Goal: Task Accomplishment & Management: Manage account settings

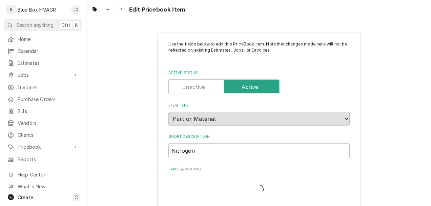
type textarea "x"
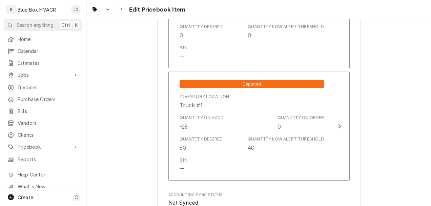
scroll to position [610, 0]
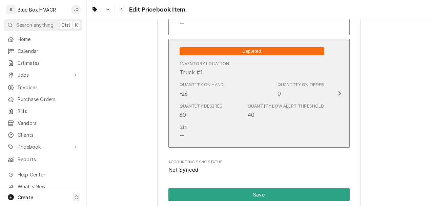
click at [295, 92] on div "Quantity on Order 0" at bounding box center [300, 90] width 47 height 16
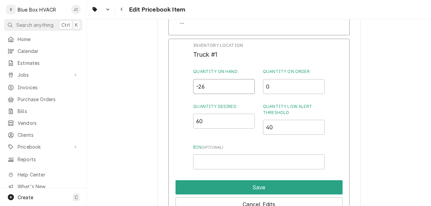
drag, startPoint x: 215, startPoint y: 87, endPoint x: 178, endPoint y: 86, distance: 36.9
click at [186, 87] on div "Inventory Location Truck #1 Quantity on Hand -26 Quantity on Order 0 Quantity D…" at bounding box center [258, 127] width 181 height 176
type input "35"
click at [268, 84] on input "0" at bounding box center [294, 86] width 62 height 15
drag, startPoint x: 217, startPoint y: 88, endPoint x: 188, endPoint y: 89, distance: 29.8
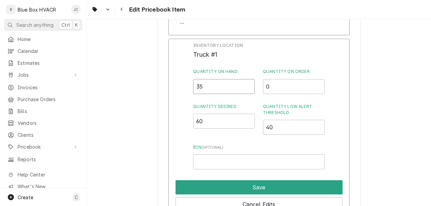
click at [188, 89] on div "Inventory Location Truck #1 Quantity on Hand 35 Quantity on Order 0 Quantity De…" at bounding box center [258, 127] width 181 height 176
type input "6"
type input "70"
click at [339, 98] on div "Inventory Location Truck #1 Quantity on Hand 70 Quantity on Order 0 Quantity De…" at bounding box center [258, 127] width 181 height 176
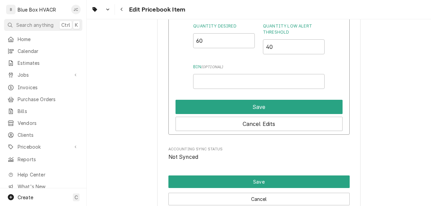
scroll to position [745, 0]
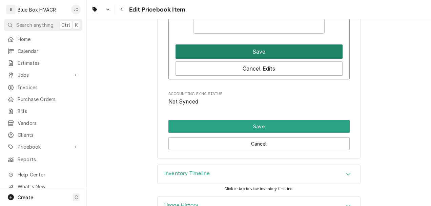
click at [248, 49] on button "Save" at bounding box center [258, 51] width 167 height 14
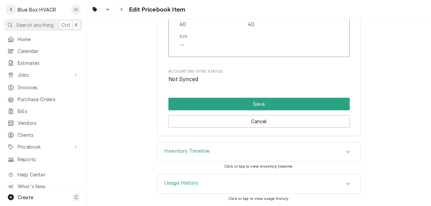
scroll to position [699, 0]
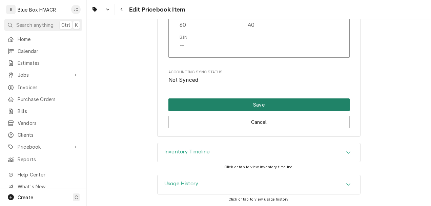
click at [224, 105] on button "Save" at bounding box center [258, 104] width 181 height 13
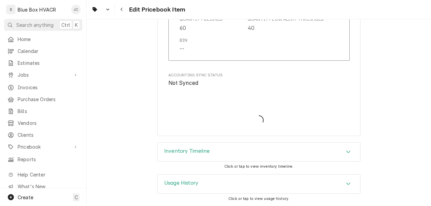
scroll to position [695, 0]
type textarea "x"
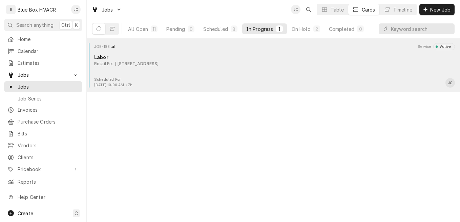
click at [153, 68] on div "JOB-188 Service Active Labor Retail Fix 8014 Cumming Hwy 403, Canton, GA 30115" at bounding box center [273, 60] width 368 height 34
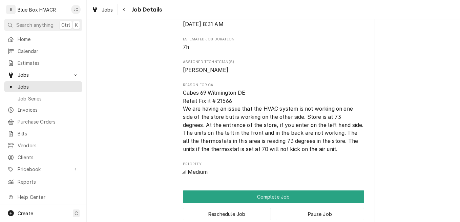
scroll to position [339, 0]
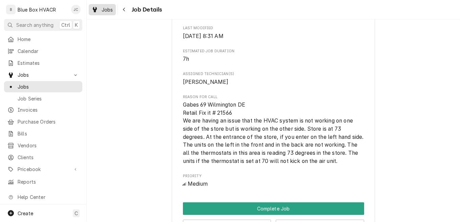
click at [103, 10] on span "Jobs" at bounding box center [108, 9] width 12 height 7
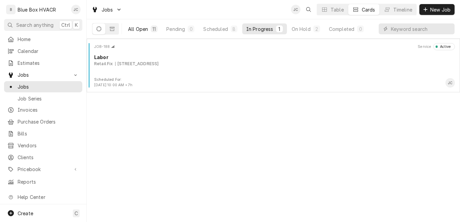
click at [145, 28] on div "All Open" at bounding box center [138, 28] width 20 height 7
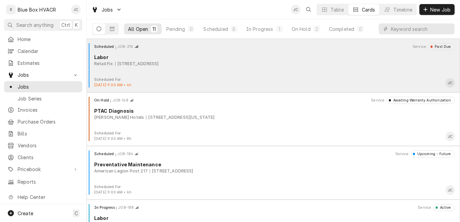
click at [159, 63] on div "[STREET_ADDRESS]" at bounding box center [137, 64] width 44 height 6
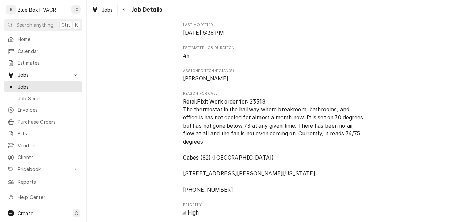
scroll to position [102, 0]
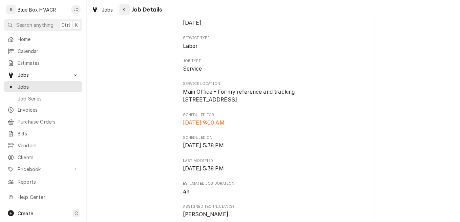
click at [124, 10] on icon "Navigate back" at bounding box center [124, 9] width 3 height 5
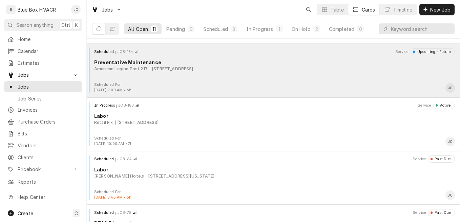
scroll to position [169, 0]
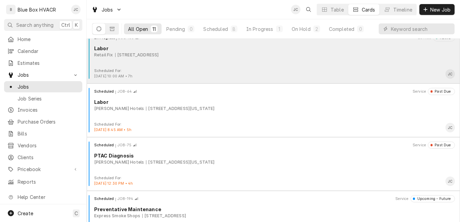
click at [197, 59] on div "In Progress JOB-188 Service Active Labor Retail Fix [STREET_ADDRESS]" at bounding box center [273, 51] width 368 height 34
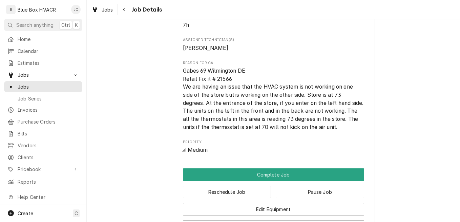
scroll to position [237, 0]
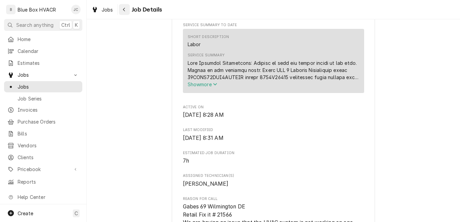
click at [123, 10] on icon "Navigate back" at bounding box center [124, 9] width 3 height 5
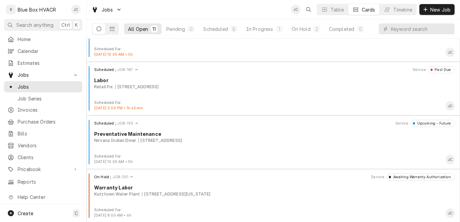
scroll to position [406, 0]
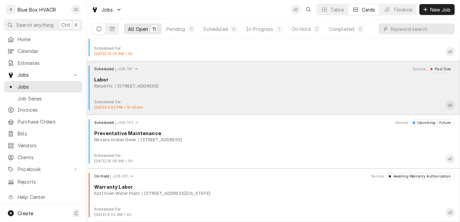
click at [226, 85] on div "Retail Fix 8014 Cumming Hwy 403, Canton, GA 30115" at bounding box center [274, 86] width 361 height 6
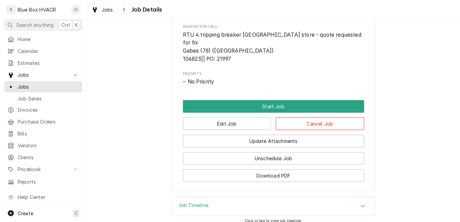
scroll to position [339, 0]
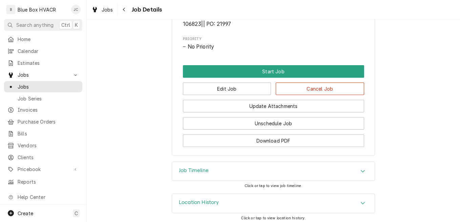
click at [253, 78] on div "Edit Job Cancel Job" at bounding box center [273, 86] width 181 height 17
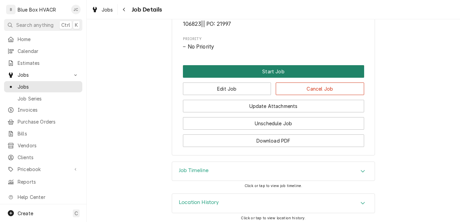
click at [255, 72] on button "Start Job" at bounding box center [273, 71] width 181 height 13
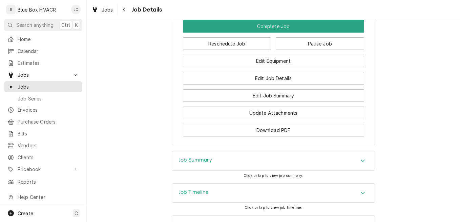
scroll to position [432, 0]
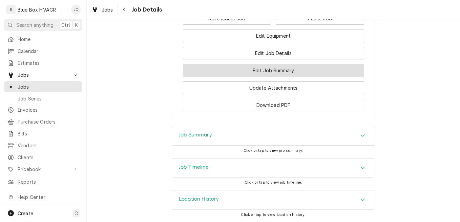
click at [261, 73] on button "Edit Job Summary" at bounding box center [273, 70] width 181 height 13
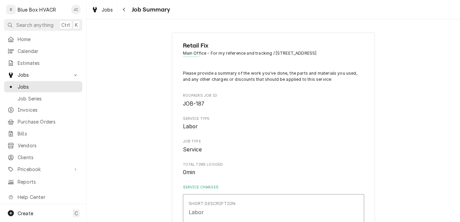
scroll to position [68, 0]
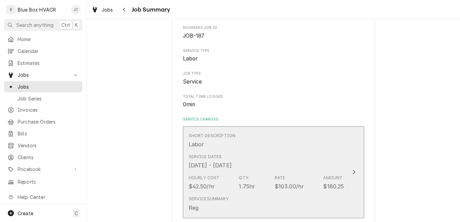
click at [232, 159] on div "Service Dates Aug 20, 2025 - Oct 6, 2025" at bounding box center [210, 161] width 43 height 16
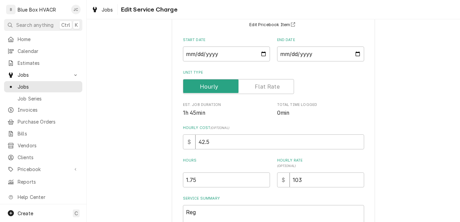
scroll to position [134, 0]
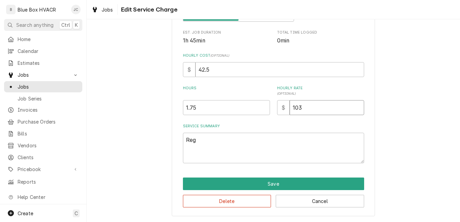
drag, startPoint x: 309, startPoint y: 108, endPoint x: 272, endPoint y: 106, distance: 37.3
click at [272, 106] on div "Hours 1.75 Hourly Rate ( optional ) $ 103" at bounding box center [273, 99] width 181 height 29
type textarea "x"
type input "1"
type textarea "x"
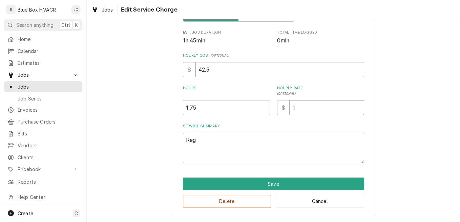
type input "10"
type textarea "x"
type input "105"
click at [234, 112] on input "1.75" at bounding box center [226, 107] width 87 height 15
drag, startPoint x: 213, startPoint y: 111, endPoint x: 170, endPoint y: 106, distance: 42.7
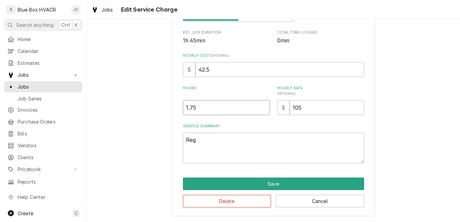
click at [172, 106] on div "Use the fields below to edit this service charge Short Description Labor Edit P…" at bounding box center [273, 57] width 203 height 318
type textarea "x"
type input "1"
type textarea "x"
type input "1.5"
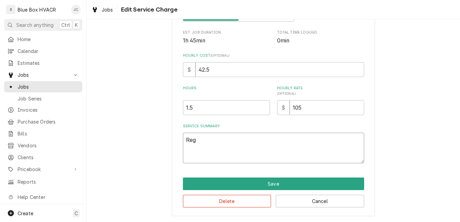
click at [205, 145] on textarea "Reg" at bounding box center [273, 147] width 181 height 30
drag, startPoint x: 192, startPoint y: 140, endPoint x: 168, endPoint y: 141, distance: 23.7
click at [168, 141] on div "Use the fields below to edit this service charge Short Description Labor Edit P…" at bounding box center [273, 57] width 373 height 330
paste textarea "Work Description: RTU 4 Lennox Model LGH360H4BS1G Serial 5617H04347 Arrived on …"
type textarea "x"
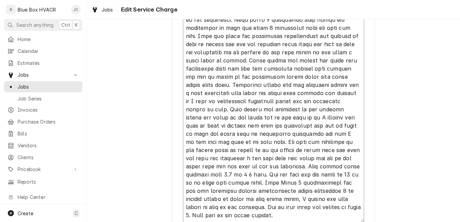
scroll to position [8, 0]
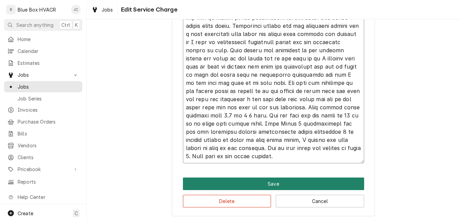
type textarea "Work Description: RTU 4 Lennox Model LGH360H4BS1G Serial 5617H04347 Arrived on …"
click at [287, 182] on button "Save" at bounding box center [273, 183] width 181 height 13
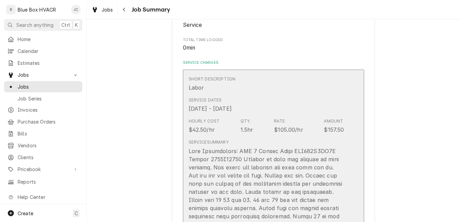
scroll to position [169, 0]
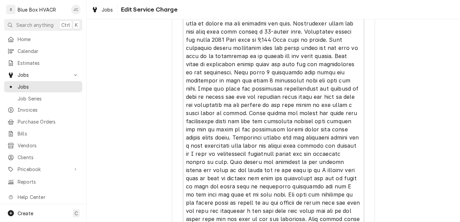
scroll to position [484, 0]
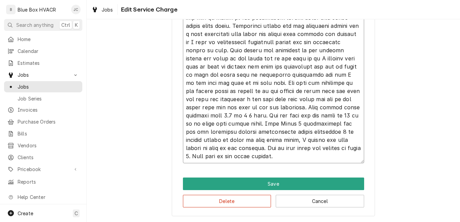
type textarea "x"
type textarea "Work Description: RTU 4 Lennox Model LGH360H4BS1G Serial 5617H04347 Arrived on …"
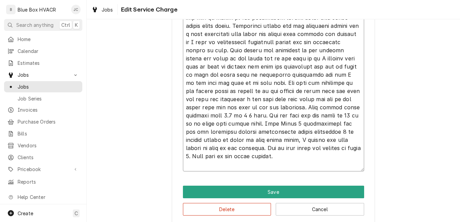
type textarea "x"
type textarea "Work Description: RTU 4 Lennox Model LGH360H4BS1G Serial 5617H04347 Arrived on …"
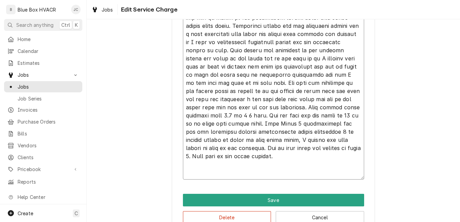
paste textarea "Work Description: RTU 4 Lennox Model LGH360H4BS1G Serial 5617H04347 Remove 3 ba…"
type textarea "x"
type textarea "Work Description: RTU 4 Lennox Model LGH360H4BS1G Serial 5617H04347 Arrived on …"
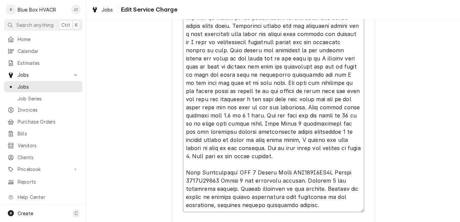
type textarea "x"
type textarea "Work Description: RTU 4 Lennox Model LGH360H4BS1G Serial 5617H04347 Arrived on …"
type textarea "x"
type textarea "Work Description: RTU 4 Lennox Model LGH360H4BS1G Serial 5617H04347 Arrived on …"
type textarea "x"
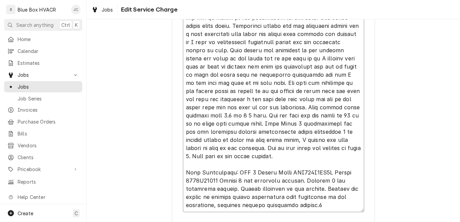
type textarea "Work Description: RTU 4 Lennox Model LGH360H4BS1G Serial 5617H04347 Arrived on …"
type textarea "x"
type textarea "Work Description: RTU 4 Lennox Model LGH360H4BS1G Serial 5617H04347 Arrived on …"
type textarea "x"
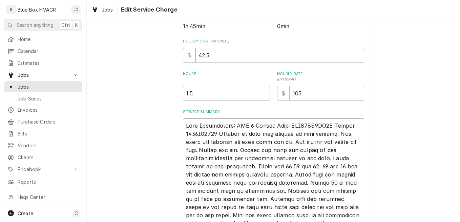
scroll to position [111, 0]
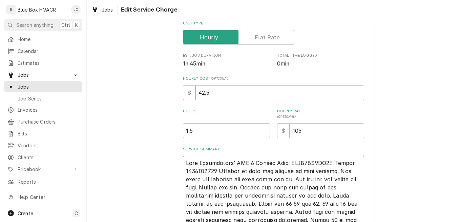
type textarea "Work Description: RTU 4 Lennox Model LGH360H4BS1G Serial 5617H04347 Arrived on …"
drag, startPoint x: 201, startPoint y: 132, endPoint x: 164, endPoint y: 125, distance: 37.6
type textarea "x"
type input "4"
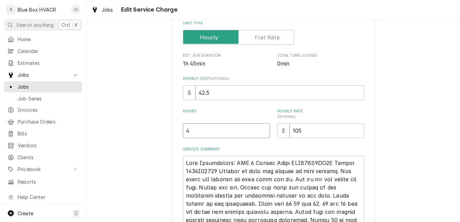
type textarea "x"
type input "4.5"
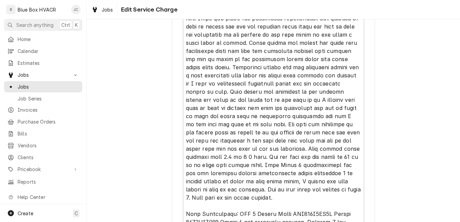
scroll to position [518, 0]
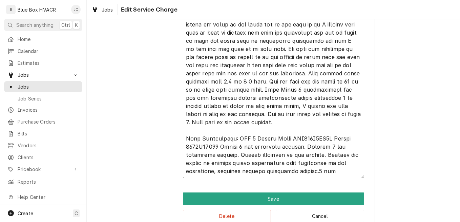
type textarea "x"
type textarea "Work Description: RTU 4 Lennox Model LGH360H4BS1G Serial 5617H04347 Arrived on …"
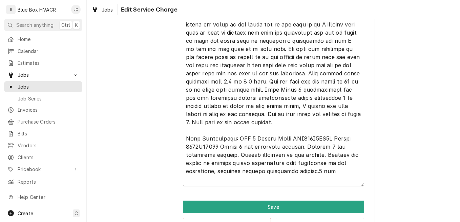
type textarea "x"
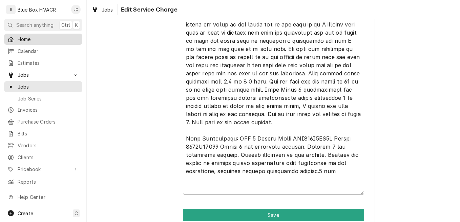
type textarea "Work Description: RTU 4 Lennox Model LGH360H4BS1G Serial 5617H04347 Arrived on …"
paste textarea "Work Description: RTU 4 Lennox Model LGH360H4BS1G Serial 5617H04347 Pressurize …"
type textarea "x"
type textarea "Work Description: RTU 4 Lennox Model LGH360H4BS1G Serial 5617H04347 Arrived on …"
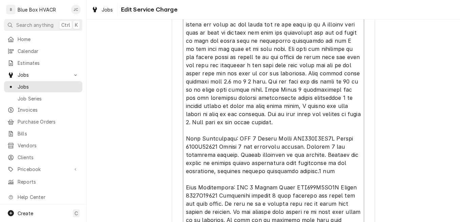
scroll to position [536, 0]
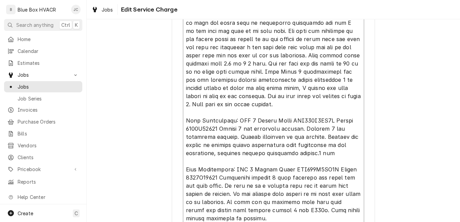
type textarea "x"
type textarea "Work Description: RTU 4 Lennox Model LGH360H4BS1G Serial 5617H04347 Arrived on …"
type textarea "x"
type textarea "Work Description: RTU 4 Lennox Model LGH360H4BS1G Serial 5617H04347 Arrived on …"
type textarea "x"
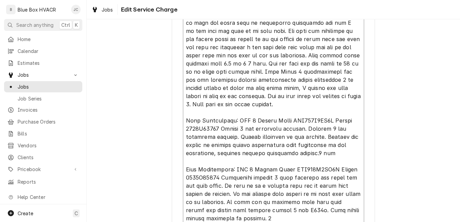
type textarea "Work Description: RTU 4 Lennox Model LGH360H4BS1G Serial 5617H04347 Arrived on …"
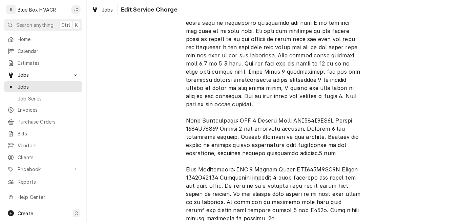
type textarea "x"
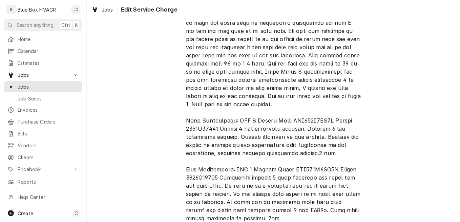
type textarea "Work Description: RTU 4 Lennox Model LGH360H4BS1G Serial 5617H04347 Arrived on …"
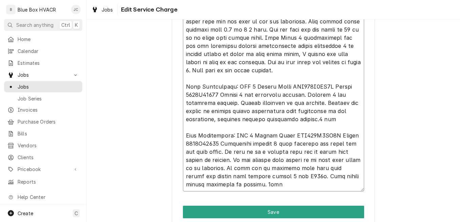
scroll to position [598, 0]
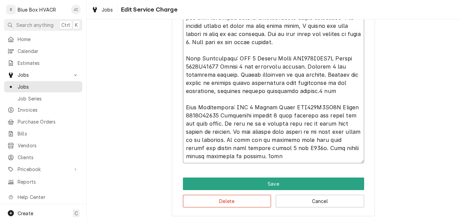
type textarea "x"
type textarea "Work Description: RTU 4 Lennox Model LGH360H4BS1G Serial 5617H04347 Arrived on …"
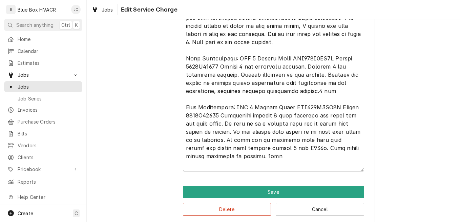
type textarea "x"
type textarea "Work Description: RTU 4 Lennox Model LGH360H4BS1G Serial 5617H04347 Arrived on …"
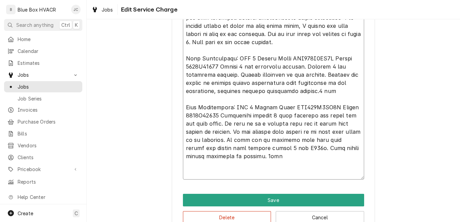
type textarea "x"
type textarea "Work Description: RTU 4 Lennox Model LGH360H4BS1G Serial 5617H04347 Arrived on …"
type textarea "x"
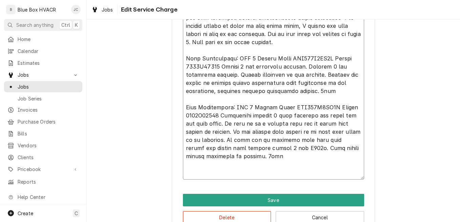
type textarea "Work Description: RTU 4 Lennox Model LGH360H4BS1G Serial 5617H04347 Arrived on …"
paste textarea "Work Description: RTU 4 Lennox Model LGH360H4BS1G Serial 5617H04347 Replace bad…"
type textarea "x"
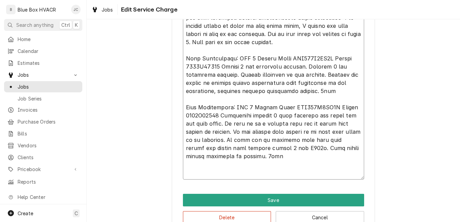
type textarea "Work Description: RTU 4 Lennox Model LGH360H4BS1G Serial 5617H04347 Arrived on …"
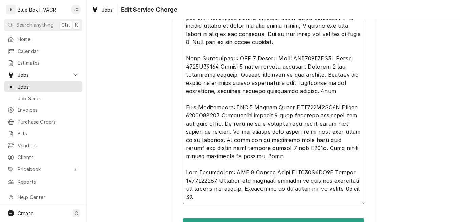
type textarea "x"
type textarea "Work Description: RTU 4 Lennox Model LGH360H4BS1G Serial 5617H04347 Arrived on …"
type textarea "x"
type textarea "Work Description: RTU 4 Lennox Model LGH360H4BS1G Serial 5617H04347 Arrived on …"
type textarea "x"
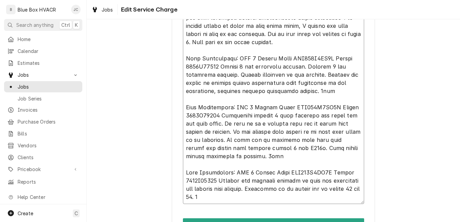
type textarea "Work Description: RTU 4 Lennox Model LGH360H4BS1G Serial 5617H04347 Arrived on …"
type textarea "x"
type textarea "Work Description: RTU 4 Lennox Model LGH360H4BS1G Serial 5617H04347 Arrived on …"
type textarea "x"
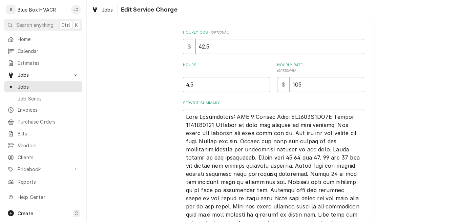
scroll to position [124, 0]
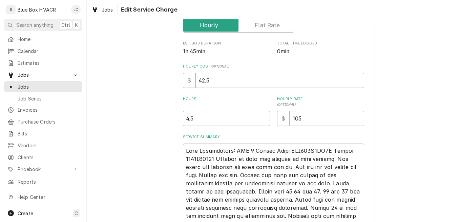
type textarea "Work Description: RTU 4 Lennox Model LGH360H4BS1G Serial 5617H04347 Arrived on …"
drag, startPoint x: 208, startPoint y: 113, endPoint x: 170, endPoint y: 115, distance: 38.0
type textarea "x"
type input "1"
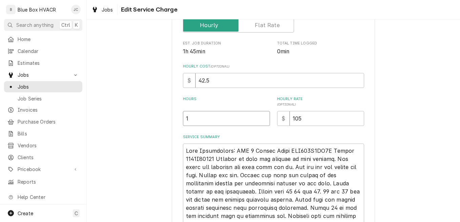
type textarea "x"
type input "15"
type textarea "x"
type input "155"
type textarea "x"
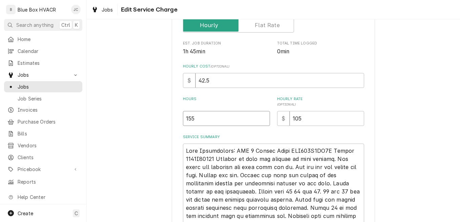
type input "15"
type textarea "x"
type input "15.5"
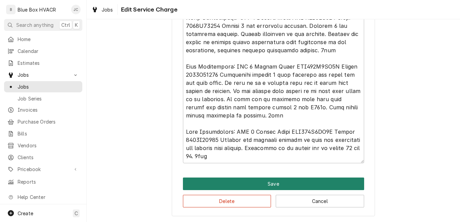
click at [280, 181] on button "Save" at bounding box center [273, 183] width 181 height 13
type textarea "x"
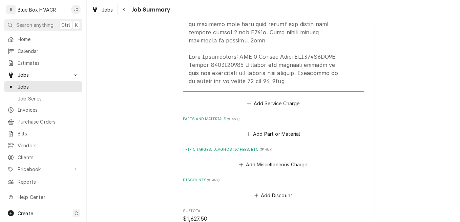
scroll to position [779, 0]
click at [279, 129] on button "Add Part or Material" at bounding box center [273, 133] width 56 height 9
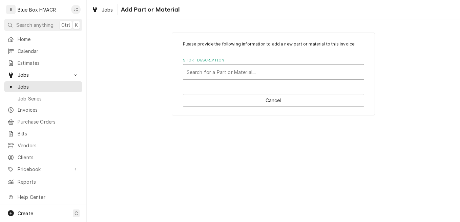
click at [234, 76] on div "Short Description" at bounding box center [274, 72] width 174 height 12
type input "C"
click at [229, 70] on div "Short Description" at bounding box center [274, 72] width 174 height 12
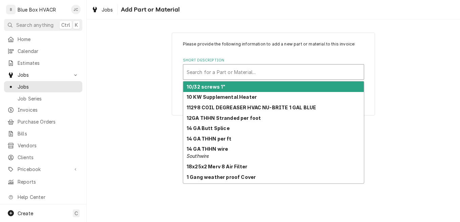
paste input "Lennox 100499-08, Crankcase Heater 70W 480 VAC"
type input "Lennox 100499-08, Crankcase Heater 70W 480 VAC"
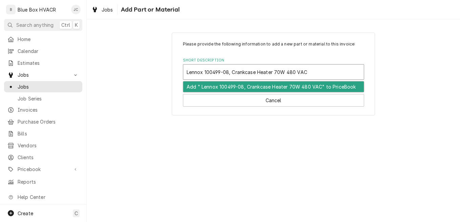
click at [229, 88] on div "Add " Lennox 100499-08, Crankcase Heater 70W 480 VAC" to PriceBook" at bounding box center [273, 86] width 181 height 11
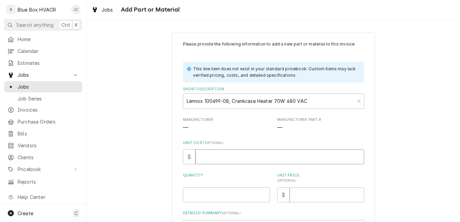
click at [214, 155] on input "Unit Cost ( optional )" at bounding box center [279, 156] width 169 height 15
type textarea "x"
type input "3"
type textarea "x"
type input "30"
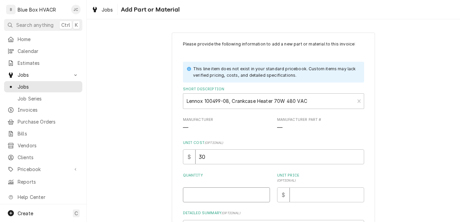
click at [206, 195] on input "Quantity" at bounding box center [226, 194] width 87 height 15
type textarea "x"
type input "3"
click at [301, 199] on input "Unit Price ( optional )" at bounding box center [327, 194] width 75 height 15
type textarea "x"
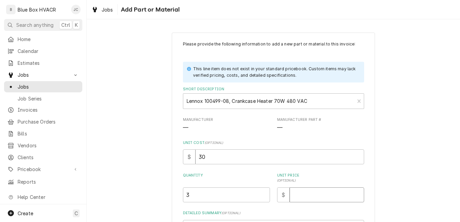
type input "5"
type textarea "x"
type input "55"
click at [389, 150] on div "Please provide the following information to add a new part or material to this …" at bounding box center [273, 158] width 373 height 265
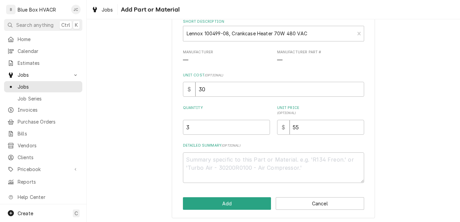
scroll to position [68, 0]
click at [226, 171] on textarea "Detailed Summary ( optional )" at bounding box center [273, 167] width 181 height 30
click at [212, 166] on textarea "Detailed Summary ( optional )" at bounding box center [273, 167] width 181 height 30
paste textarea "6.6 to 8.6" Diameter"
type textarea "x"
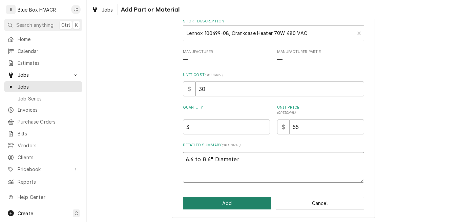
type textarea "6.6 to 8.6" Diameter"
click at [224, 203] on button "Add" at bounding box center [227, 202] width 88 height 13
type textarea "x"
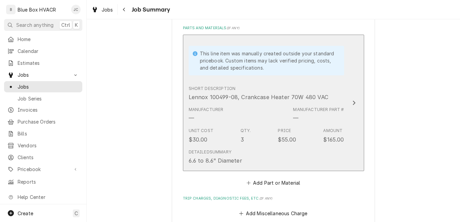
scroll to position [881, 0]
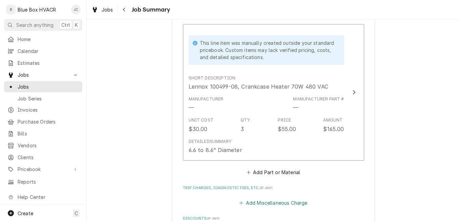
click at [279, 198] on button "Add Miscellaneous Charge" at bounding box center [273, 202] width 70 height 9
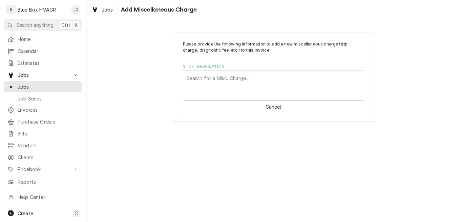
click at [237, 75] on div "Short Description" at bounding box center [274, 78] width 174 height 12
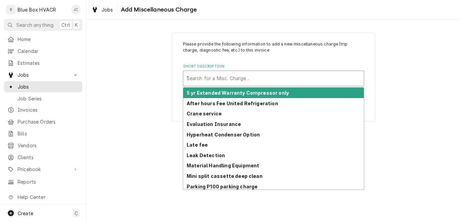
type input "TR"
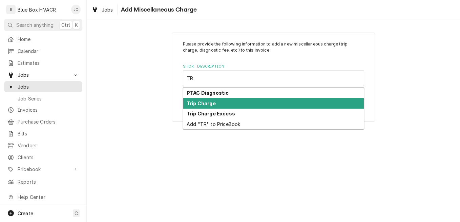
click at [224, 105] on div "Trip Charge" at bounding box center [273, 103] width 181 height 11
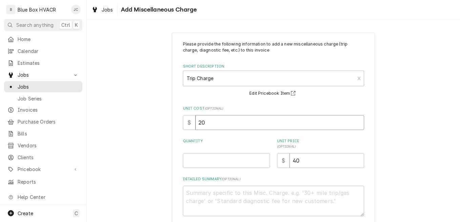
drag, startPoint x: 219, startPoint y: 123, endPoint x: 170, endPoint y: 121, distance: 49.5
click at [177, 121] on div "Please provide the following information to add a new miscellaneous charge (tri…" at bounding box center [273, 142] width 203 height 219
click at [226, 158] on input "Quantity" at bounding box center [226, 160] width 87 height 15
type textarea "x"
type input "1"
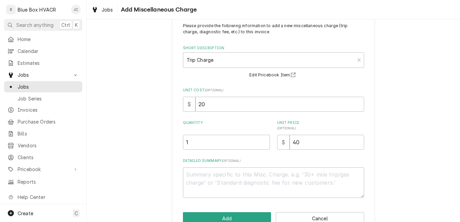
scroll to position [36, 0]
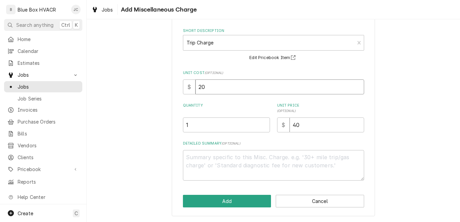
drag, startPoint x: 210, startPoint y: 89, endPoint x: 173, endPoint y: 84, distance: 37.0
click at [176, 85] on div "Please provide the following information to add a new miscellaneous charge (tri…" at bounding box center [273, 106] width 203 height 219
type textarea "x"
type input "3"
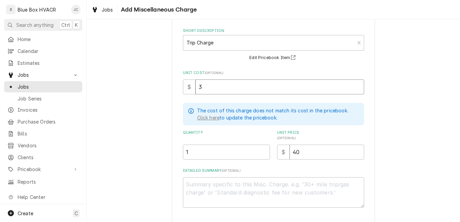
type textarea "x"
type input "30"
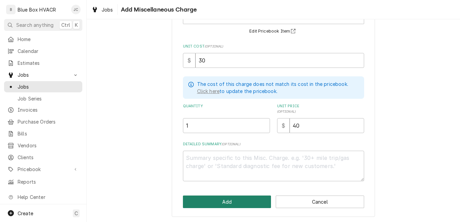
click at [202, 201] on button "Add" at bounding box center [227, 201] width 88 height 13
type textarea "x"
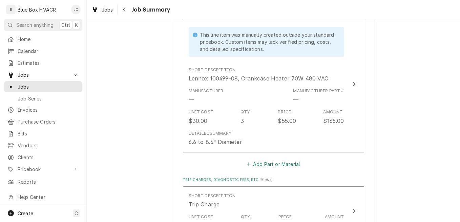
click at [261, 159] on button "Add Part or Material" at bounding box center [273, 163] width 56 height 9
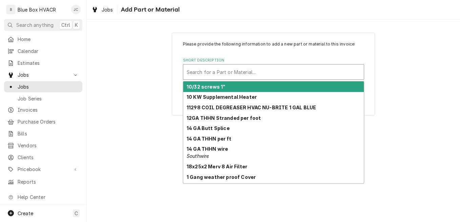
click at [212, 70] on div "Short Description" at bounding box center [274, 72] width 174 height 12
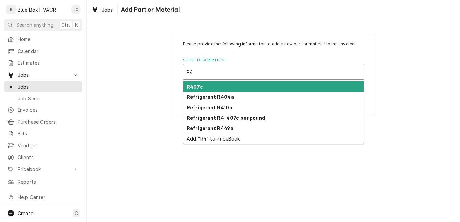
type input "R41"
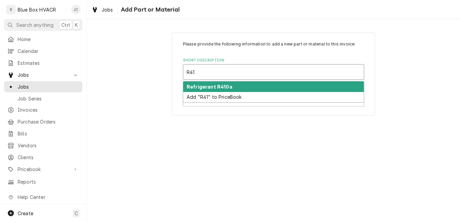
click at [217, 84] on strong "Refrigerant R410a" at bounding box center [210, 87] width 46 height 6
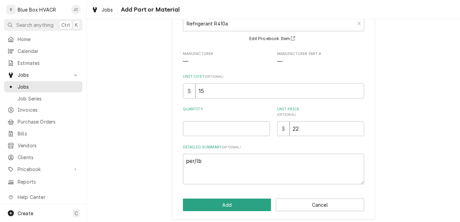
scroll to position [52, 0]
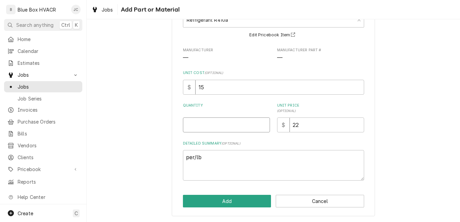
click at [219, 122] on input "Quantity" at bounding box center [226, 124] width 87 height 15
type textarea "x"
type input "9"
click at [217, 199] on button "Add" at bounding box center [227, 200] width 88 height 13
type textarea "x"
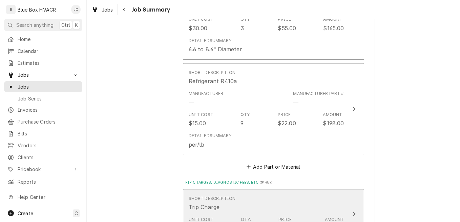
scroll to position [1032, 0]
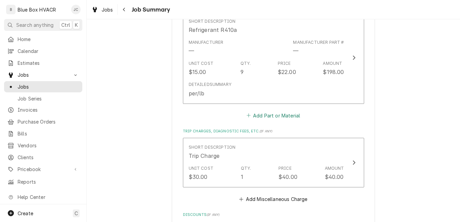
click at [269, 110] on button "Add Part or Material" at bounding box center [273, 114] width 56 height 9
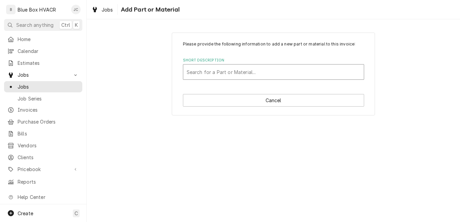
click at [236, 73] on div "Short Description" at bounding box center [274, 72] width 174 height 12
type input "nitrogen"
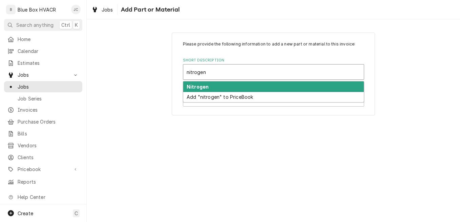
click at [231, 88] on div "Nitrogen" at bounding box center [273, 86] width 181 height 11
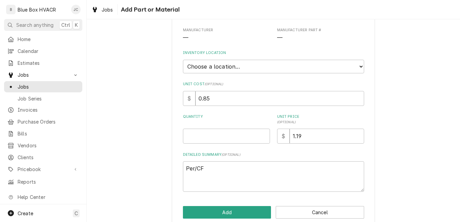
scroll to position [83, 0]
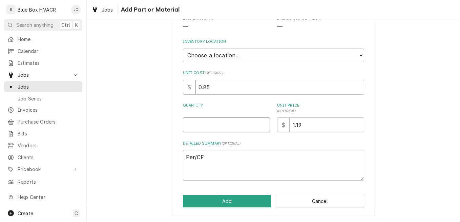
click at [225, 129] on input "Quantity" at bounding box center [226, 124] width 87 height 15
type textarea "x"
type input "8"
type textarea "x"
type input "80"
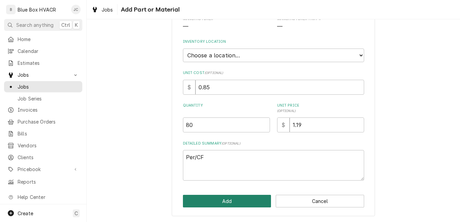
click at [225, 204] on button "Add" at bounding box center [227, 200] width 88 height 13
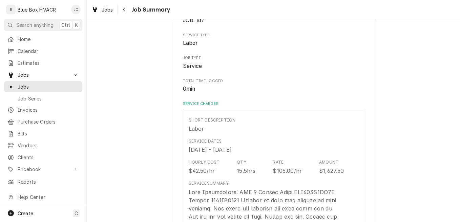
scroll to position [1041, 0]
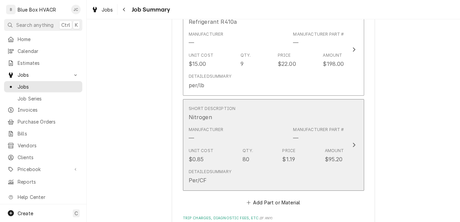
click at [343, 128] on button "Short Description Nitrogen Manufacturer — Manufacturer Part # — Unit Cost $0.85…" at bounding box center [273, 145] width 181 height 92
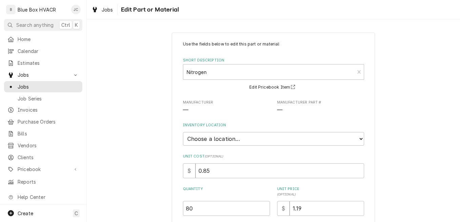
scroll to position [101, 0]
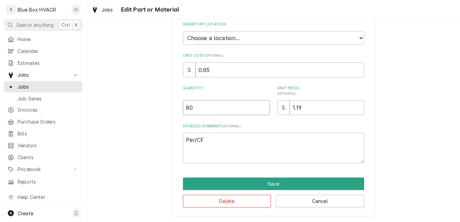
drag, startPoint x: 205, startPoint y: 110, endPoint x: 171, endPoint y: 102, distance: 34.5
click at [173, 103] on div "Use the fields below to edit this part or material: Short Description Nitrogen …" at bounding box center [273, 74] width 203 height 284
type textarea "x"
type input "6"
type textarea "x"
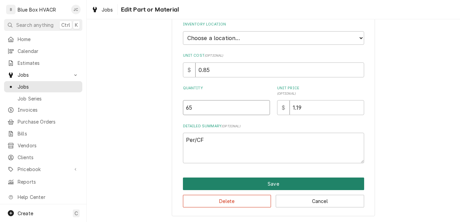
type input "65"
click at [247, 184] on button "Save" at bounding box center [273, 183] width 181 height 13
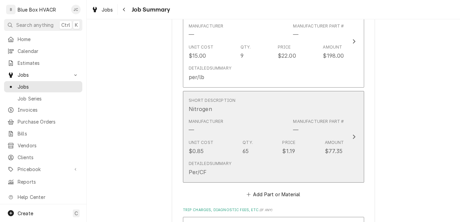
click at [352, 134] on icon "Update Line Item" at bounding box center [353, 136] width 3 height 5
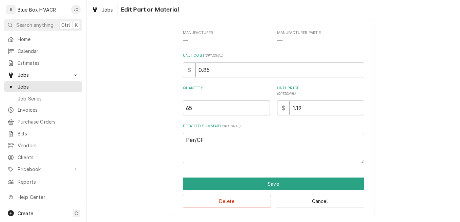
scroll to position [48, 0]
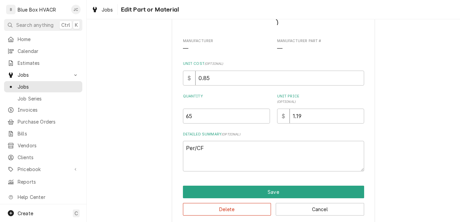
click at [224, 116] on div "Use the fields below to edit this part or material: Short Description Manufactu…" at bounding box center [273, 82] width 181 height 179
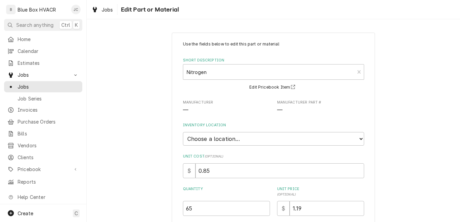
scroll to position [101, 0]
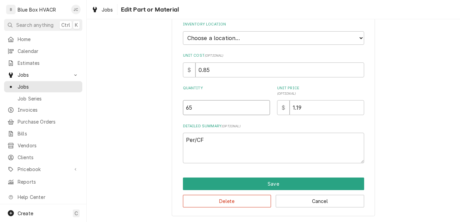
click at [207, 105] on input "65" at bounding box center [226, 107] width 87 height 15
type textarea "x"
type input "6"
type textarea "x"
type input "66"
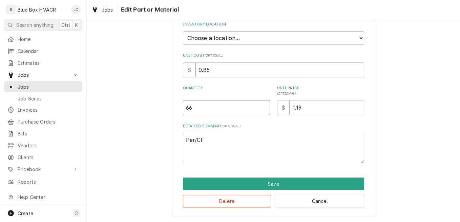
type textarea "x"
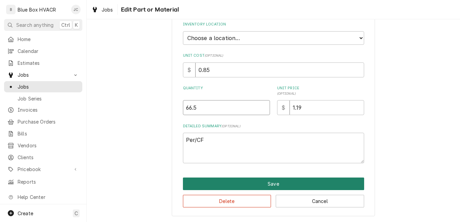
type input "66.5"
click at [290, 183] on button "Save" at bounding box center [273, 183] width 181 height 13
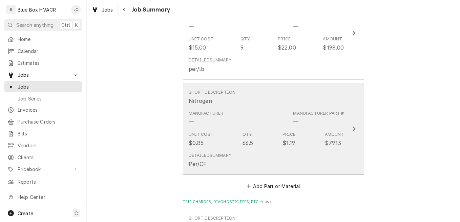
click at [350, 124] on div "Update Line Item" at bounding box center [354, 128] width 9 height 8
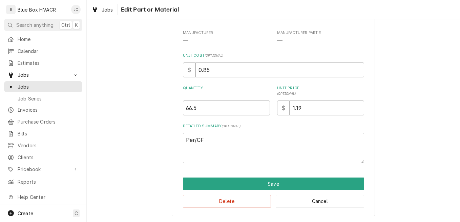
scroll to position [48, 0]
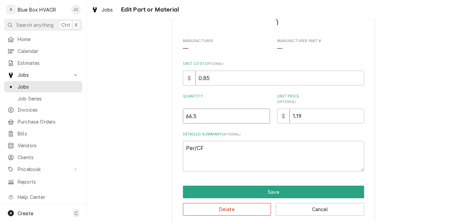
click at [215, 116] on div "Use the fields below to edit this part or material: Short Description Manufactu…" at bounding box center [273, 82] width 181 height 179
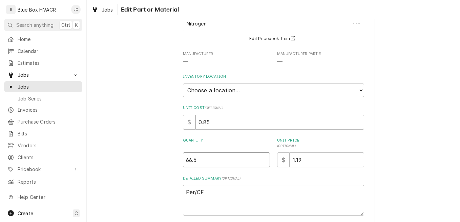
scroll to position [0, 0]
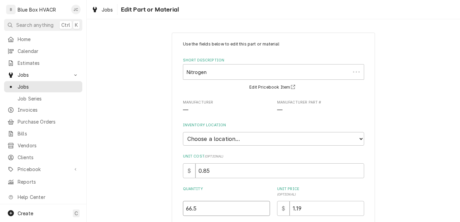
type textarea "x"
type input "66"
type textarea "x"
type input "6"
type textarea "x"
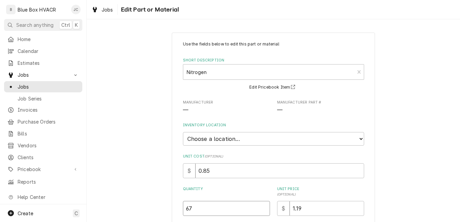
type input "67"
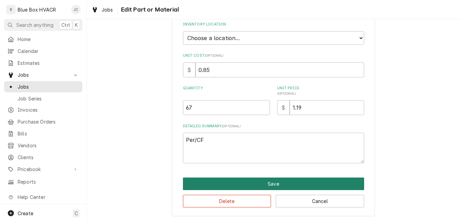
click at [268, 180] on button "Save" at bounding box center [273, 183] width 181 height 13
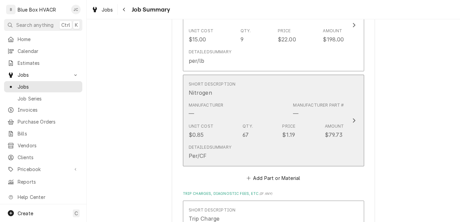
click at [350, 116] on div "Update Line Item" at bounding box center [354, 120] width 9 height 8
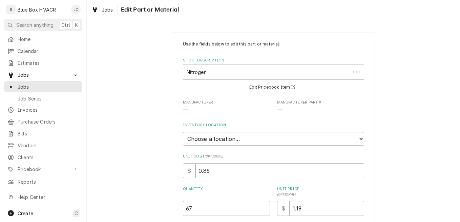
click at [209, 117] on div "Use the fields below to edit this part or material: Short Description Nitrogen …" at bounding box center [273, 152] width 181 height 223
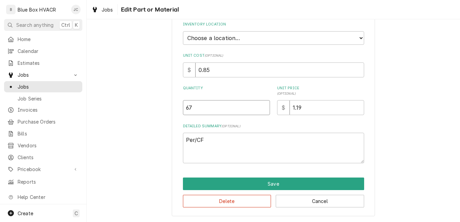
click at [201, 105] on input "67" at bounding box center [226, 107] width 87 height 15
type textarea "x"
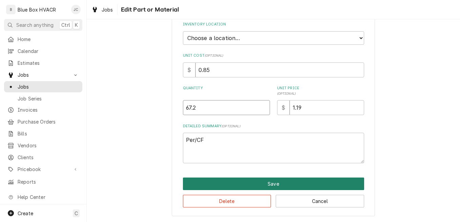
type input "67.2"
click at [236, 180] on button "Save" at bounding box center [273, 183] width 181 height 13
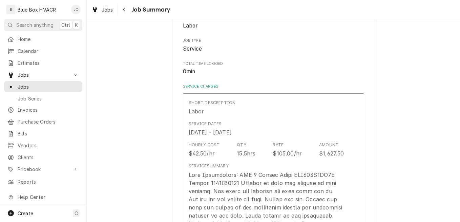
scroll to position [1073, 0]
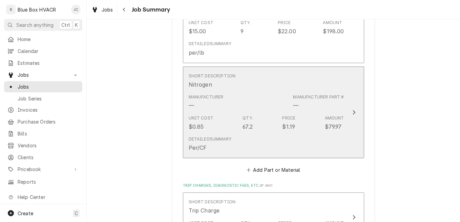
click at [350, 108] on div "Update Line Item" at bounding box center [354, 112] width 9 height 8
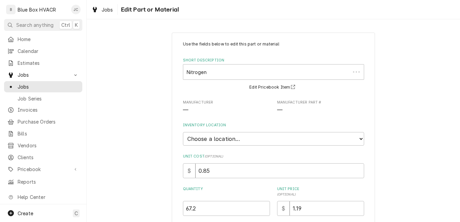
click at [211, 117] on div "Use the fields below to edit this part or material: Short Description Nitrogen …" at bounding box center [273, 152] width 181 height 223
click at [206, 211] on input "67.2" at bounding box center [226, 208] width 87 height 15
type textarea "x"
type input "67"
type textarea "x"
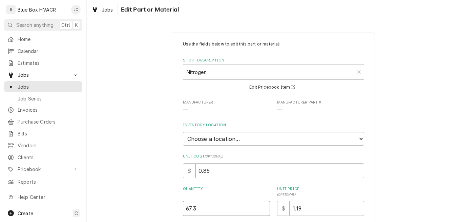
type input "67.3"
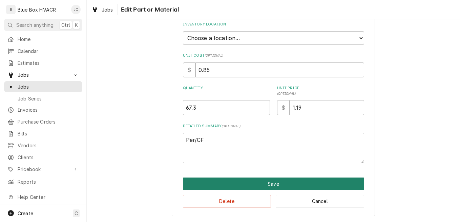
click at [303, 183] on button "Save" at bounding box center [273, 183] width 181 height 13
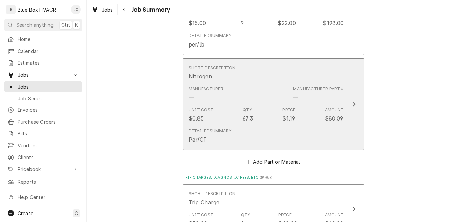
click at [349, 95] on button "Short Description Nitrogen Manufacturer — Manufacturer Part # — Unit Cost $0.85…" at bounding box center [273, 104] width 181 height 92
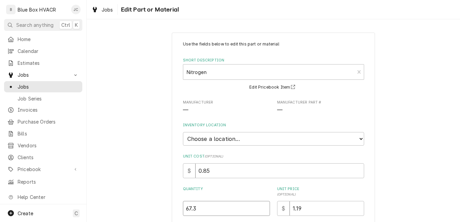
click at [209, 206] on input "67.3" at bounding box center [226, 208] width 87 height 15
type textarea "x"
type input "67"
type textarea "x"
type input "67.2"
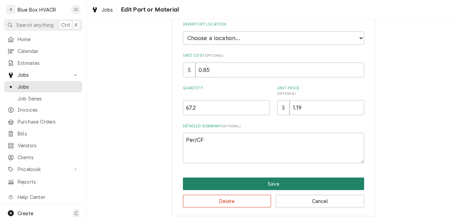
click at [236, 188] on button "Save" at bounding box center [273, 183] width 181 height 13
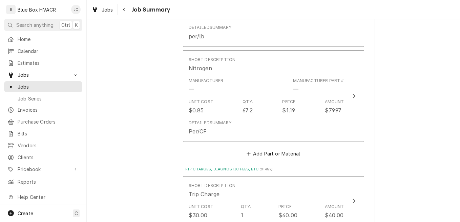
scroll to position [1191, 0]
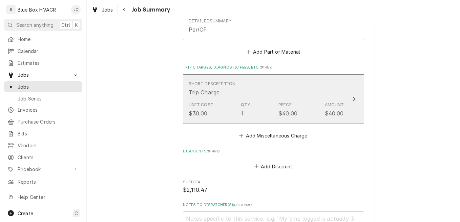
click at [335, 109] on div "$40.00" at bounding box center [334, 113] width 19 height 8
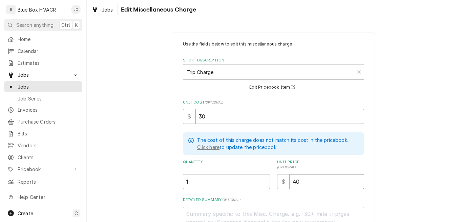
click at [309, 185] on input "40" at bounding box center [327, 181] width 75 height 15
type textarea "x"
type input "40.0"
type textarea "x"
type input "40.03"
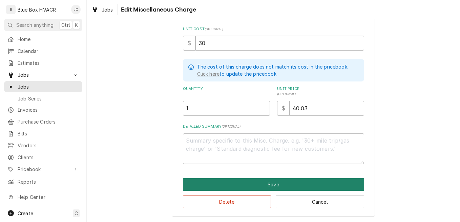
click at [252, 183] on button "Save" at bounding box center [273, 184] width 181 height 13
type textarea "x"
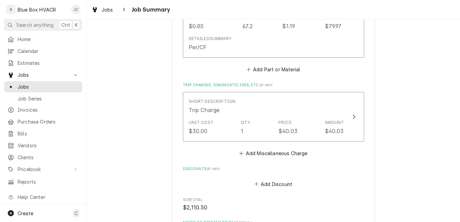
scroll to position [1267, 0]
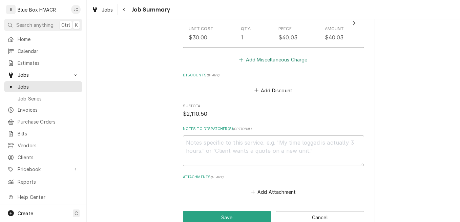
click at [282, 55] on button "Add Miscellaneous Charge" at bounding box center [273, 59] width 70 height 9
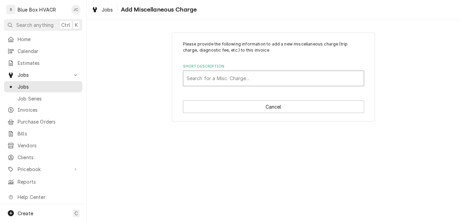
click at [224, 77] on div "Short Description" at bounding box center [274, 78] width 174 height 12
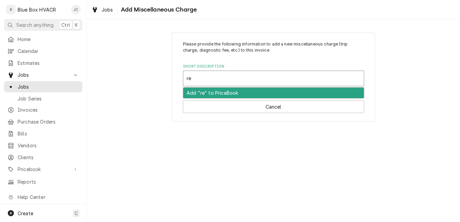
type input "r"
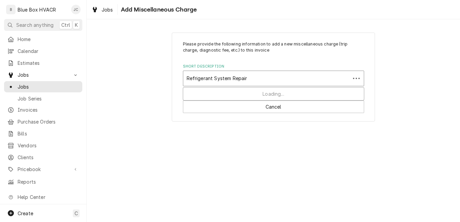
type input "Refrigerant System Repairs"
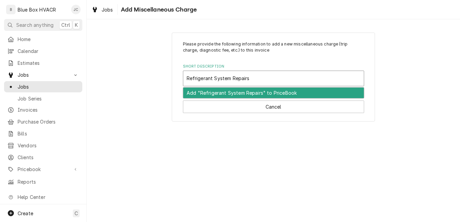
click at [234, 91] on div "Add "Refrigerant System Repairs" to PriceBook" at bounding box center [273, 92] width 181 height 11
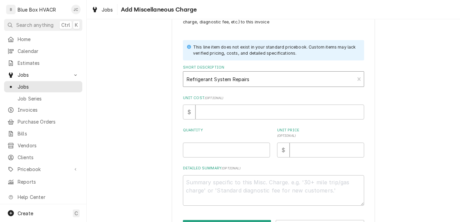
scroll to position [53, 0]
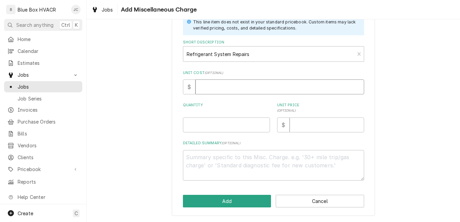
click at [228, 88] on input "Unit Cost ( optional )" at bounding box center [279, 86] width 169 height 15
type textarea "x"
type input "1"
type textarea "x"
type input "10"
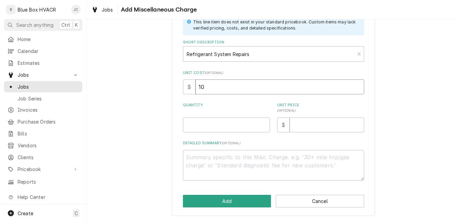
type textarea "x"
type input "100"
click at [216, 122] on input "Quantity" at bounding box center [226, 124] width 87 height 15
type textarea "x"
type input "1"
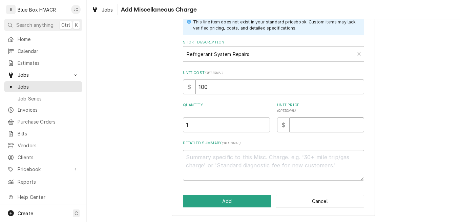
click at [299, 128] on input "Unit Price ( optional )" at bounding box center [327, 124] width 75 height 15
type textarea "x"
type input "2"
type textarea "x"
type input "20"
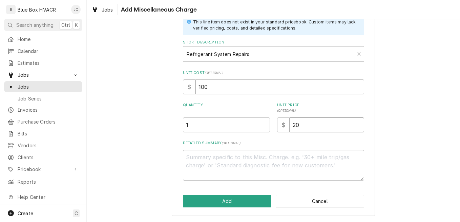
type textarea "x"
type input "200"
type textarea "x"
type input "2001"
type textarea "x"
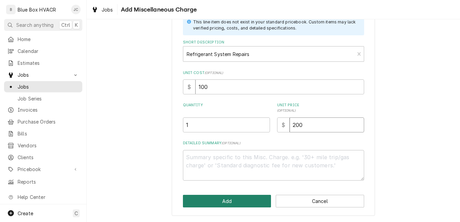
type input "200"
click at [246, 198] on button "Add" at bounding box center [227, 200] width 88 height 13
type textarea "x"
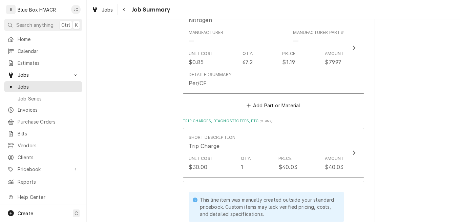
scroll to position [1106, 0]
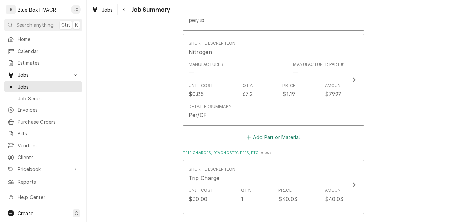
click at [278, 132] on button "Add Part or Material" at bounding box center [273, 136] width 56 height 9
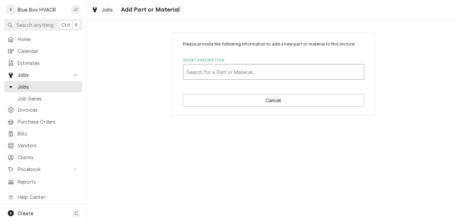
click at [229, 72] on div "Short Description" at bounding box center [274, 72] width 174 height 12
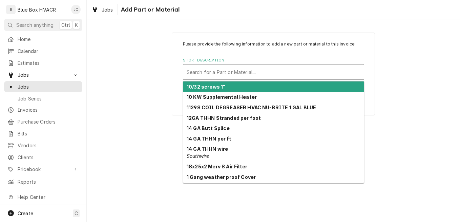
paste input "Lennox 54G4401 Enthalpy Control Sensor"
type input "Lennox 54G4401 Enthalpy Control Sensor"
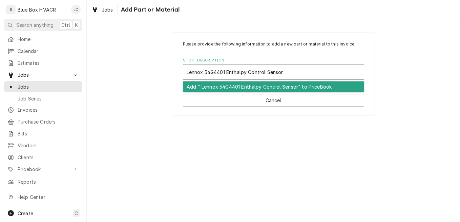
click at [264, 88] on div "Add " Lennox 54G4401 Enthalpy Control Sensor" to PriceBook" at bounding box center [273, 86] width 181 height 11
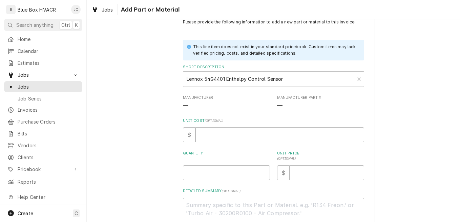
scroll to position [34, 0]
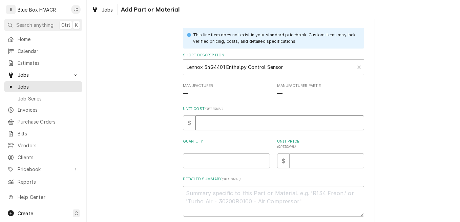
click at [209, 122] on input "Unit Cost ( optional )" at bounding box center [279, 122] width 169 height 15
type textarea "x"
type input "1"
type textarea "x"
click at [256, 124] on input "Unit Cost ( optional )" at bounding box center [279, 122] width 169 height 15
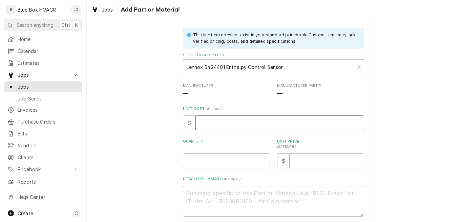
type textarea "x"
type input "8"
type textarea "x"
type input "81"
type textarea "x"
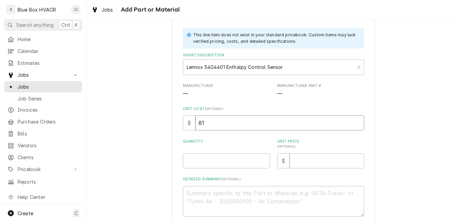
type input "81.6"
type textarea "x"
type input "81.61"
click at [223, 160] on input "Quantity" at bounding box center [226, 160] width 87 height 15
type textarea "x"
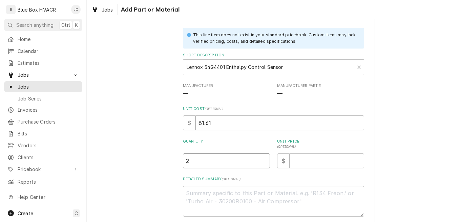
type input "2"
click at [303, 166] on input "Unit Price ( optional )" at bounding box center [327, 160] width 75 height 15
type textarea "x"
type input "7"
type textarea "x"
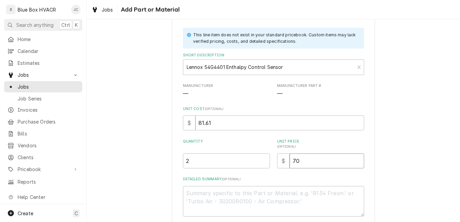
type input "70"
click at [387, 170] on div "Please provide the following information to add a new part or material to this …" at bounding box center [273, 125] width 373 height 265
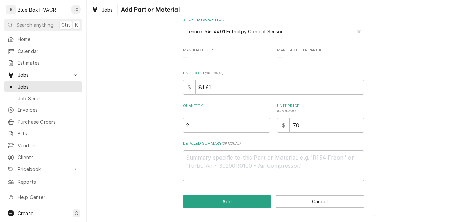
scroll to position [70, 0]
click at [232, 202] on button "Add" at bounding box center [227, 200] width 88 height 13
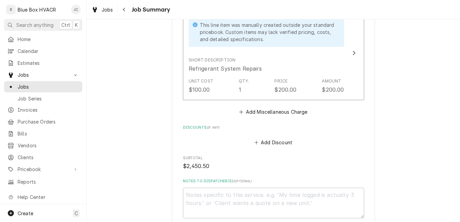
scroll to position [1514, 0]
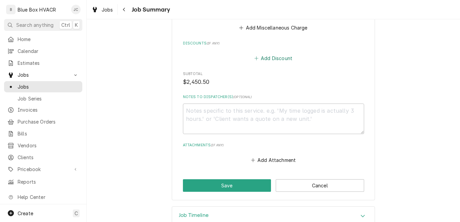
click at [270, 54] on button "Add Discount" at bounding box center [273, 58] width 40 height 9
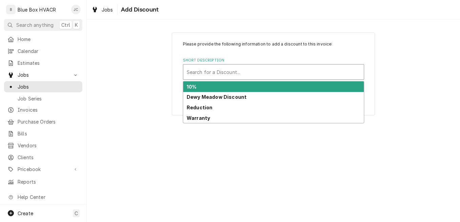
click at [254, 74] on div "Short Description" at bounding box center [274, 72] width 174 height 12
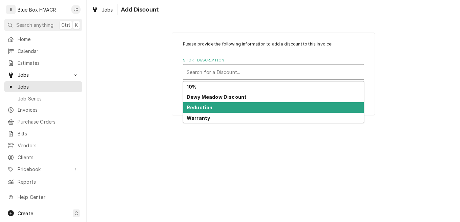
click at [219, 108] on div "Reduction" at bounding box center [273, 107] width 181 height 11
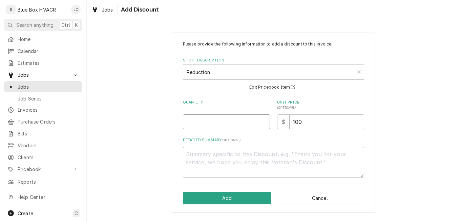
click at [214, 127] on input "Quantity" at bounding box center [226, 121] width 87 height 15
type textarea "x"
type input "1"
drag, startPoint x: 308, startPoint y: 125, endPoint x: 293, endPoint y: 124, distance: 14.9
click at [293, 124] on input "100" at bounding box center [327, 121] width 75 height 15
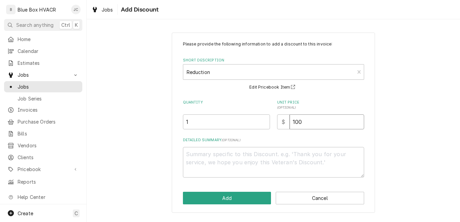
type textarea "x"
type input "4"
type textarea "x"
type input "44"
type textarea "x"
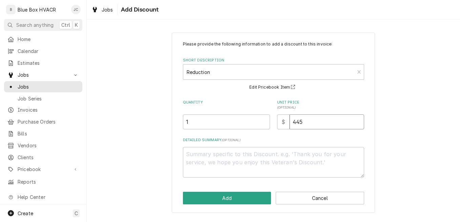
type input "445"
click at [236, 164] on textarea "Detailed Summary ( optional )" at bounding box center [273, 162] width 181 height 30
type textarea "x"
type textarea "N"
type textarea "x"
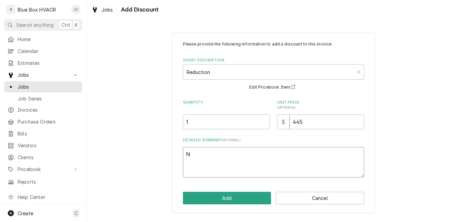
type textarea "No"
type textarea "x"
type textarea "Now"
type textarea "x"
type textarea "No"
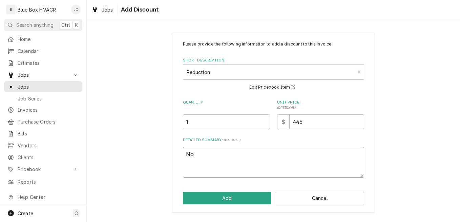
type textarea "x"
click at [314, 154] on textarea "No economizer option installed in the controller." at bounding box center [273, 162] width 181 height 30
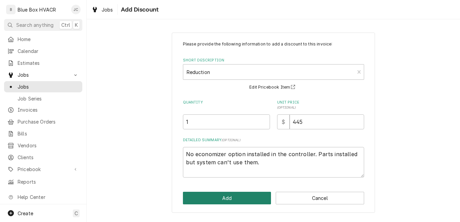
click at [227, 200] on button "Add" at bounding box center [227, 197] width 88 height 13
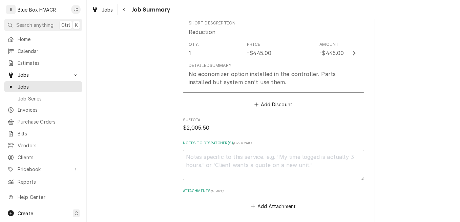
scroll to position [1595, 0]
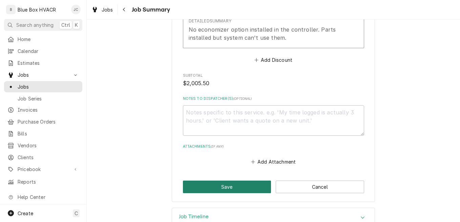
click at [229, 180] on button "Save" at bounding box center [227, 186] width 88 height 13
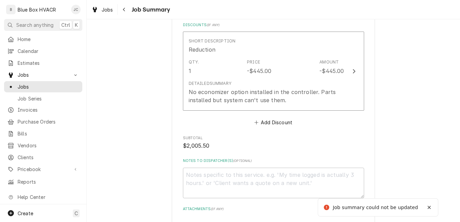
scroll to position [1657, 0]
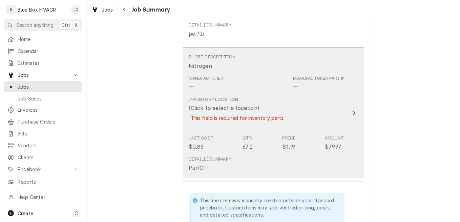
click at [309, 110] on div "Inventory Location (Click to select a location) This field is required for inve…" at bounding box center [266, 112] width 155 height 39
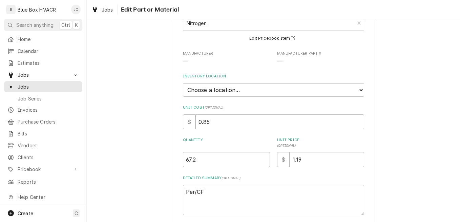
scroll to position [101, 0]
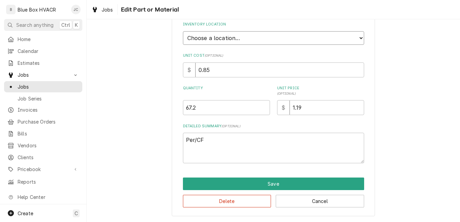
click at [254, 38] on select "Choose a location... Blue Box Truck #1" at bounding box center [273, 38] width 181 height 14
click at [183, 31] on select "Choose a location... Blue Box Truck #1" at bounding box center [273, 38] width 181 height 14
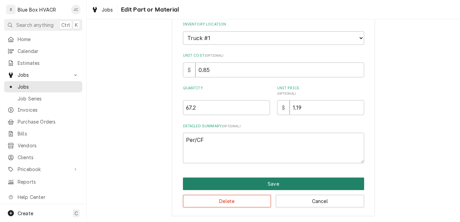
click at [260, 185] on button "Save" at bounding box center [273, 183] width 181 height 13
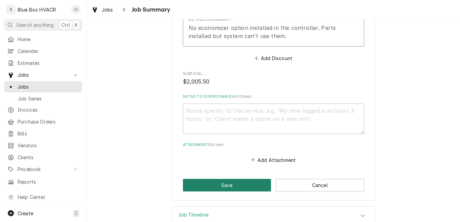
click at [248, 179] on button "Save" at bounding box center [227, 185] width 88 height 13
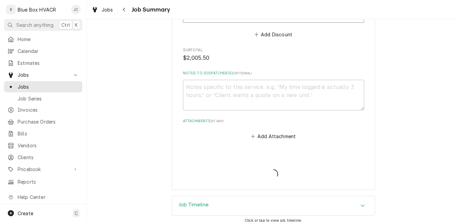
scroll to position [1635, 0]
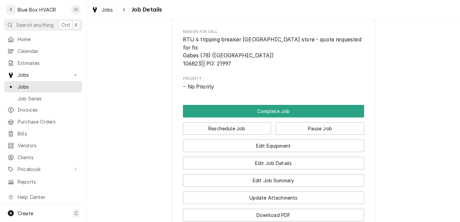
scroll to position [446, 0]
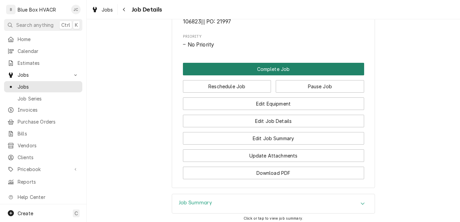
click at [279, 71] on button "Complete Job" at bounding box center [273, 69] width 181 height 13
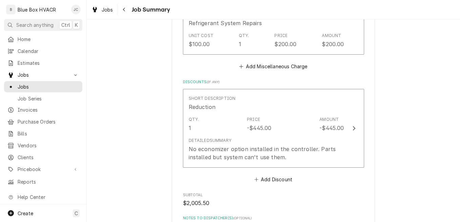
scroll to position [1618, 0]
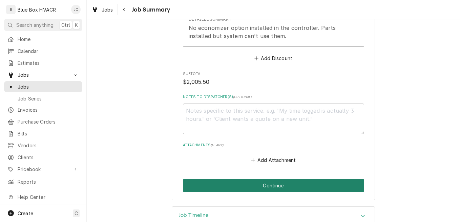
click at [285, 179] on button "Continue" at bounding box center [273, 185] width 181 height 13
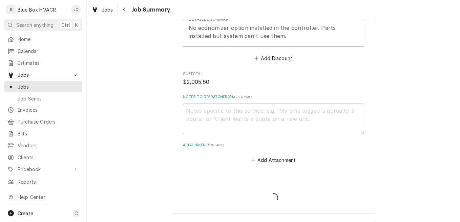
type textarea "x"
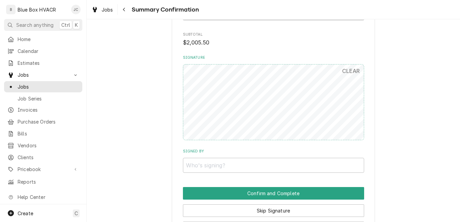
scroll to position [1332, 0]
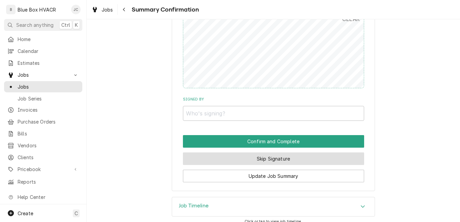
click at [286, 152] on button "Skip Signature" at bounding box center [273, 158] width 181 height 13
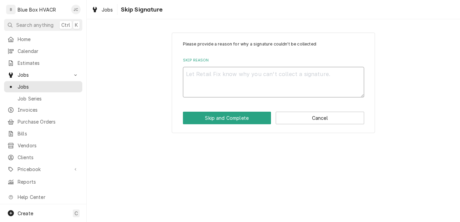
click at [249, 84] on textarea "Skip Reason" at bounding box center [273, 82] width 181 height 30
type textarea "x"
type textarea "i"
type textarea "x"
type textarea "in"
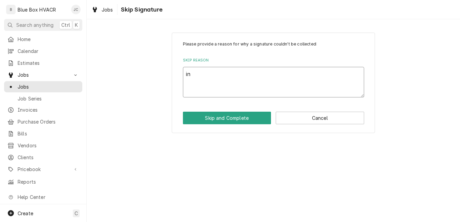
type textarea "x"
type textarea "int"
type textarea "x"
type textarea "inte"
type textarea "x"
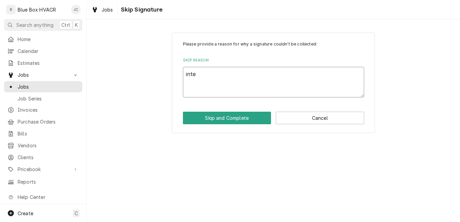
type textarea "inter"
type textarea "x"
type textarea "intern"
type textarea "x"
type textarea "interna"
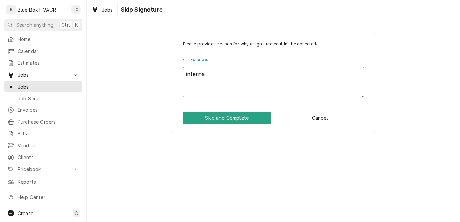
type textarea "x"
type textarea "internal"
type textarea "x"
type textarea "internal c"
type textarea "x"
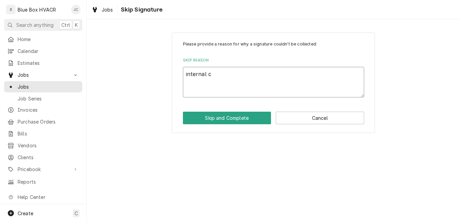
type textarea "internal co"
type textarea "x"
type textarea "internal cop"
type textarea "x"
type textarea "internal copy"
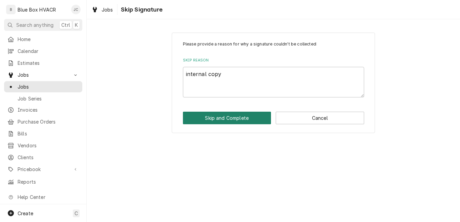
click at [244, 119] on button "Skip and Complete" at bounding box center [227, 117] width 88 height 13
type textarea "x"
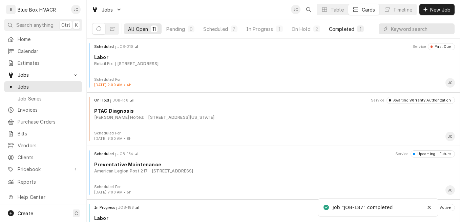
click at [343, 29] on div "Completed" at bounding box center [341, 28] width 25 height 7
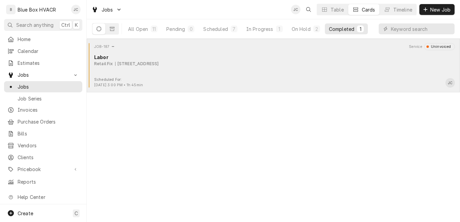
click at [219, 69] on div "JOB-187 Service Uninvoiced Labor Retail Fix 8014 Cumming Hwy 403, Canton, GA 30…" at bounding box center [273, 60] width 368 height 34
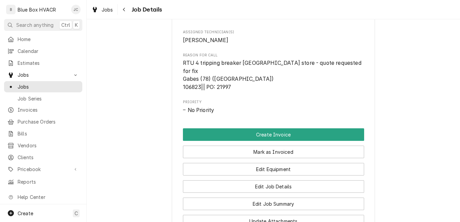
scroll to position [297, 0]
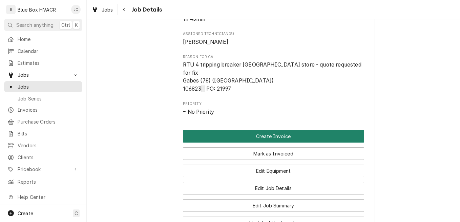
click at [282, 133] on button "Create Invoice" at bounding box center [273, 136] width 181 height 13
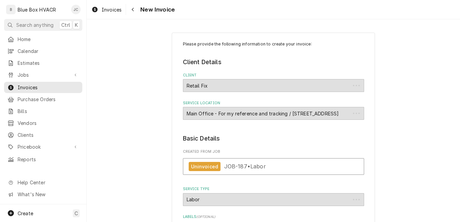
type textarea "x"
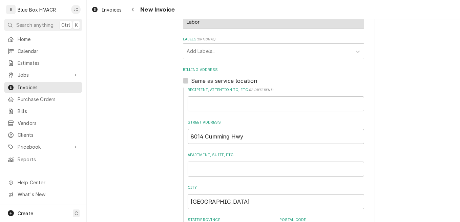
scroll to position [135, 0]
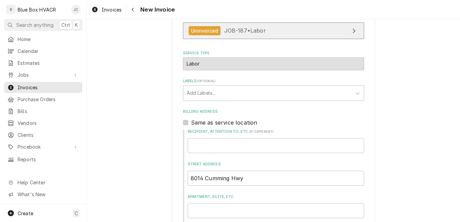
click at [263, 33] on span "JOB-187 • Labor" at bounding box center [245, 30] width 42 height 7
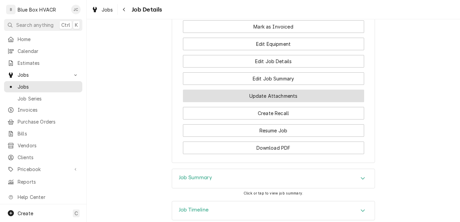
scroll to position [398, 0]
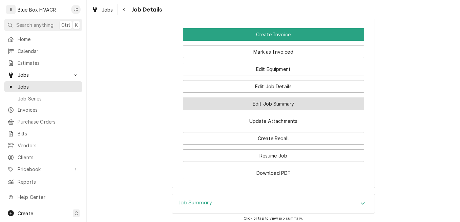
click at [273, 101] on button "Edit Job Summary" at bounding box center [273, 103] width 181 height 13
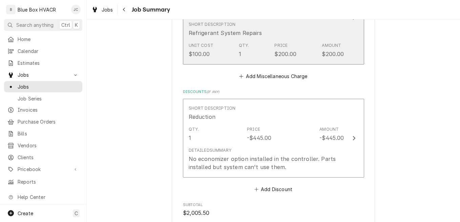
scroll to position [1490, 0]
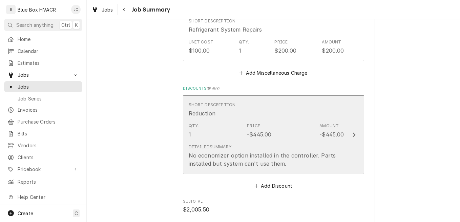
click at [290, 120] on div "Qty. 1 Price -$445.00 Amount -$445.00" at bounding box center [266, 130] width 155 height 21
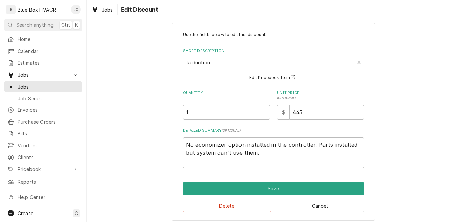
scroll to position [14, 0]
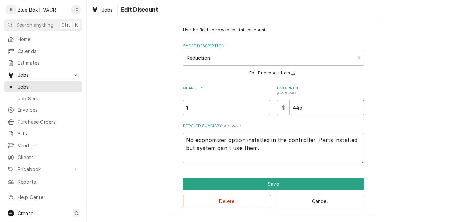
click at [300, 110] on input "445" at bounding box center [327, 107] width 75 height 15
click at [297, 108] on input "445" at bounding box center [327, 107] width 75 height 15
type textarea "x"
type input "45"
type textarea "x"
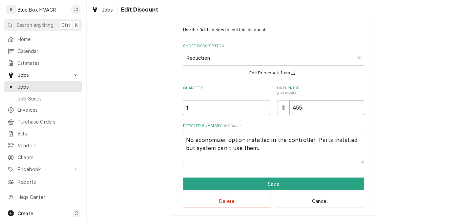
type input "455"
click at [328, 125] on label "Detailed Summary ( optional )" at bounding box center [273, 125] width 181 height 5
click at [328, 132] on textarea "No economizer option installed in the controller. Parts installed but system ca…" at bounding box center [273, 147] width 181 height 30
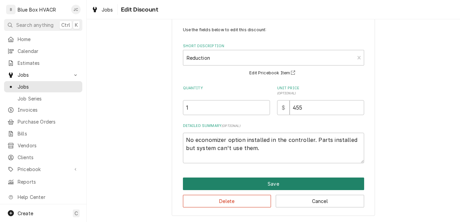
click at [279, 182] on button "Save" at bounding box center [273, 183] width 181 height 13
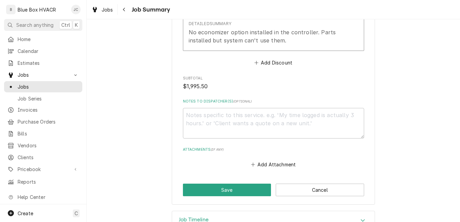
scroll to position [1618, 0]
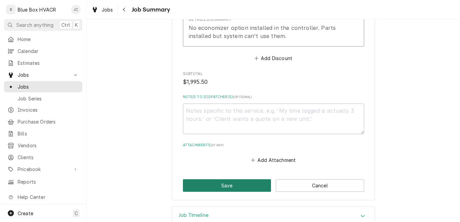
click at [231, 179] on button "Save" at bounding box center [227, 185] width 88 height 13
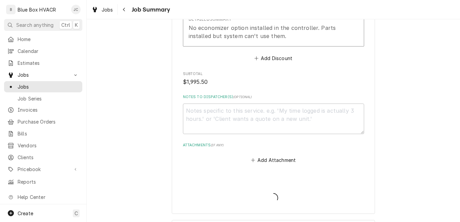
type textarea "x"
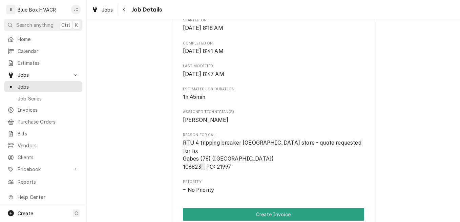
scroll to position [169, 0]
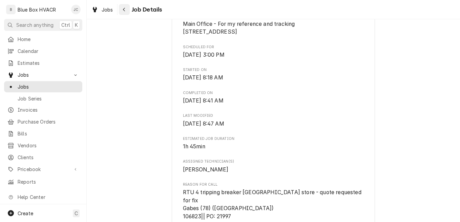
click at [125, 12] on div "Navigate back" at bounding box center [124, 9] width 7 height 7
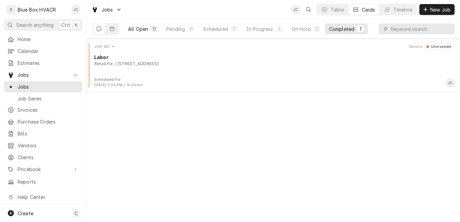
click at [146, 32] on div "All Open" at bounding box center [138, 28] width 20 height 7
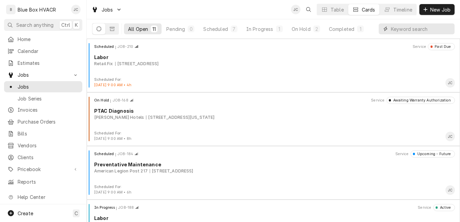
click at [401, 30] on input "Dynamic Content Wrapper" at bounding box center [421, 28] width 60 height 11
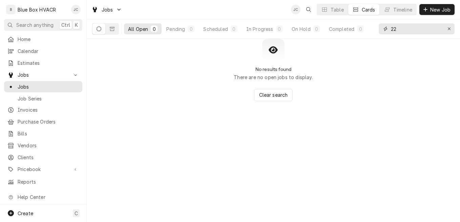
type input "2"
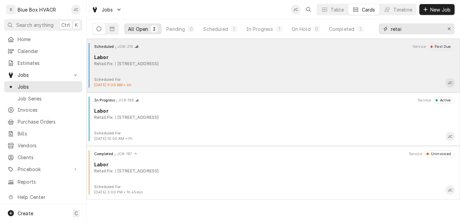
type input "retai"
click at [229, 73] on div "Scheduled JOB-210 Service Past Due Labor Retail Fix 8014 Cumming Hwy 403, Canto…" at bounding box center [273, 60] width 368 height 34
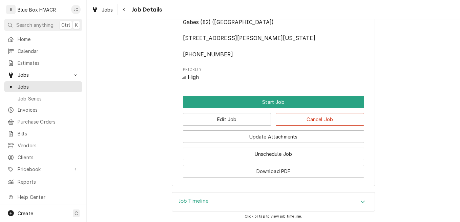
scroll to position [373, 0]
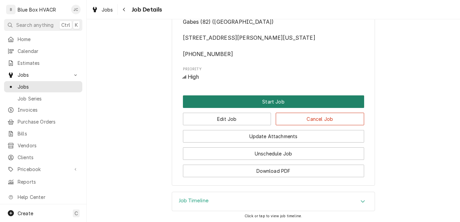
click at [269, 108] on button "Start Job" at bounding box center [273, 101] width 181 height 13
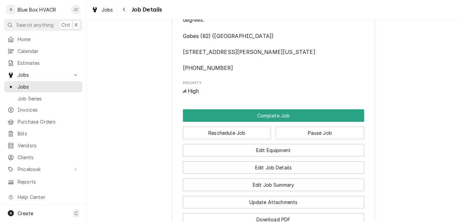
scroll to position [474, 0]
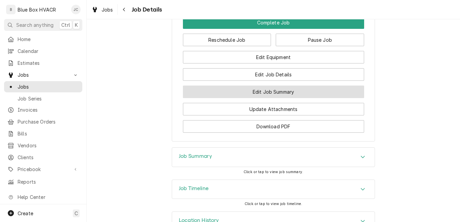
click at [287, 98] on button "Edit Job Summary" at bounding box center [273, 91] width 181 height 13
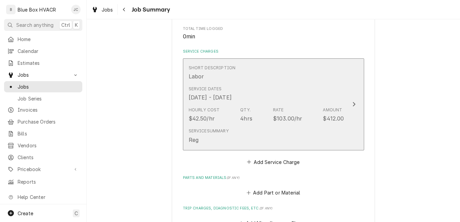
click at [258, 117] on div "Hourly Cost $42.50/hr Qty. 4hrs Rate $103.00/hr Amount $412.00" at bounding box center [266, 114] width 155 height 21
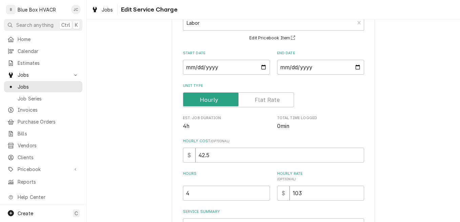
scroll to position [102, 0]
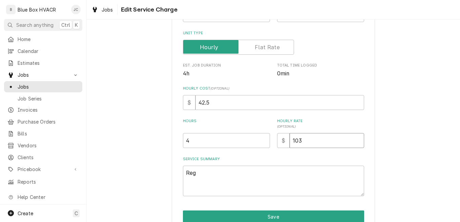
drag, startPoint x: 309, startPoint y: 142, endPoint x: 287, endPoint y: 138, distance: 23.0
click at [290, 138] on input "103" at bounding box center [327, 140] width 75 height 15
type textarea "x"
type input "1"
type textarea "x"
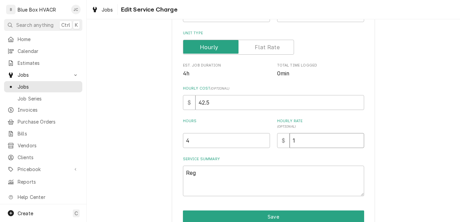
type input "10"
type textarea "x"
type input "105"
click at [242, 126] on label "Hours" at bounding box center [226, 123] width 87 height 11
click at [242, 133] on input "4" at bounding box center [226, 140] width 87 height 15
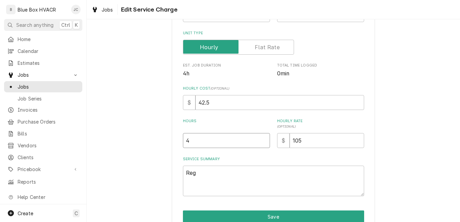
type textarea "x"
type input "4.4"
drag, startPoint x: 200, startPoint y: 174, endPoint x: 174, endPoint y: 176, distance: 25.8
click at [174, 176] on div "Use the fields below to edit this service charge Short Description Labor Edit P…" at bounding box center [273, 90] width 203 height 318
type textarea "x"
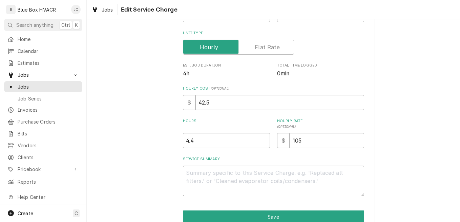
click at [236, 168] on textarea "Service Summary" at bounding box center [273, 180] width 181 height 30
paste textarea "Work Description: Carrier RTU 2 M# 48KCEAO6A2AGAOAOAO S# 4917C83291 Arrived and…"
type textarea "x"
type textarea "Work Description: Carrier RTU 2 M# 48KCEAO6A2AGAOAOAO S# 4917C83291 Arrived and…"
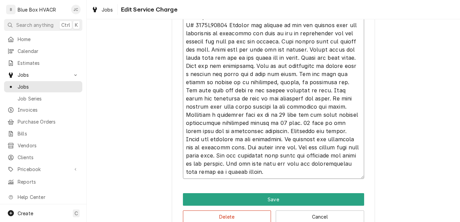
scroll to position [273, 0]
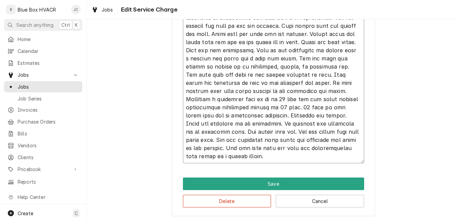
type textarea "x"
type textarea "Work Description: Carrier RTU 2 M# 48KCEAO6A2AGAOAOAO S# 4917C83291 Arrived and…"
type textarea "x"
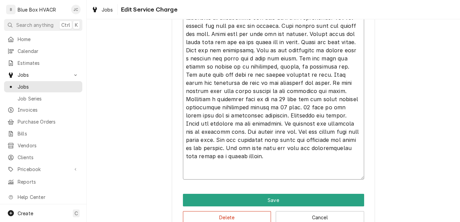
type textarea "Work Description: Carrier RTU 2 M# 48KCEAO6A2AGAOAOAO S# 4917C83291 Arrived and…"
click at [195, 171] on textarea "Service Summary" at bounding box center [273, 86] width 181 height 185
paste textarea "Work Description: Carrier RTU 2 M# 48KCEAO6A2AGAOAOAO S# 4917C83291 Get the cor…"
type textarea "x"
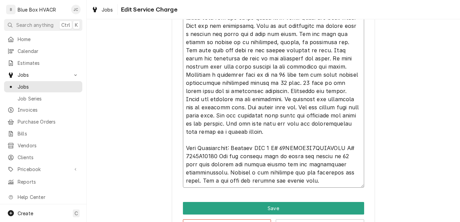
scroll to position [321, 0]
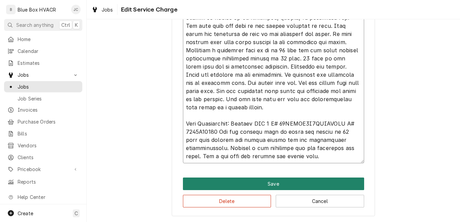
type textarea "Work Description: Carrier RTU 2 M# 48KCEAO6A2AGAOAOAO S# 4917C83291 Arrived and…"
click at [235, 186] on button "Save" at bounding box center [273, 183] width 181 height 13
type textarea "x"
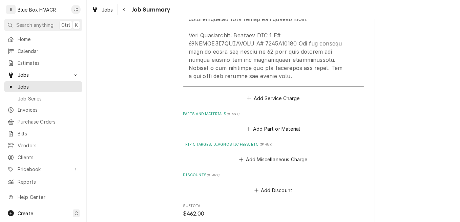
scroll to position [440, 0]
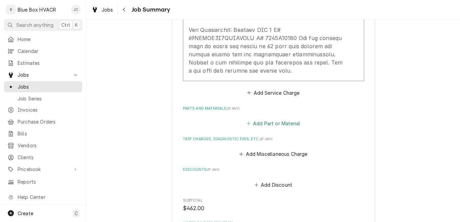
click at [265, 125] on button "Add Part or Material" at bounding box center [273, 123] width 56 height 9
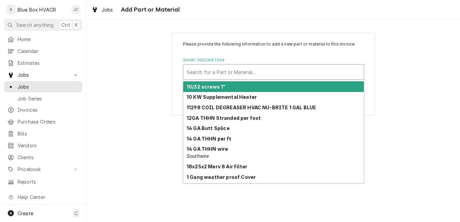
click at [228, 73] on div "Short Description" at bounding box center [274, 72] width 174 height 12
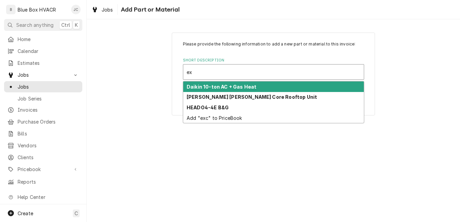
type input "e"
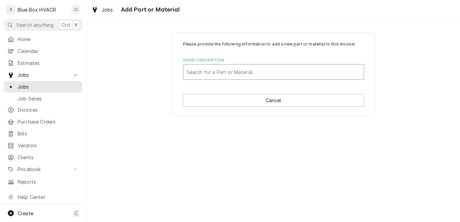
click at [210, 72] on div "Short Description" at bounding box center [274, 72] width 174 height 12
type input "5 mfd"
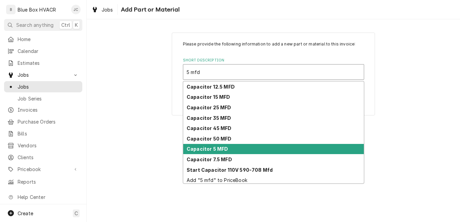
click at [217, 149] on strong "Capacitor 5 MFD" at bounding box center [207, 149] width 41 height 6
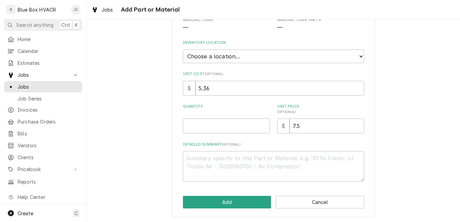
scroll to position [83, 0]
drag, startPoint x: 302, startPoint y: 123, endPoint x: 274, endPoint y: 122, distance: 27.5
click at [273, 123] on div "Quantity Unit Price ( optional ) $ 7.5" at bounding box center [273, 117] width 181 height 29
type textarea "x"
type input "1"
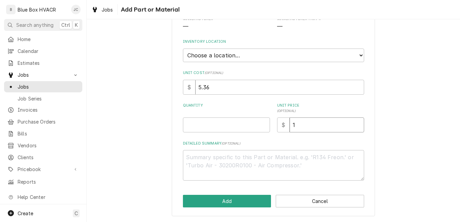
type textarea "x"
type input "10"
click at [230, 129] on input "Quantity" at bounding box center [226, 124] width 87 height 15
type textarea "x"
type input "1"
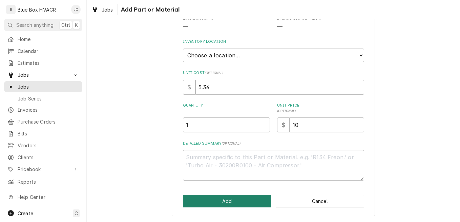
click at [239, 203] on button "Add" at bounding box center [227, 200] width 88 height 13
type textarea "x"
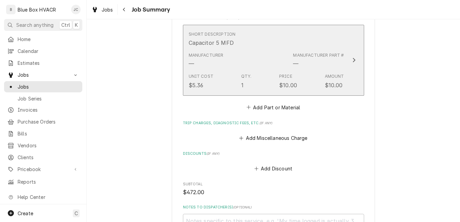
scroll to position [542, 0]
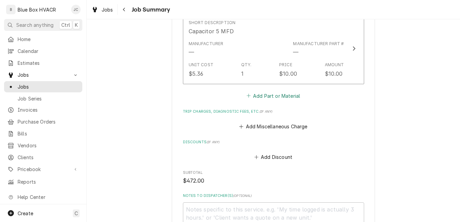
click at [266, 97] on button "Add Part or Material" at bounding box center [273, 95] width 56 height 9
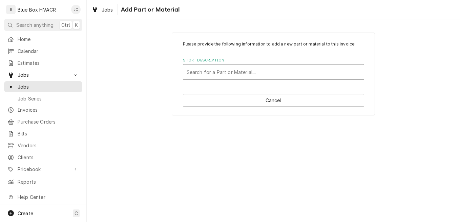
click at [223, 72] on div "Short Description" at bounding box center [274, 72] width 174 height 12
type input "A 40 V-belt"
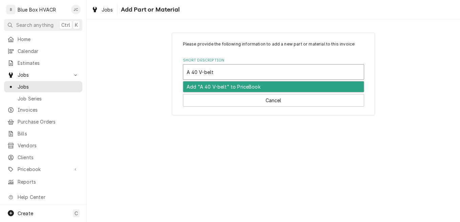
click at [225, 84] on div "Add "A 40 V-belt" to PriceBook" at bounding box center [273, 86] width 181 height 11
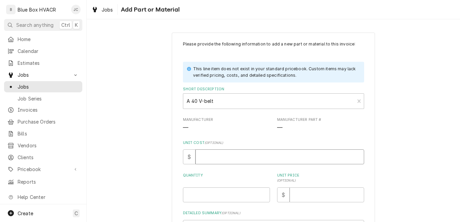
click at [212, 154] on input "Unit Cost ( optional )" at bounding box center [279, 156] width 169 height 15
type textarea "x"
type input "1"
type textarea "x"
type input "15"
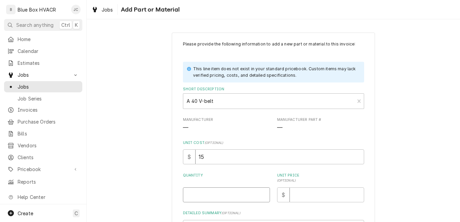
click at [203, 194] on input "Quantity" at bounding box center [226, 194] width 87 height 15
type textarea "x"
type input "1"
click at [296, 197] on input "Unit Price ( optional )" at bounding box center [327, 194] width 75 height 15
type textarea "x"
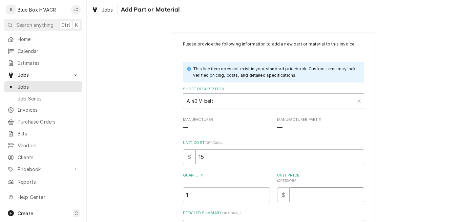
type input "2"
type textarea "x"
type input "28"
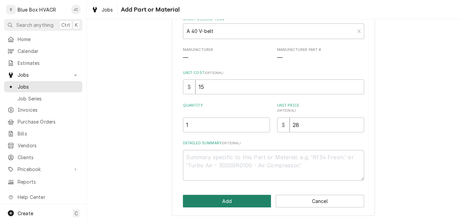
click at [228, 200] on button "Add" at bounding box center [227, 200] width 88 height 13
type textarea "x"
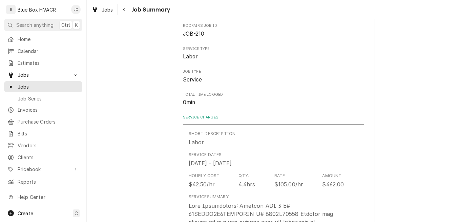
scroll to position [550, 0]
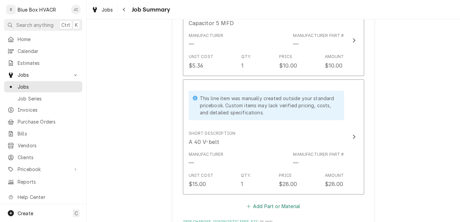
click at [269, 203] on button "Add Part or Material" at bounding box center [273, 205] width 56 height 9
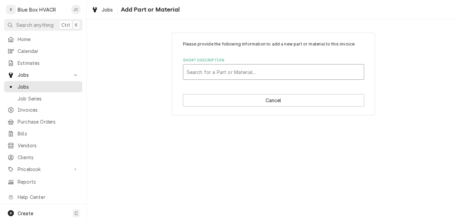
click at [225, 72] on div "Short Description" at bounding box center [274, 72] width 174 height 12
type input "20 Amp 600 VAC time delay fuse"
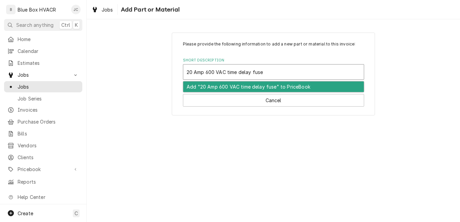
click at [238, 86] on div "Add "20 Amp 600 VAC time delay fuse" to PriceBook" at bounding box center [273, 86] width 181 height 11
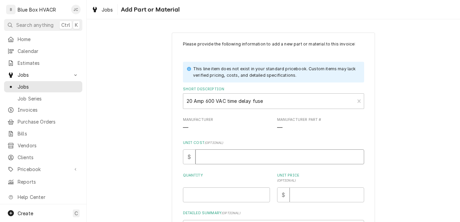
click at [210, 156] on input "Unit Cost ( optional )" at bounding box center [279, 156] width 169 height 15
type textarea "x"
type input "2"
type textarea "x"
type input "22"
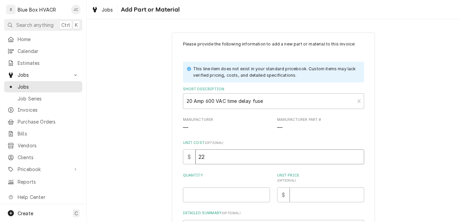
type textarea "x"
type input "22.5"
click at [221, 193] on input "Quantity" at bounding box center [226, 194] width 87 height 15
type textarea "x"
type input "1"
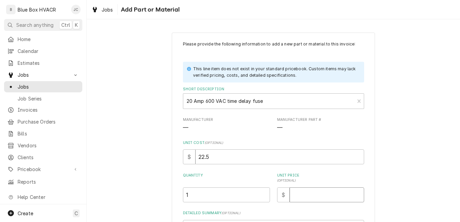
click at [294, 195] on input "Unit Price ( optional )" at bounding box center [327, 194] width 75 height 15
type textarea "x"
type input "2"
type textarea "x"
type input "22"
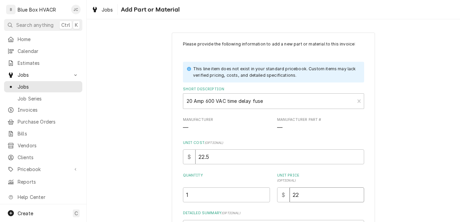
type textarea "x"
type input "221"
type textarea "x"
type input "22"
click at [374, 174] on div "Please provide the following information to add a new part or material to this …" at bounding box center [273, 158] width 373 height 265
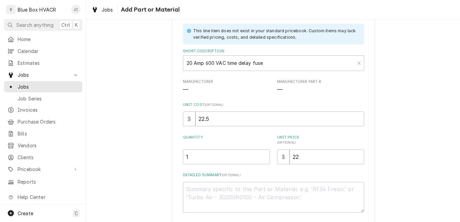
scroll to position [70, 0]
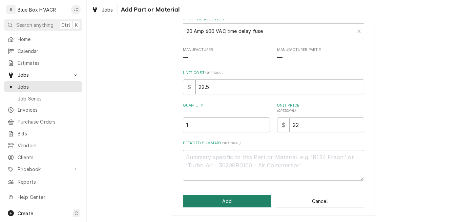
click at [232, 203] on button "Add" at bounding box center [227, 200] width 88 height 13
type textarea "x"
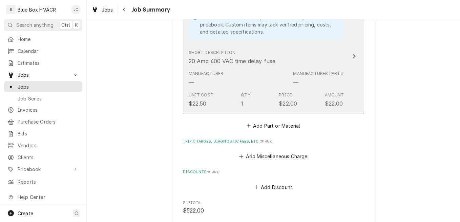
scroll to position [761, 0]
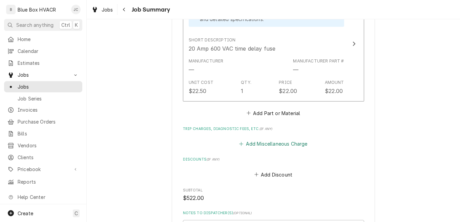
click at [262, 147] on button "Add Miscellaneous Charge" at bounding box center [273, 143] width 70 height 9
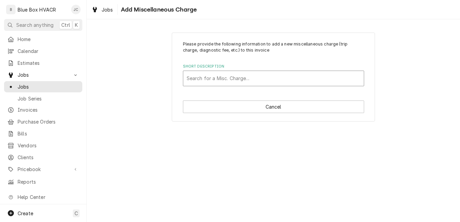
click at [229, 74] on div "Short Description" at bounding box center [274, 78] width 174 height 12
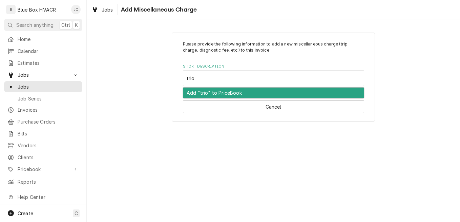
type input "tri"
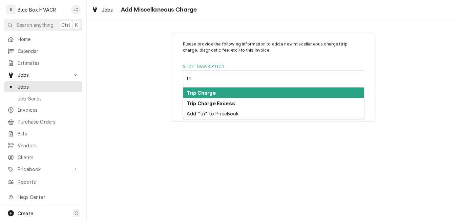
click at [212, 94] on strong "Trip Charge" at bounding box center [201, 93] width 29 height 6
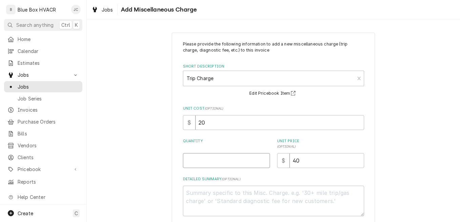
click at [218, 156] on input "Quantity" at bounding box center [226, 160] width 87 height 15
type textarea "x"
type input "1"
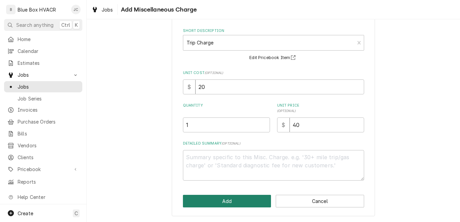
click at [243, 197] on button "Add" at bounding box center [227, 200] width 88 height 13
type textarea "x"
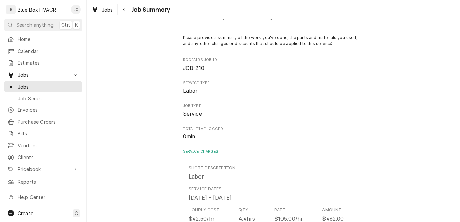
scroll to position [770, 0]
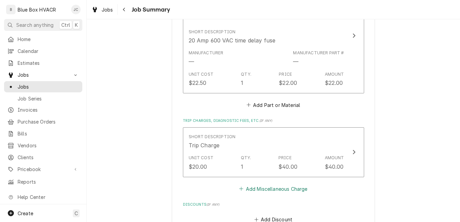
click at [257, 192] on button "Add Miscellaneous Charge" at bounding box center [273, 188] width 70 height 9
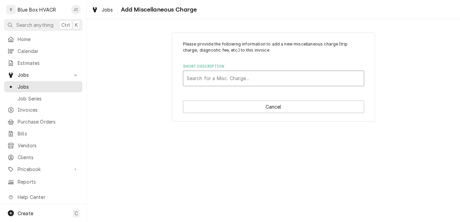
click at [222, 80] on div "Short Description" at bounding box center [274, 78] width 174 height 12
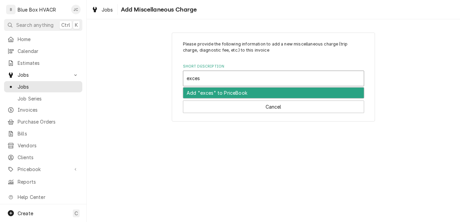
type input "excess"
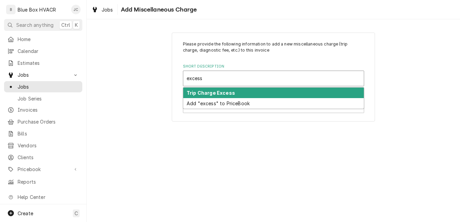
click at [215, 91] on strong "Trip Charge Excess" at bounding box center [211, 93] width 48 height 6
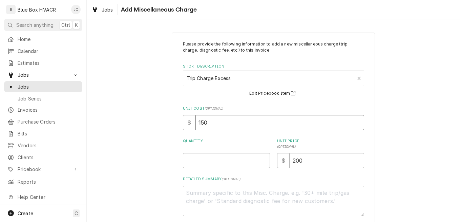
drag, startPoint x: 215, startPoint y: 122, endPoint x: 176, endPoint y: 121, distance: 39.3
click at [176, 121] on div "Please provide the following information to add a new miscellaneous charge (tri…" at bounding box center [273, 142] width 203 height 219
type textarea "x"
type input "1"
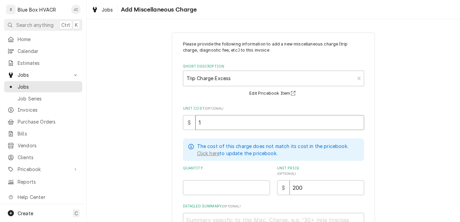
type textarea "x"
type input "14"
type textarea "x"
type input "140"
click at [190, 188] on input "Quantity" at bounding box center [226, 187] width 87 height 15
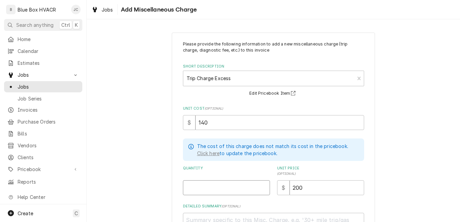
type textarea "x"
type input "1"
drag, startPoint x: 307, startPoint y: 187, endPoint x: 291, endPoint y: 187, distance: 16.6
click at [291, 187] on input "200" at bounding box center [327, 187] width 75 height 15
type textarea "x"
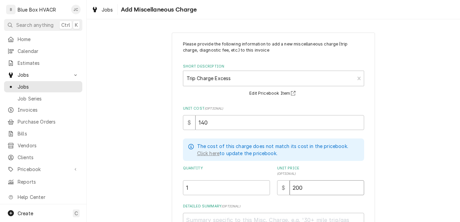
type input "1"
type textarea "x"
type input "14"
type textarea "x"
type input "140"
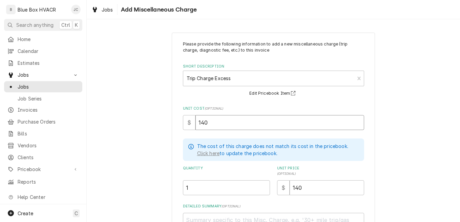
drag, startPoint x: 214, startPoint y: 118, endPoint x: 192, endPoint y: 123, distance: 22.3
click at [195, 123] on input "140" at bounding box center [279, 122] width 169 height 15
type textarea "x"
type input "1"
type textarea "x"
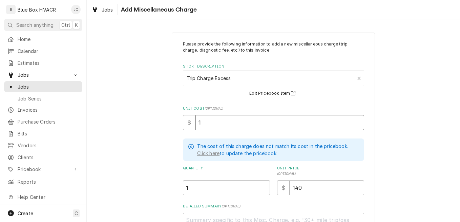
type input "10"
type textarea "x"
type input "100"
click at [342, 165] on label "Unit Price ( optional )" at bounding box center [320, 170] width 87 height 11
click at [342, 180] on input "140" at bounding box center [327, 187] width 75 height 15
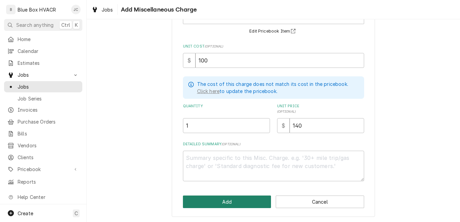
click at [235, 198] on button "Add" at bounding box center [227, 201] width 88 height 13
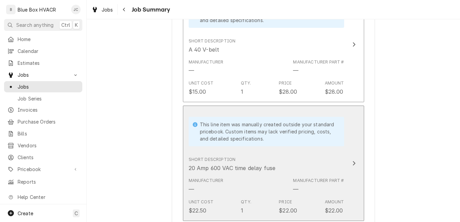
scroll to position [778, 0]
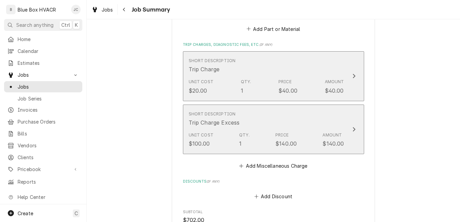
click at [311, 133] on div "Unit Cost $100.00 Qty. 1 Price $140.00 Amount $140.00" at bounding box center [266, 139] width 155 height 21
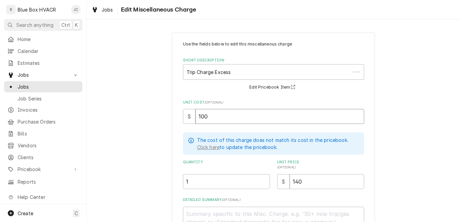
click at [315, 114] on input "100" at bounding box center [279, 116] width 169 height 15
drag, startPoint x: 300, startPoint y: 184, endPoint x: 279, endPoint y: 181, distance: 21.2
click at [290, 182] on input "140" at bounding box center [327, 181] width 75 height 15
type textarea "x"
type input "1"
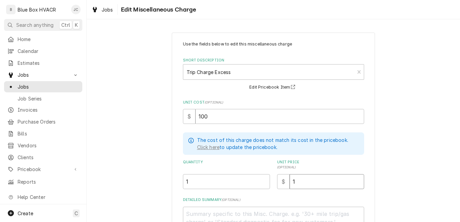
type textarea "x"
type input "15"
type textarea "x"
type input "150"
click at [387, 170] on div "Use the fields below to edit this miscellaneous charge Short Description Trip C…" at bounding box center [273, 160] width 373 height 269
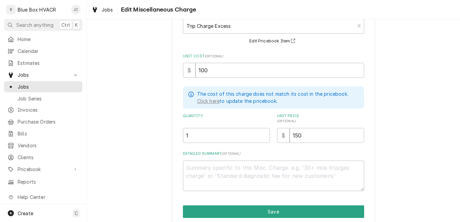
scroll to position [73, 0]
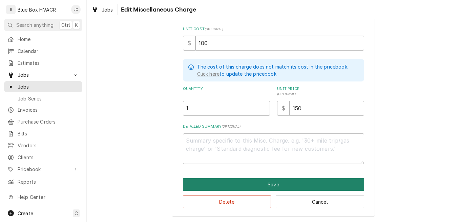
click at [276, 187] on button "Save" at bounding box center [273, 184] width 181 height 13
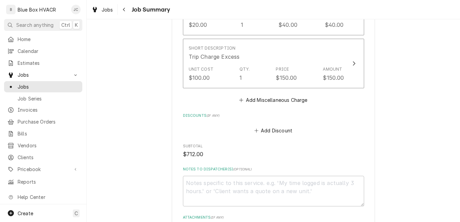
scroll to position [1000, 0]
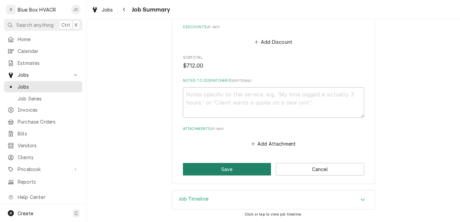
click at [209, 170] on button "Save" at bounding box center [227, 169] width 88 height 13
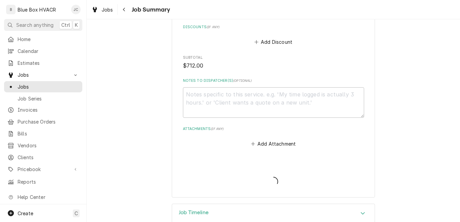
scroll to position [1062, 0]
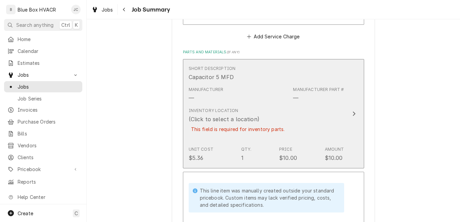
click at [276, 121] on div "Inventory Location (Click to select a location) This field is required for inve…" at bounding box center [238, 123] width 99 height 33
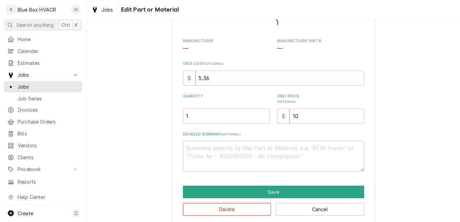
type textarea "x"
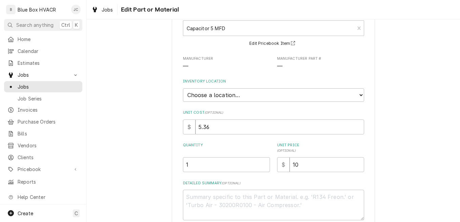
scroll to position [101, 0]
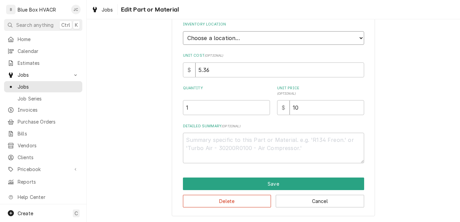
click at [238, 41] on select "Choose a location... Blue Box Truck #1" at bounding box center [273, 38] width 181 height 14
select select "426"
click at [183, 31] on select "Choose a location... Blue Box Truck #1" at bounding box center [273, 38] width 181 height 14
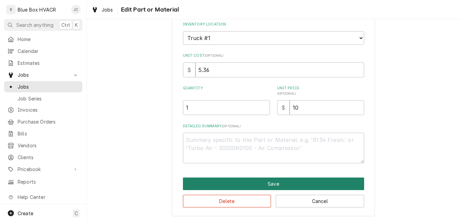
click at [268, 184] on button "Save" at bounding box center [273, 183] width 181 height 13
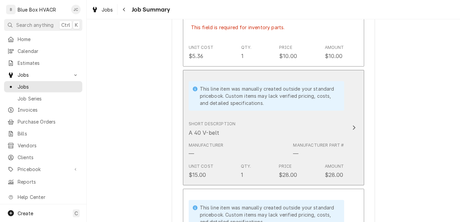
scroll to position [689, 0]
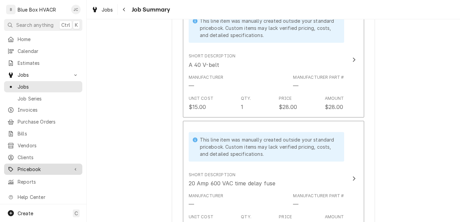
click at [72, 167] on div "Dynamic Content Wrapper" at bounding box center [75, 169] width 7 height 7
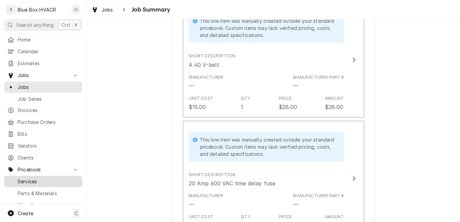
scroll to position [52, 0]
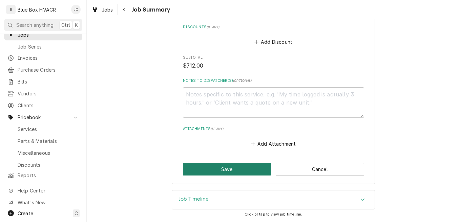
click at [233, 164] on button "Save" at bounding box center [227, 169] width 88 height 13
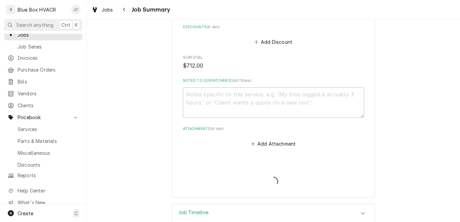
type textarea "x"
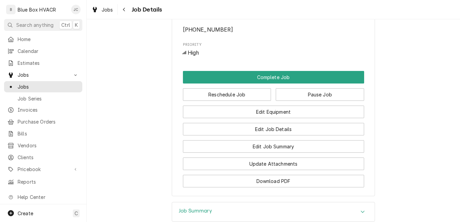
scroll to position [508, 0]
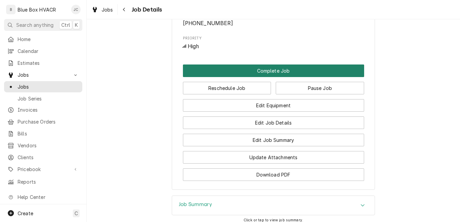
click at [273, 77] on button "Complete Job" at bounding box center [273, 70] width 181 height 13
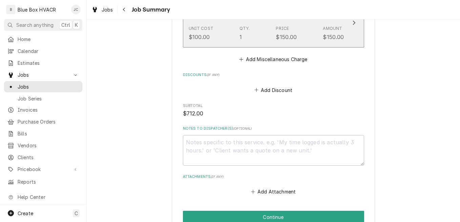
scroll to position [1021, 0]
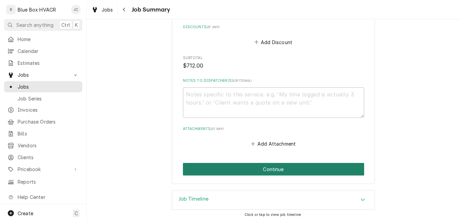
click at [273, 171] on button "Continue" at bounding box center [273, 169] width 181 height 13
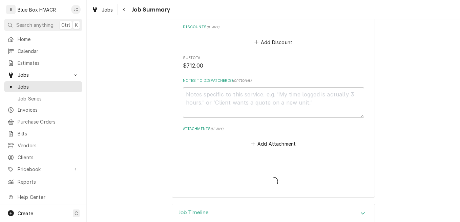
type textarea "x"
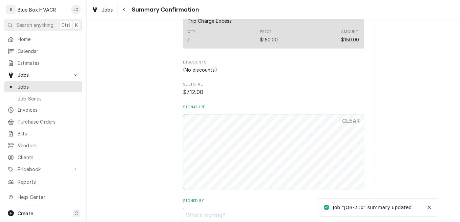
scroll to position [847, 0]
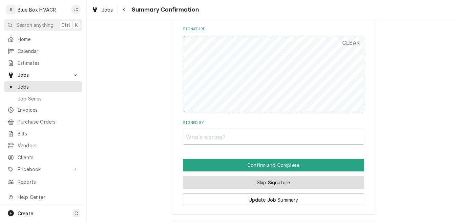
click at [261, 178] on button "Skip Signature" at bounding box center [273, 182] width 181 height 13
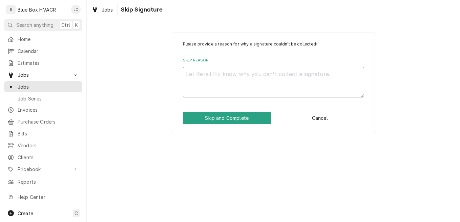
click at [248, 88] on textarea "Skip Reason" at bounding box center [273, 82] width 181 height 30
type textarea "x"
type textarea "I"
type textarea "x"
type textarea "In"
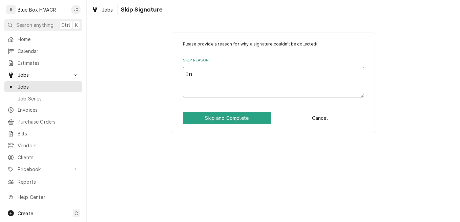
type textarea "x"
type textarea "Int"
type textarea "x"
type textarea "Inte"
type textarea "x"
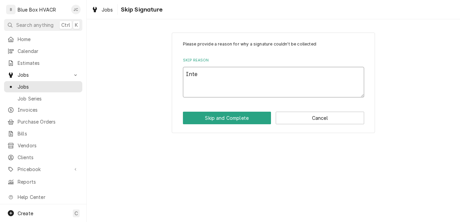
type textarea "Inter"
type textarea "x"
type textarea "Intern"
type textarea "x"
type textarea "Interna"
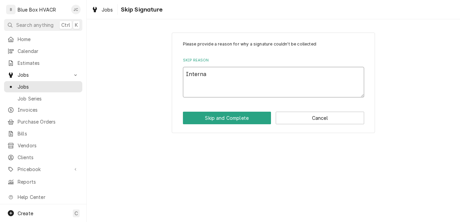
type textarea "x"
type textarea "Internal"
type textarea "x"
type textarea "Internal"
type textarea "x"
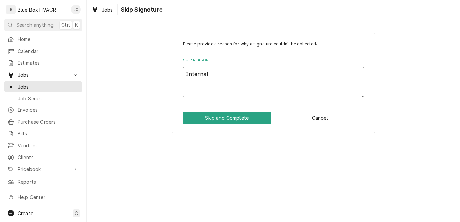
type textarea "Internal c"
type textarea "x"
type textarea "Internal co"
type textarea "x"
type textarea "Internal cop"
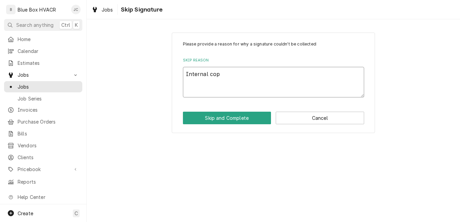
type textarea "x"
type textarea "Internal copy"
click at [249, 114] on button "Skip and Complete" at bounding box center [227, 117] width 88 height 13
type textarea "x"
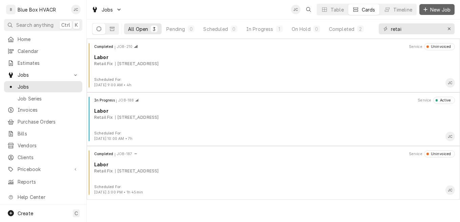
click at [437, 7] on span "New Job" at bounding box center [440, 9] width 23 height 7
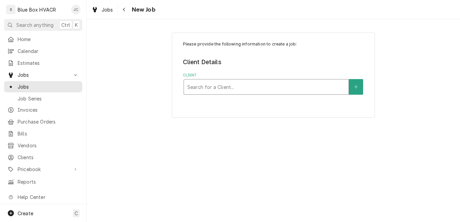
click at [230, 87] on div "Client" at bounding box center [266, 87] width 158 height 12
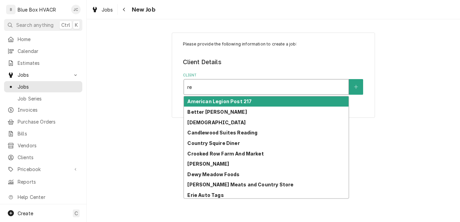
type input "ret"
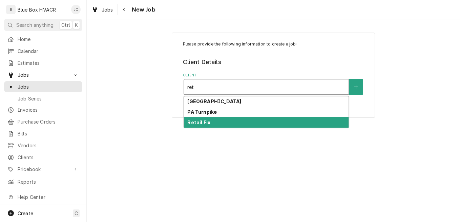
click at [214, 123] on div "Retail Fix" at bounding box center [266, 122] width 165 height 11
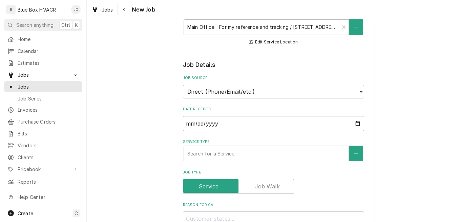
scroll to position [203, 0]
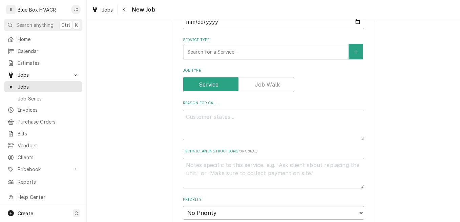
click at [228, 51] on div "Service Type" at bounding box center [266, 51] width 158 height 12
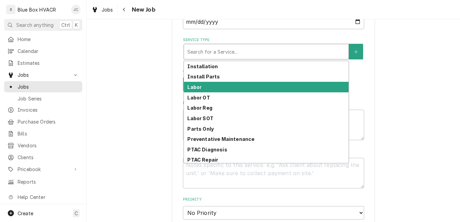
click at [222, 84] on div "Labor" at bounding box center [266, 87] width 165 height 11
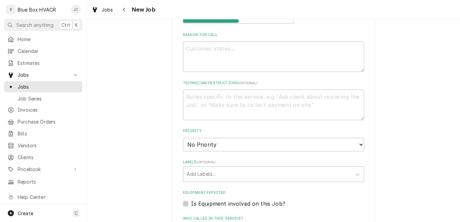
scroll to position [271, 0]
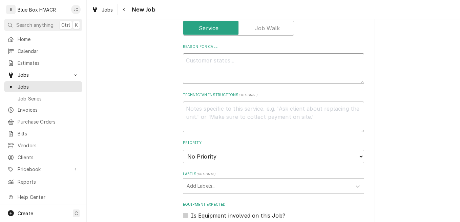
click at [223, 68] on textarea "Reason For Call" at bounding box center [273, 68] width 181 height 30
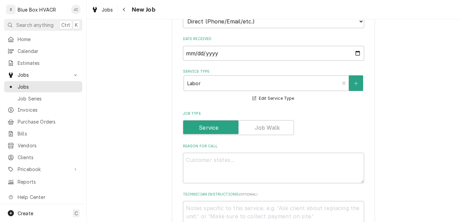
scroll to position [203, 0]
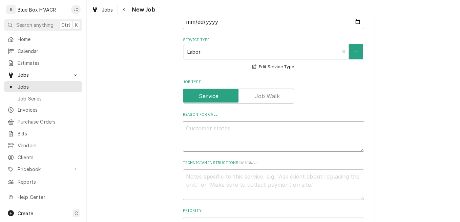
click at [205, 132] on textarea "Reason For Call" at bounding box center [273, 136] width 181 height 30
click at [233, 130] on textarea "Reason For Call" at bounding box center [273, 136] width 181 height 30
click at [214, 134] on textarea "Reason For Call" at bounding box center [273, 136] width 181 height 30
type textarea "x"
type textarea "I"
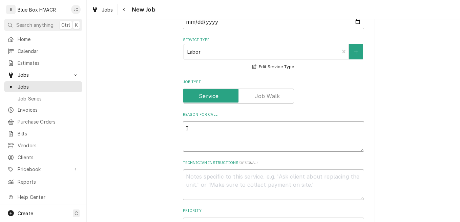
type textarea "x"
type textarea "In"
type textarea "x"
type textarea "Invo"
type textarea "x"
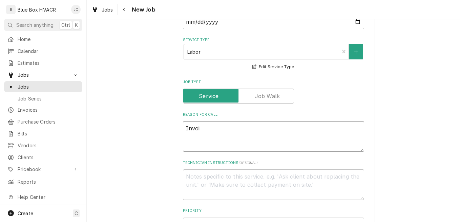
type textarea "Invoic"
type textarea "x"
type textarea "Invoice"
type textarea "x"
type textarea "Invoi"
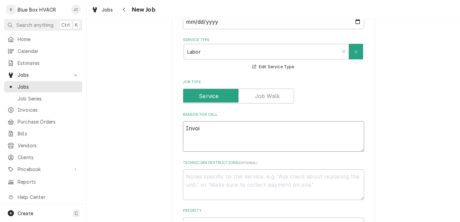
type textarea "x"
type textarea "Invo"
type textarea "x"
type textarea "Inv"
type textarea "x"
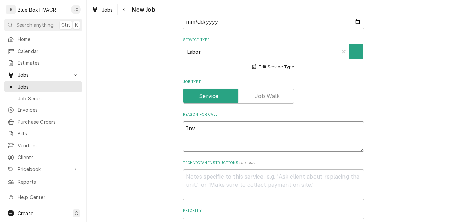
type textarea "In"
type textarea "x"
type textarea "I"
type textarea "x"
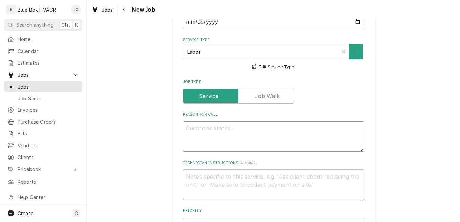
type textarea "R"
type textarea "x"
type textarea "Re"
type textarea "x"
type textarea "Ret"
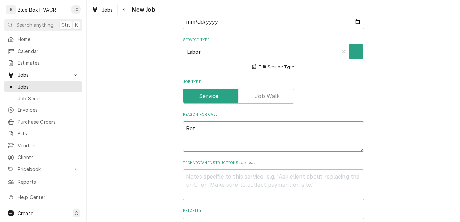
type textarea "x"
type textarea "Reta"
type textarea "x"
type textarea "Retau"
type textarea "x"
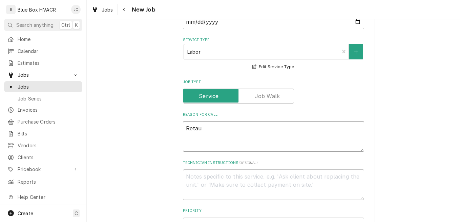
type textarea "Retaul"
type textarea "x"
type textarea "Retaul"
type textarea "x"
type textarea "Retaul"
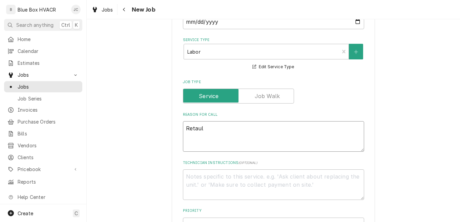
type textarea "x"
type textarea "Retau"
type textarea "x"
type textarea "Reta"
type textarea "x"
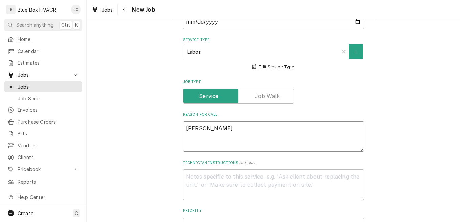
type textarea "Retai"
type textarea "x"
type textarea "Retail"
type textarea "x"
type textarea "Retail"
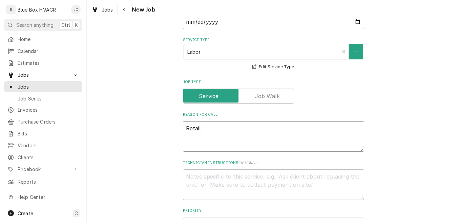
type textarea "x"
type textarea "Retail"
type textarea "x"
type textarea "RetailF"
type textarea "x"
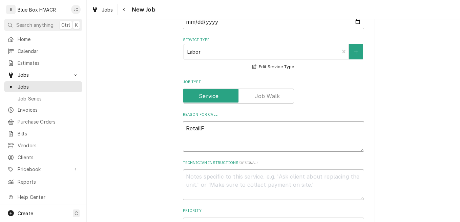
type textarea "RetailFi"
type textarea "x"
type textarea "RetailFix"
type textarea "x"
type textarea "RetailFixI"
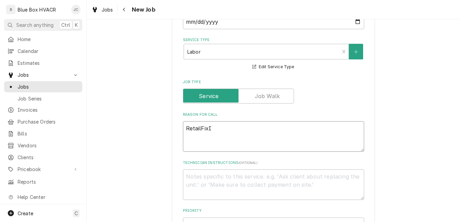
type textarea "x"
type textarea "RetailFixIT"
type textarea "x"
type textarea "RetailFixIT"
type textarea "x"
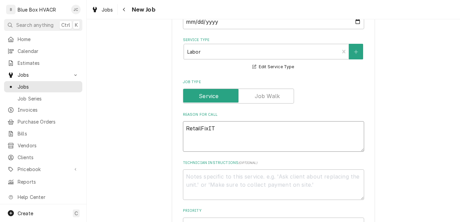
type textarea "RetailFixIT"
type textarea "x"
type textarea "RetailFixI"
type textarea "x"
type textarea "RetailFixIt"
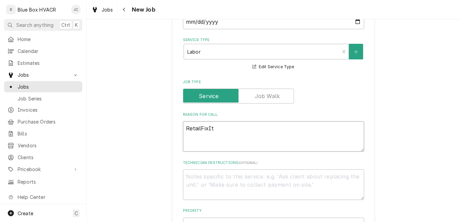
type textarea "x"
type textarea "RetailFixIt"
type textarea "x"
type textarea "RetailFixIt i"
type textarea "x"
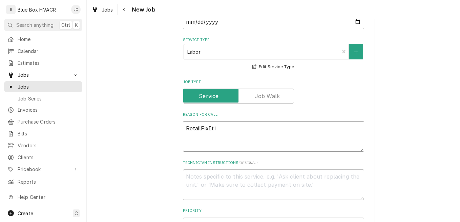
type textarea "RetailFixIt in"
type textarea "x"
type textarea "RetailFixIt inv"
type textarea "x"
type textarea "RetailFixIt invo"
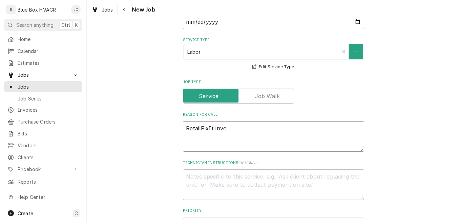
type textarea "x"
type textarea "RetailFixIt invoi"
type textarea "x"
type textarea "RetailFixIt invoic"
type textarea "x"
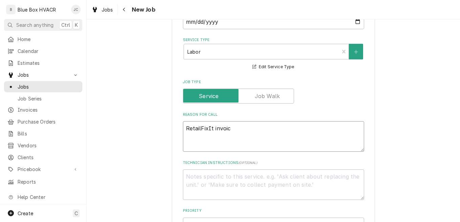
type textarea "RetailFixIt invoice"
type textarea "x"
type textarea "RetailFixIt invoice"
paste textarea "16893"
type textarea "x"
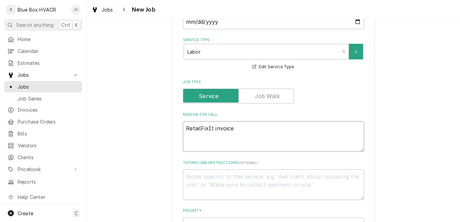
type textarea "RetailFixIt invoice 16893"
type textarea "x"
type textarea "RetailFixIt invoice 16893"
click at [256, 130] on textarea "RetailFixIt invoice 16893" at bounding box center [273, 136] width 181 height 30
type textarea "x"
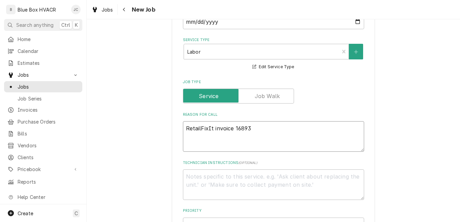
type textarea "RetailFixIt invoice 16893"
paste textarea "Service Location Gabes (78) (Whitehall PA)Job Name 107915|| PO: 22271"
type textarea "x"
type textarea "RetailFixIt invoice 16893 Service Location Gabes (78) (Whitehall PA)Job Name 10…"
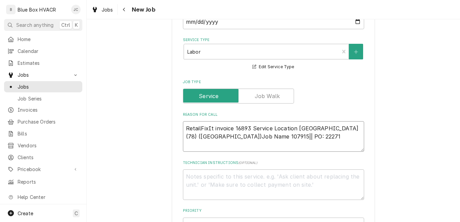
type textarea "x"
type textarea "RetailFixIt invoice 16893 Service Location Gabes (78) (Whitehall PA)Job Name 10…"
type textarea "x"
type textarea "RetailFixIt invoice 16893 Service Location [GEOGRAPHIC_DATA] (78) ([GEOGRAPHIC_…"
type textarea "x"
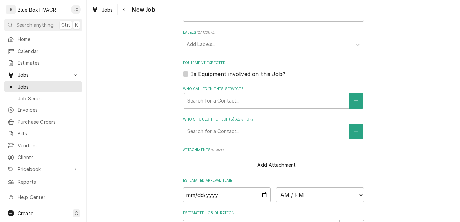
scroll to position [440, 0]
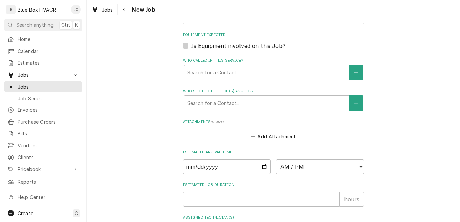
type textarea "RetailFixIt invoice 16893 Service Location [GEOGRAPHIC_DATA] (78) ([GEOGRAPHIC_…"
click at [219, 47] on label "Is Equipment involved on this Job?" at bounding box center [238, 46] width 94 height 8
click at [219, 47] on input "Equipment Expected" at bounding box center [281, 49] width 181 height 15
checkbox input "true"
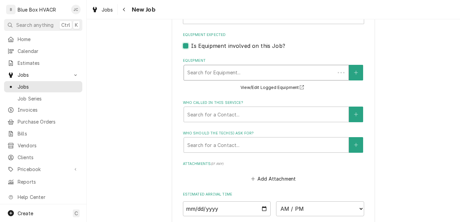
type textarea "x"
click at [239, 71] on div "Equipment" at bounding box center [266, 72] width 158 height 12
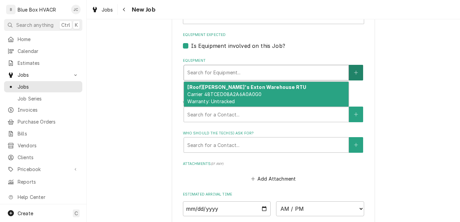
click at [354, 71] on icon "Create New Equipment" at bounding box center [356, 72] width 4 height 5
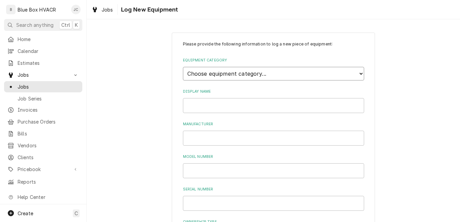
click at [243, 71] on select "Choose equipment category... Cooking Equipment Fryers Ice Machines Ovens and Ra…" at bounding box center [273, 74] width 181 height 14
select select "15"
click at [183, 67] on select "Choose equipment category... Cooking Equipment Fryers Ice Machines Ovens and Ra…" at bounding box center [273, 74] width 181 height 14
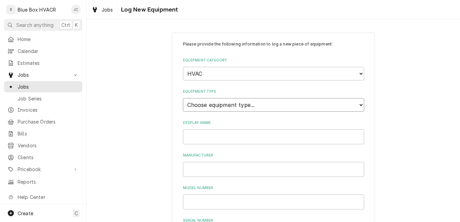
click at [238, 107] on select "Choose equipment type... Condenser Furnace Chiller Air Handler VRF Mini Split M…" at bounding box center [273, 105] width 181 height 14
select select "131"
click at [183, 98] on select "Choose equipment type... Condenser Furnace Chiller Air Handler VRF Mini Split M…" at bounding box center [273, 105] width 181 height 14
click at [217, 131] on input "Display Name" at bounding box center [273, 136] width 181 height 15
type input "RTU 3"
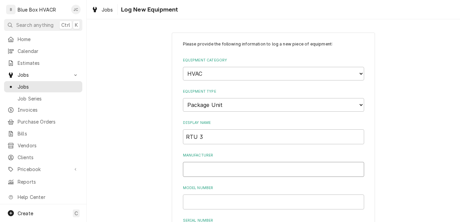
click at [208, 167] on input "Manufacturer" at bounding box center [273, 169] width 181 height 15
type input "Lennox"
click at [204, 199] on input "Model Number" at bounding box center [273, 201] width 181 height 15
paste input "LGH6OOS4BS 1G"
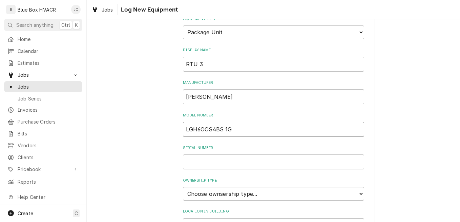
scroll to position [169, 0]
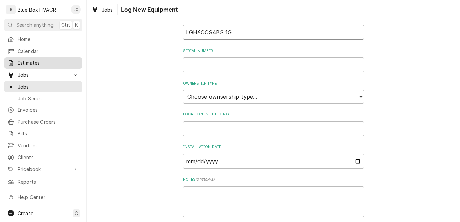
type input "LGH6OOS4BS 1G"
click at [196, 69] on input "Serial Number" at bounding box center [273, 64] width 181 height 15
paste input "5617J00510"
type input "5617J00510"
click at [256, 97] on select "Choose ownsership type... Unknown Owned Leased Rented" at bounding box center [273, 97] width 181 height 14
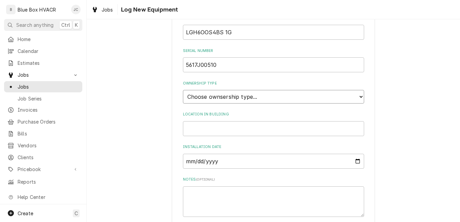
select select "1"
click at [183, 90] on select "Choose ownsership type... Unknown Owned Leased Rented" at bounding box center [273, 97] width 181 height 14
click at [243, 127] on input "Location in Building" at bounding box center [273, 128] width 181 height 15
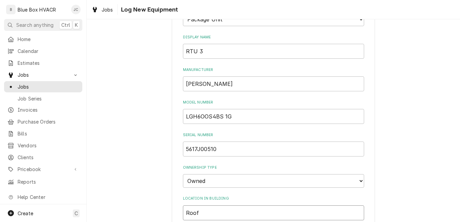
scroll to position [0, 0]
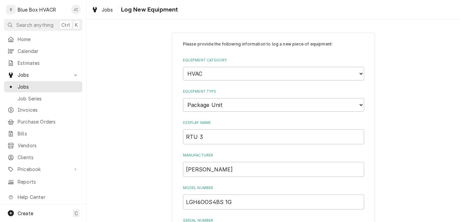
type input "Roof"
click at [209, 136] on input "RTU 3" at bounding box center [273, 136] width 181 height 15
click at [227, 139] on input "RTU 3" at bounding box center [273, 136] width 181 height 15
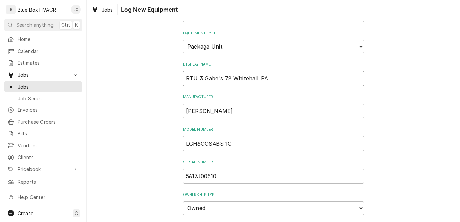
scroll to position [169, 0]
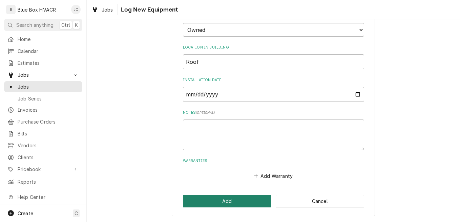
type input "RTU 3 Gabe's 78 Whitehall PA"
click at [227, 203] on button "Add" at bounding box center [227, 200] width 88 height 13
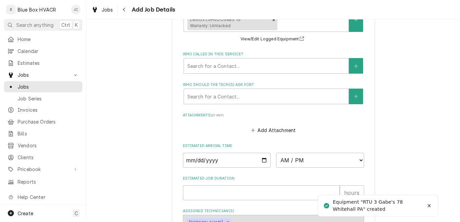
scroll to position [542, 0]
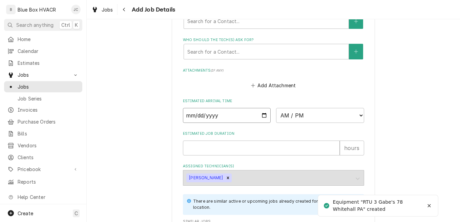
click at [260, 115] on input "Date" at bounding box center [227, 115] width 88 height 15
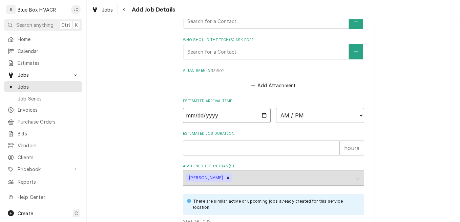
type textarea "x"
type input "2025-10-06"
type textarea "x"
click at [321, 114] on select "AM / PM 6:00 AM 6:15 AM 6:30 AM 6:45 AM 7:00 AM 7:15 AM 7:30 AM 7:45 AM 8:00 AM…" at bounding box center [320, 115] width 88 height 15
select select "08:00:00"
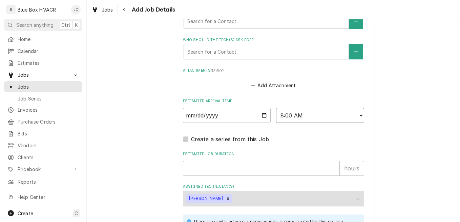
scroll to position [644, 0]
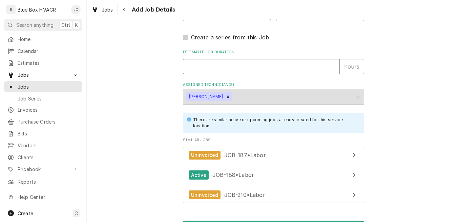
click at [261, 65] on input "Estimated Job Duration" at bounding box center [261, 66] width 157 height 15
type textarea "x"
type input "8"
type textarea "x"
type input "8"
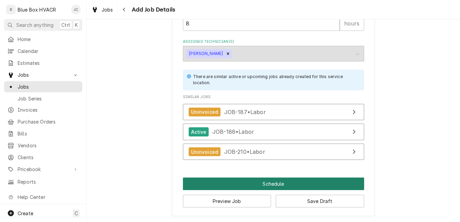
click at [270, 181] on button "Schedule" at bounding box center [273, 183] width 181 height 13
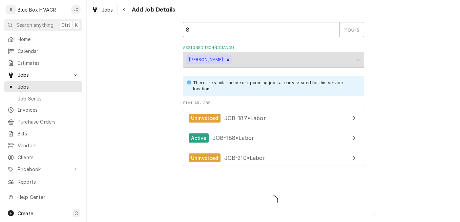
scroll to position [680, 0]
type textarea "x"
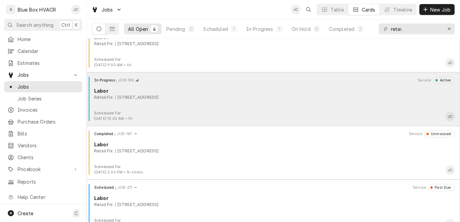
scroll to position [31, 0]
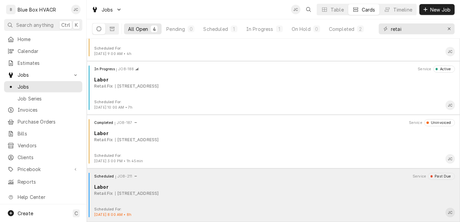
click at [224, 191] on div "Retail Fix [STREET_ADDRESS]" at bounding box center [274, 193] width 361 height 6
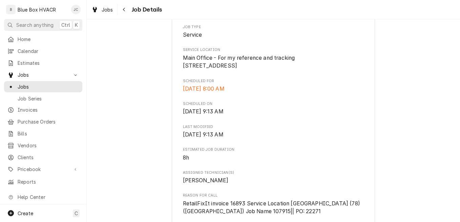
scroll to position [271, 0]
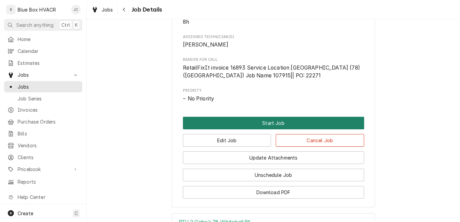
click at [259, 129] on button "Start Job" at bounding box center [273, 123] width 181 height 13
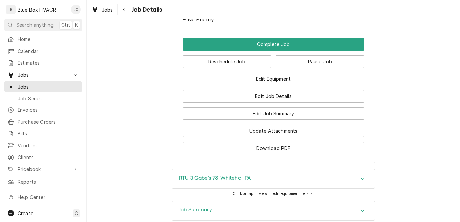
scroll to position [456, 0]
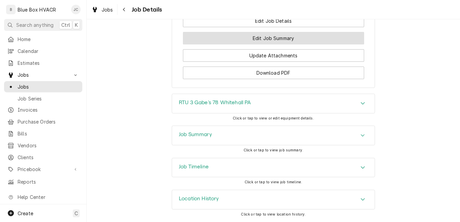
click at [275, 35] on button "Edit Job Summary" at bounding box center [273, 38] width 181 height 13
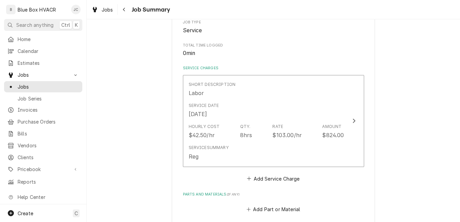
scroll to position [135, 0]
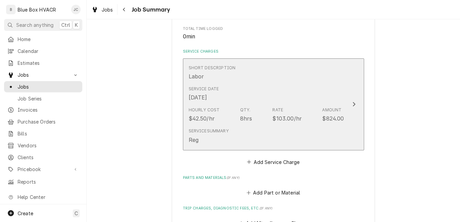
click at [254, 103] on div "Service Date Oct 6, 2025" at bounding box center [266, 93] width 155 height 21
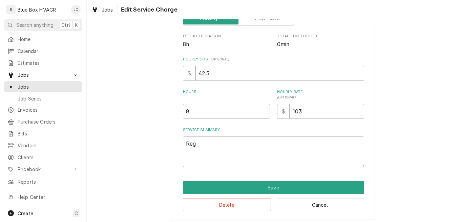
scroll to position [134, 0]
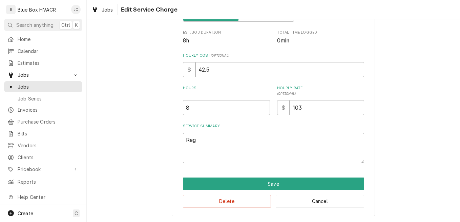
drag, startPoint x: 209, startPoint y: 139, endPoint x: 174, endPoint y: 139, distance: 35.2
click at [174, 139] on div "Use the fields below to edit this service charge Short Description Labor Edit P…" at bounding box center [273, 57] width 203 height 318
type textarea "x"
paste textarea "Work Description: Arrived onsite and signed in with site lead. Was given keys a…"
type textarea "x"
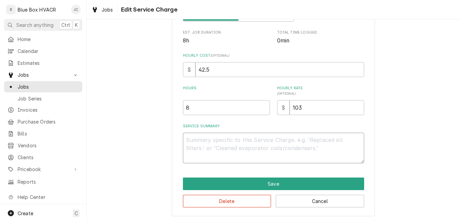
type textarea "Work Description: Arrived onsite and signed in with site lead. Was given keys a…"
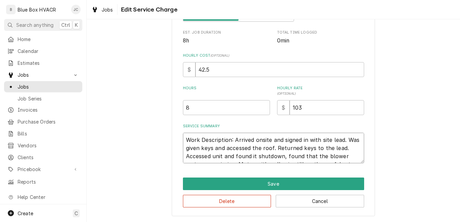
scroll to position [5, 0]
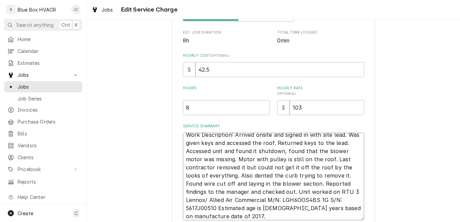
type textarea "x"
type textarea "Work Description: Arrived onsite and signed in with site lead. Was given keys a…"
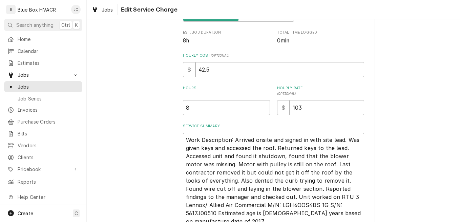
scroll to position [141, 0]
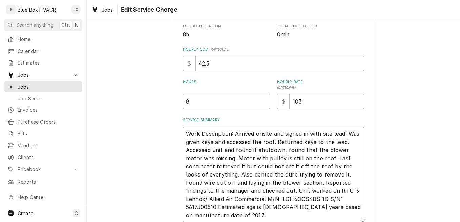
click at [212, 210] on textarea "Work Description: Arrived onsite and signed in with site lead. Was given keys a…" at bounding box center [273, 174] width 181 height 96
type textarea "x"
type textarea "Work Description: Arrived onsite and signed in with site lead. Was given keys a…"
type textarea "x"
type textarea "Work Description: Arrived onsite and signed in with site lead. Was given keys a…"
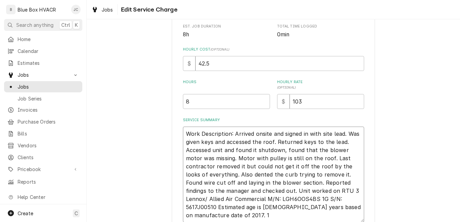
type textarea "x"
type textarea "Work Description: Arrived onsite and signed in with site lead. Was given keys a…"
type textarea "x"
type textarea "Work Description: Arrived onsite and signed in with site lead. Was given keys a…"
type textarea "x"
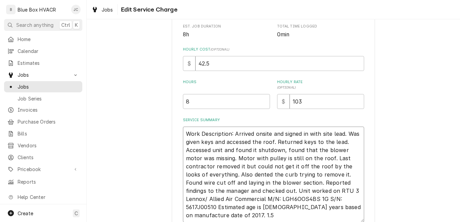
type textarea "Work Description: Arrived onsite and signed in with site lead. Was given keys a…"
type textarea "x"
type textarea "Work Description: Arrived onsite and signed in with site lead. Was given keys a…"
type textarea "x"
type textarea "Work Description: Arrived onsite and signed in with site lead. Was given keys a…"
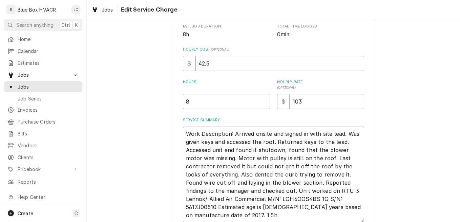
type textarea "x"
type textarea "Work Description: Arrived onsite and signed in with site lead. Was given keys a…"
type textarea "x"
type textarea "Work Description: Arrived onsite and signed in with site lead. Was given keys a…"
click at [222, 214] on textarea "Work Description: Arrived onsite and signed in with site lead. Was given keys a…" at bounding box center [273, 174] width 181 height 96
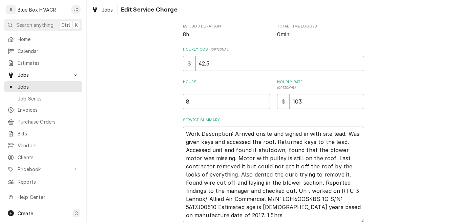
scroll to position [8, 0]
click at [218, 216] on textarea "Work Description: Arrived onsite and signed in with site lead. Was given keys a…" at bounding box center [273, 174] width 181 height 96
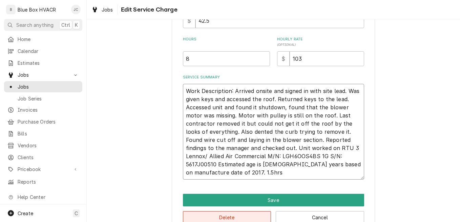
scroll to position [200, 0]
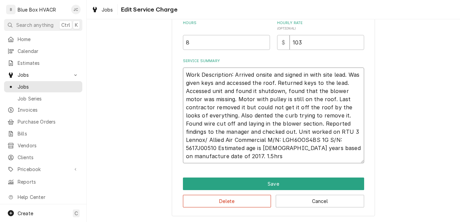
type textarea "x"
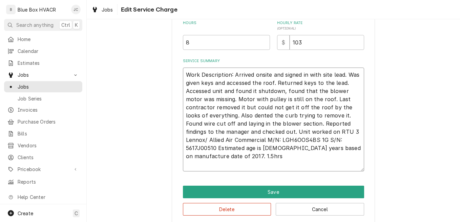
type textarea "Work Description: Arrived onsite and signed in with site lead. Was given keys a…"
click at [194, 164] on textarea "Work Description: Arrived onsite and signed in with site lead. Was given keys a…" at bounding box center [273, 119] width 181 height 104
paste textarea "Work Description: Utilize crane to lift 300+ pound motor and place it in RTU 3.…"
type textarea "x"
type textarea "Work Description: Arrived onsite and signed in with site lead. Was given keys a…"
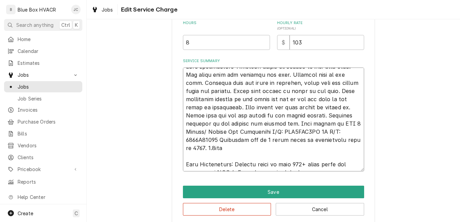
scroll to position [292, 0]
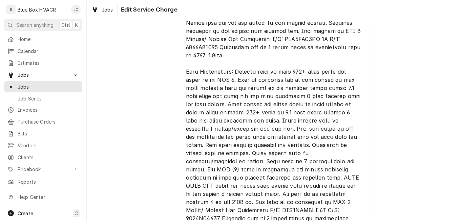
type textarea "x"
type textarea "Work Description: Arrived onsite and signed in with site lead. Was given keys a…"
type textarea "x"
type textarea "Work Description: Arrived onsite and signed in with site lead. Was given keys a…"
type textarea "x"
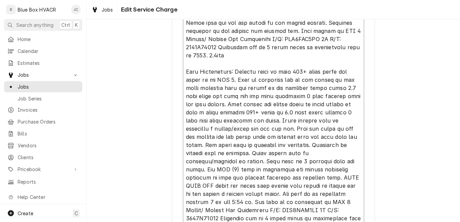
type textarea "Work Description: Arrived onsite and signed in with site lead. Was given keys a…"
type textarea "x"
type textarea "Work Description: Arrived onsite and signed in with site lead. Was given keys a…"
type textarea "x"
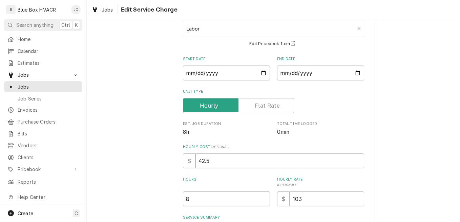
scroll to position [135, 0]
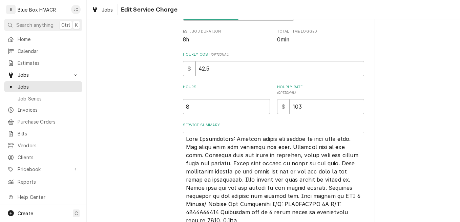
type textarea "Work Description: Arrived onsite and signed in with site lead. Was given keys a…"
click at [218, 108] on input "8" at bounding box center [226, 106] width 87 height 15
type textarea "x"
type input "9"
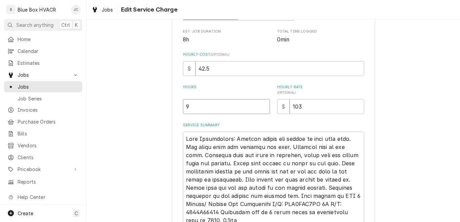
type textarea "x"
type input "9.5"
click at [183, 68] on div "$ 42.5" at bounding box center [273, 68] width 181 height 15
type textarea "x"
type input "5"
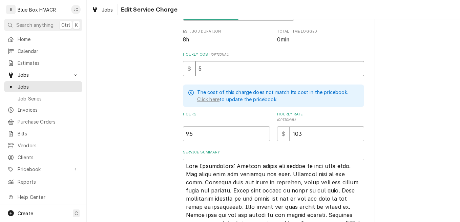
type textarea "x"
type input "55"
click at [426, 125] on div "Use the fields below to edit this service charge Short Description Labor Edit P…" at bounding box center [273, 179] width 373 height 576
type textarea "x"
type input "10"
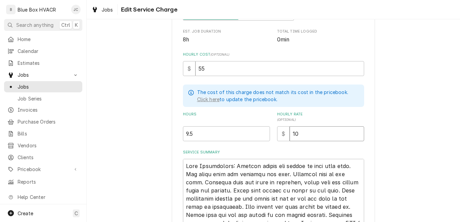
type textarea "x"
type input "1"
type textarea "x"
type input "105"
type textarea "x"
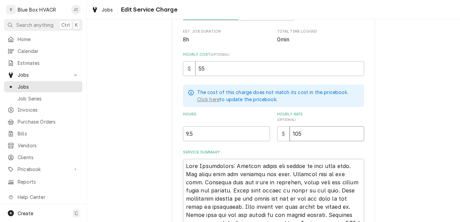
type input "105"
click at [325, 148] on div "Use the fields below to edit this service charge Short Description Labor Edit P…" at bounding box center [273, 156] width 181 height 503
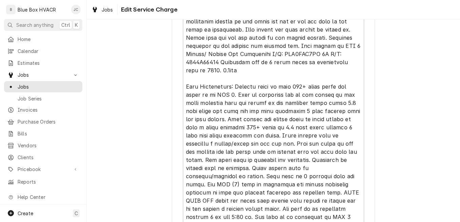
scroll to position [380, 0]
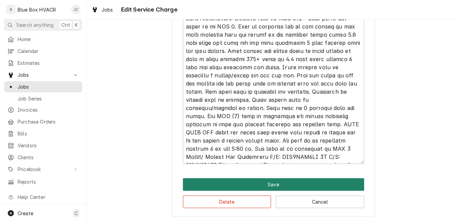
click at [308, 181] on button "Save" at bounding box center [273, 184] width 181 height 13
type textarea "x"
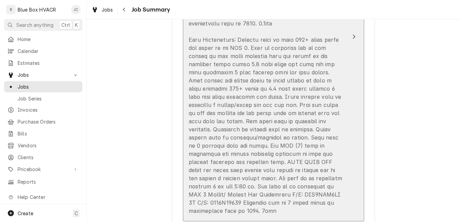
scroll to position [440, 0]
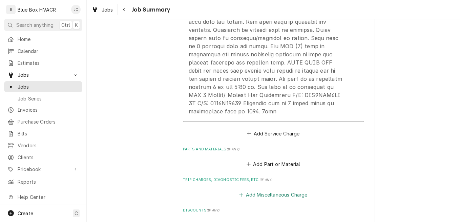
click at [272, 190] on button "Add Miscellaneous Charge" at bounding box center [273, 194] width 70 height 9
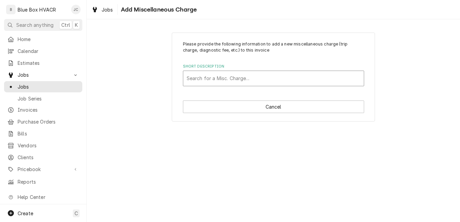
click at [223, 79] on div "Short Description" at bounding box center [274, 78] width 174 height 12
type input "trip"
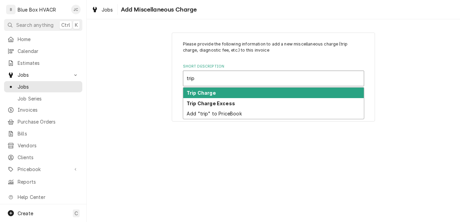
click at [228, 92] on div "Trip Charge" at bounding box center [273, 92] width 181 height 11
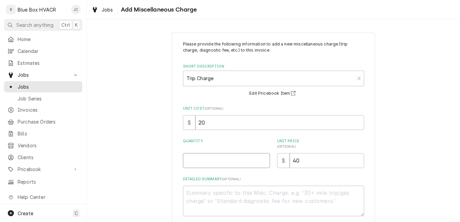
click at [236, 162] on input "Quantity" at bounding box center [226, 160] width 87 height 15
drag, startPoint x: 197, startPoint y: 126, endPoint x: 184, endPoint y: 125, distance: 13.3
click at [187, 126] on div "$ 20" at bounding box center [273, 122] width 181 height 15
type textarea "x"
type input "3"
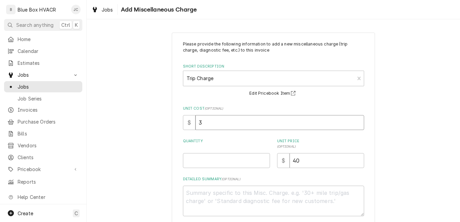
type textarea "x"
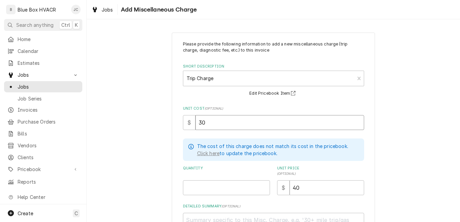
type input "30"
click at [193, 194] on input "Quantity" at bounding box center [226, 187] width 87 height 15
drag, startPoint x: 192, startPoint y: 123, endPoint x: 173, endPoint y: 122, distance: 19.4
click at [177, 122] on div "Please provide the following information to add a new miscellaneous charge (tri…" at bounding box center [273, 156] width 203 height 246
type textarea "x"
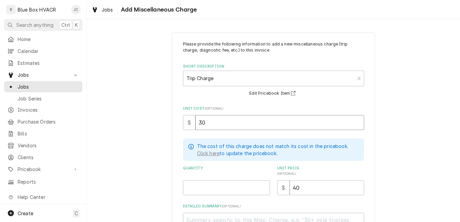
type input "4"
type textarea "x"
type input "40"
click at [207, 187] on input "Quantity" at bounding box center [226, 187] width 87 height 15
type textarea "x"
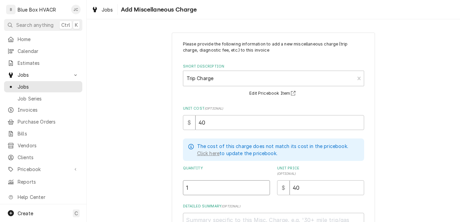
type input "1"
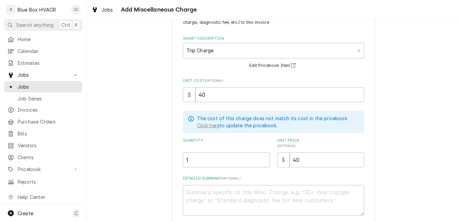
scroll to position [62, 0]
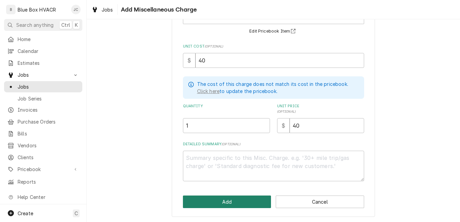
click at [218, 203] on button "Add" at bounding box center [227, 201] width 88 height 13
type textarea "x"
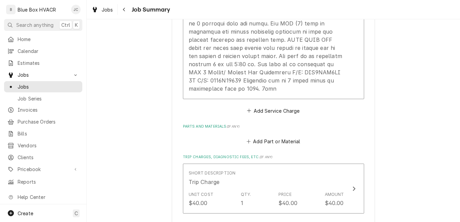
scroll to position [474, 0]
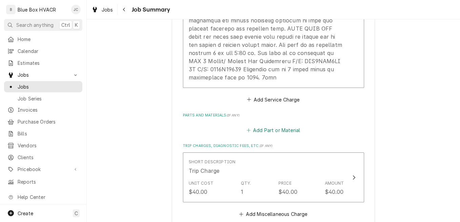
click at [272, 125] on button "Add Part or Material" at bounding box center [273, 129] width 56 height 9
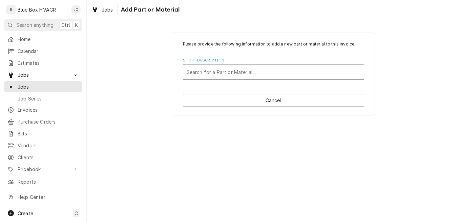
click at [246, 69] on div "Short Description" at bounding box center [274, 72] width 174 height 12
type input "misc"
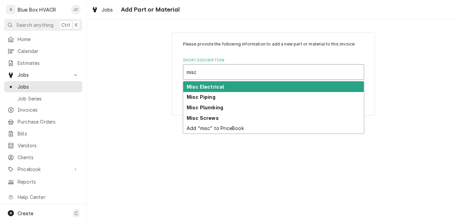
click at [216, 86] on strong "Misc Electrical" at bounding box center [205, 87] width 37 height 6
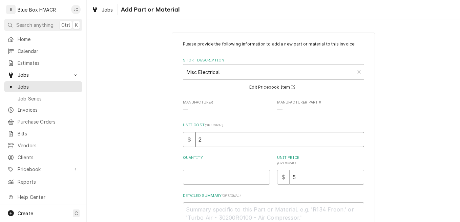
click at [197, 143] on input "2" at bounding box center [279, 139] width 169 height 15
drag, startPoint x: 201, startPoint y: 142, endPoint x: 192, endPoint y: 141, distance: 9.2
click at [192, 141] on div "$ 2" at bounding box center [273, 139] width 181 height 15
type textarea "x"
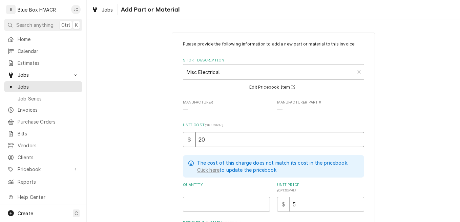
type input "20"
click at [207, 204] on input "Quantity" at bounding box center [226, 203] width 87 height 15
type textarea "x"
type input "1"
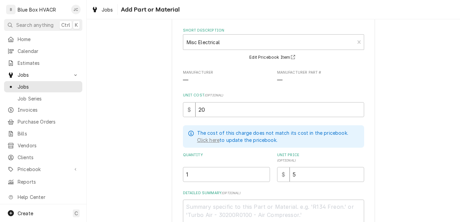
scroll to position [79, 0]
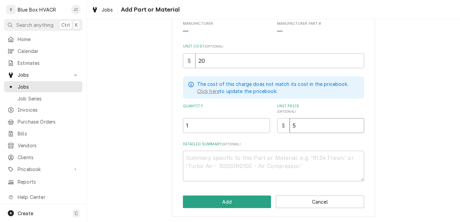
drag, startPoint x: 301, startPoint y: 126, endPoint x: 285, endPoint y: 126, distance: 16.3
click at [290, 126] on input "5" at bounding box center [327, 125] width 75 height 15
type textarea "x"
type input "7"
type textarea "x"
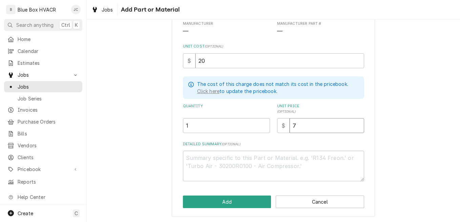
type input "75"
type textarea "x"
type input "751"
type textarea "x"
type input "75"
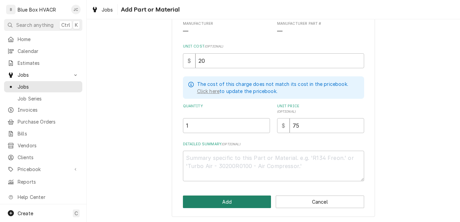
click at [226, 204] on button "Add" at bounding box center [227, 201] width 88 height 13
type textarea "x"
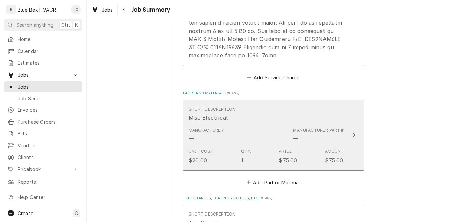
scroll to position [508, 0]
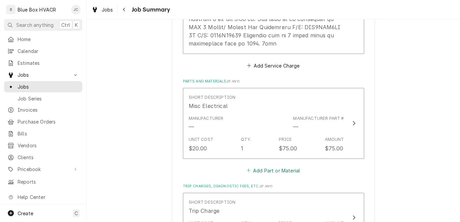
click at [272, 165] on button "Add Part or Material" at bounding box center [273, 169] width 56 height 9
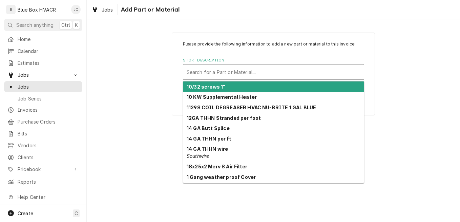
click at [221, 73] on div "Short Description" at bounding box center [274, 72] width 174 height 12
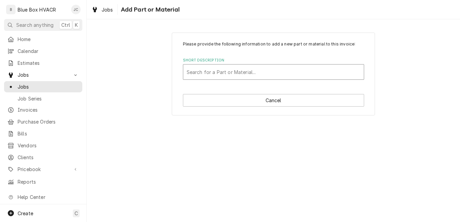
click at [193, 74] on div "Short Description" at bounding box center [274, 72] width 174 height 12
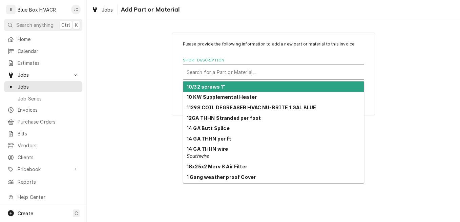
drag, startPoint x: 197, startPoint y: 71, endPoint x: 194, endPoint y: 72, distance: 3.5
click at [192, 74] on div "Short Description" at bounding box center [274, 72] width 174 height 12
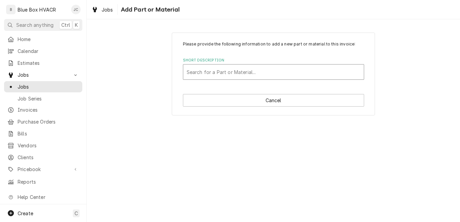
paste input "25 HP motor factory matching."
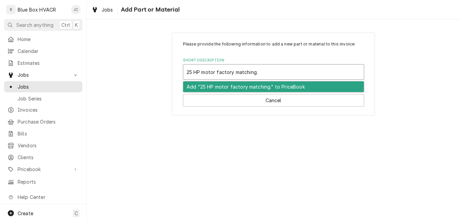
type input "25 HP motor factory matching"
click at [222, 86] on div "Add "25 HP motor factory matching" to PriceBook" at bounding box center [273, 86] width 181 height 11
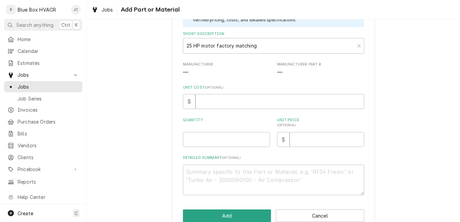
scroll to position [68, 0]
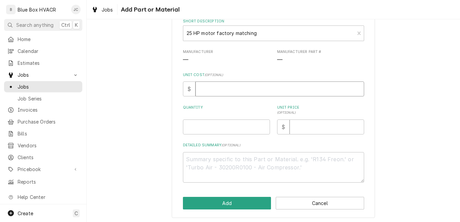
click at [226, 92] on input "Unit Cost ( optional )" at bounding box center [279, 88] width 169 height 15
click at [209, 85] on input "Unit Cost ( optional )" at bounding box center [279, 88] width 169 height 15
type textarea "x"
type input "1"
type textarea "x"
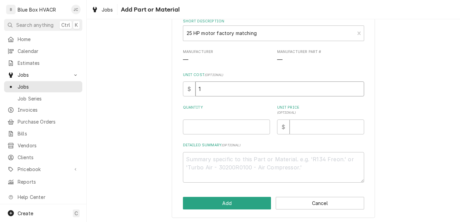
type input "14"
type textarea "x"
type input "143"
type textarea "x"
type input "1435"
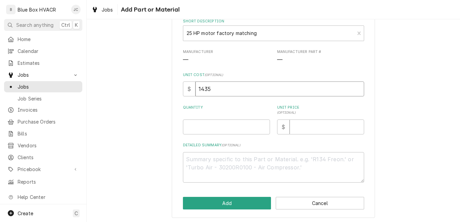
type textarea "x"
type input "1435.7"
type textarea "x"
type input "1435.72"
click at [205, 130] on input "Quantity" at bounding box center [226, 126] width 87 height 15
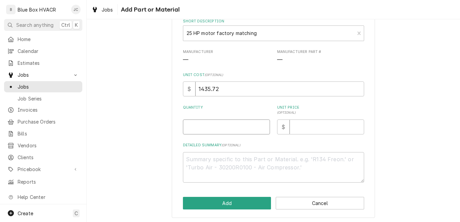
type textarea "x"
type input "1"
click at [308, 123] on input "Unit Price ( optional )" at bounding box center [327, 126] width 75 height 15
click at [311, 126] on input "Unit Price ( optional )" at bounding box center [327, 126] width 75 height 15
type textarea "x"
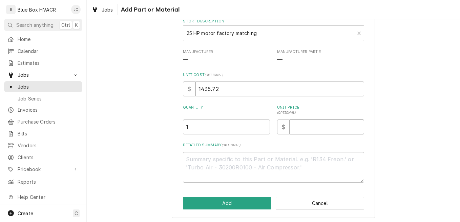
type input "1"
type textarea "x"
type input "18"
type textarea "x"
type input "187"
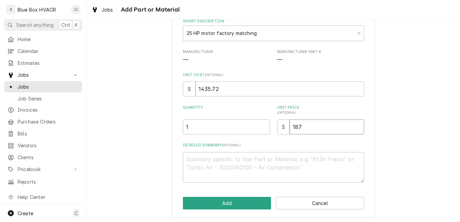
type textarea "x"
type input "1875"
click at [237, 211] on div "Please provide the following information to add a new part or material to this …" at bounding box center [273, 91] width 203 height 253
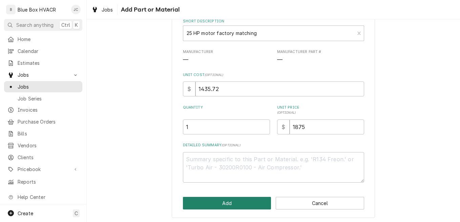
click at [237, 208] on button "Add" at bounding box center [227, 202] width 88 height 13
type textarea "x"
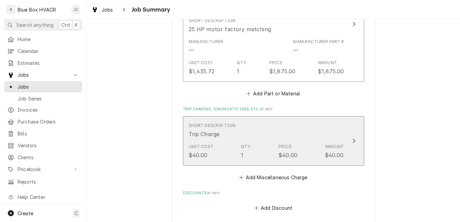
scroll to position [813, 0]
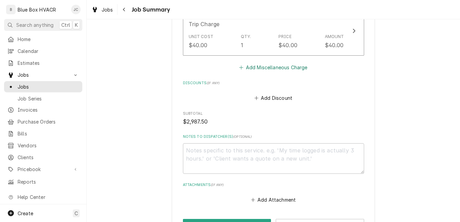
click at [275, 62] on button "Add Miscellaneous Charge" at bounding box center [273, 66] width 70 height 9
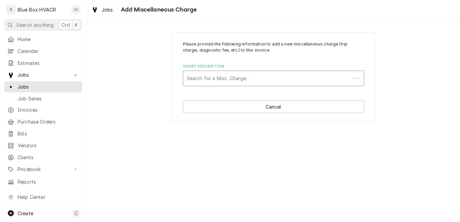
click at [255, 74] on div "Short Description" at bounding box center [267, 78] width 160 height 12
type input "Cr"
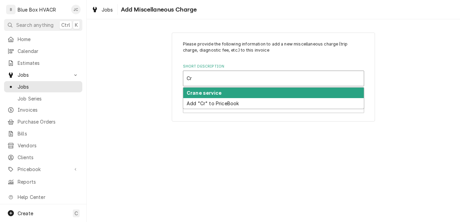
click at [233, 95] on div "Crane service" at bounding box center [273, 92] width 181 height 11
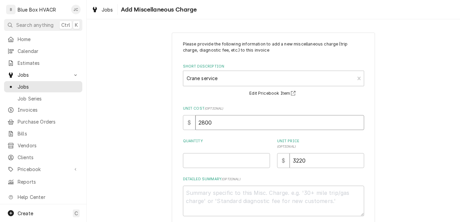
drag, startPoint x: 217, startPoint y: 125, endPoint x: 191, endPoint y: 123, distance: 26.8
click at [191, 123] on div "$ 2800" at bounding box center [273, 122] width 181 height 15
type textarea "x"
type input "3"
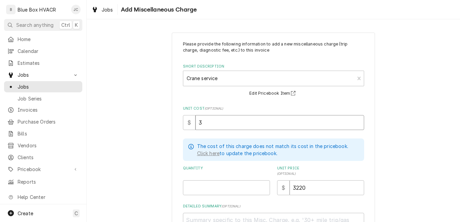
type textarea "x"
type input "33"
type textarea "x"
type input "334"
type textarea "x"
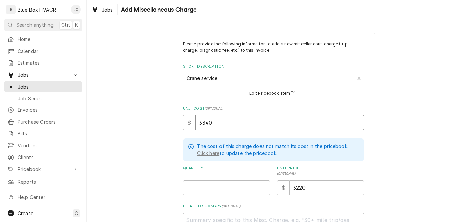
type input "3340"
click at [206, 180] on input "Quantity" at bounding box center [226, 187] width 87 height 15
type textarea "x"
type input "1"
drag, startPoint x: 315, startPoint y: 190, endPoint x: 288, endPoint y: 189, distance: 27.1
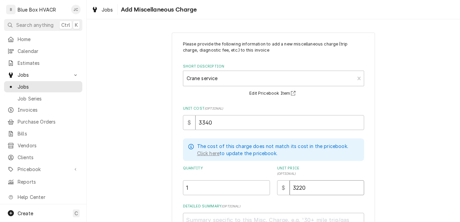
click at [290, 189] on input "3220" at bounding box center [327, 187] width 75 height 15
type textarea "x"
type input "3"
type textarea "x"
type input "34"
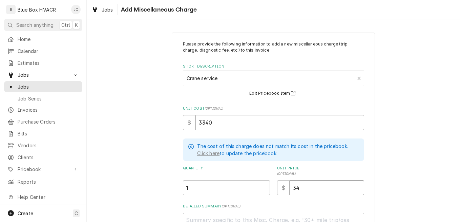
type textarea "x"
type input "340"
type textarea "x"
type input "3400"
click at [378, 178] on div "Please provide the following information to add a new miscellaneous charge (tri…" at bounding box center [273, 155] width 373 height 258
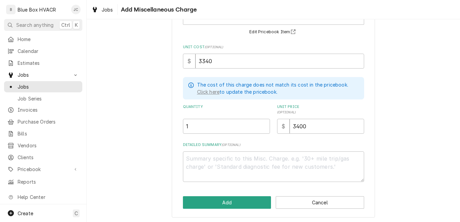
scroll to position [62, 0]
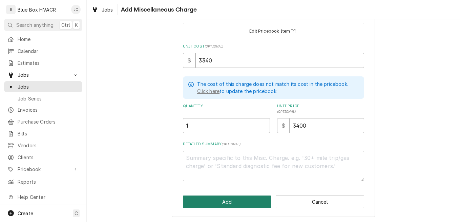
click at [201, 198] on button "Add" at bounding box center [227, 201] width 88 height 13
type textarea "x"
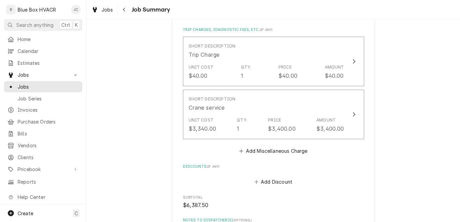
scroll to position [728, 0]
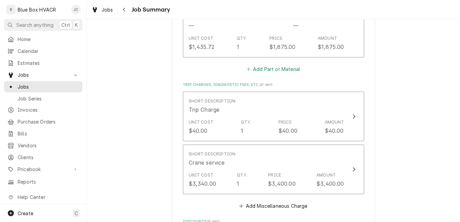
click at [279, 64] on button "Add Part or Material" at bounding box center [273, 68] width 56 height 9
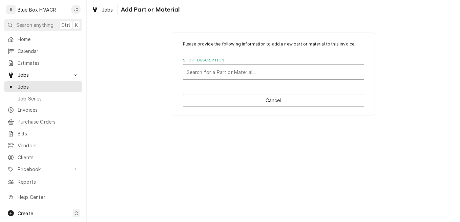
click at [203, 64] on div "Search for a Part or Material..." at bounding box center [273, 72] width 181 height 16
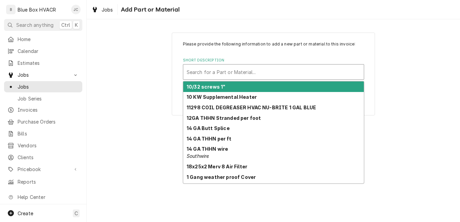
click at [216, 72] on div "Short Description" at bounding box center [274, 72] width 174 height 12
paste input "5vx850"
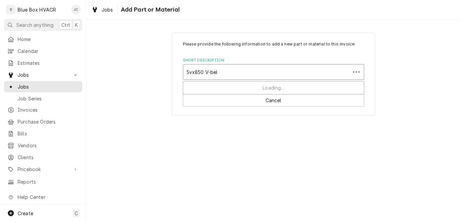
type input "5vx850 V-belt"
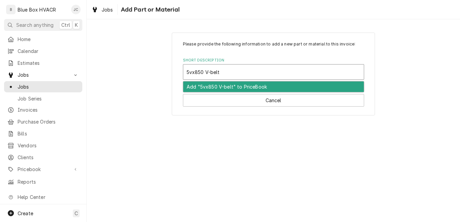
click at [230, 86] on div "Add "5vx850 V-belt" to PriceBook" at bounding box center [273, 86] width 181 height 11
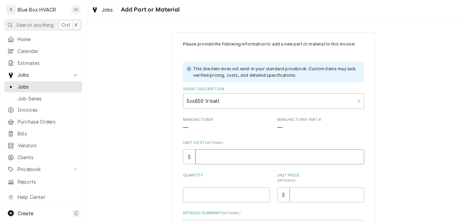
click at [216, 163] on input "Unit Cost ( optional )" at bounding box center [279, 156] width 169 height 15
click at [217, 156] on input "Unit Cost ( optional )" at bounding box center [279, 156] width 169 height 15
type textarea "x"
type input "3"
type textarea "x"
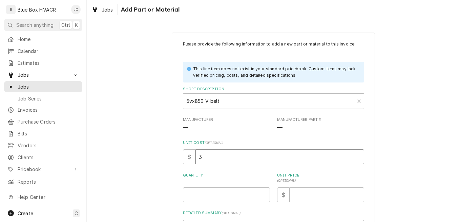
type input "30"
type textarea "x"
type input "30.2"
click at [222, 199] on input "Quantity" at bounding box center [226, 194] width 87 height 15
type textarea "x"
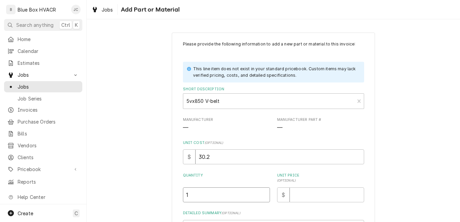
type input "1"
click at [302, 191] on input "Unit Price ( optional )" at bounding box center [327, 194] width 75 height 15
type textarea "x"
type input "20"
type textarea "x"
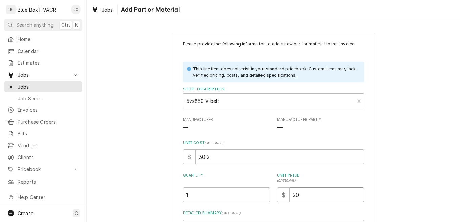
type input "202"
type textarea "x"
type input "2020"
type textarea "x"
type input "202"
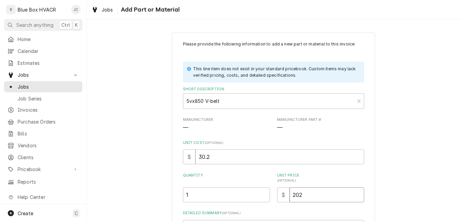
type textarea "x"
type input "20"
type textarea "x"
type input "200"
type textarea "x"
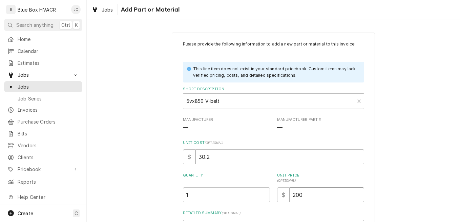
type input "2000"
type textarea "x"
type input "200"
drag, startPoint x: 221, startPoint y: 156, endPoint x: 173, endPoint y: 154, distance: 48.1
click at [173, 154] on div "Please provide the following information to add a new part or material to this …" at bounding box center [273, 159] width 203 height 253
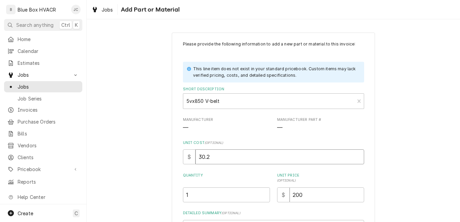
type textarea "x"
type input "6"
type textarea "x"
type input "3"
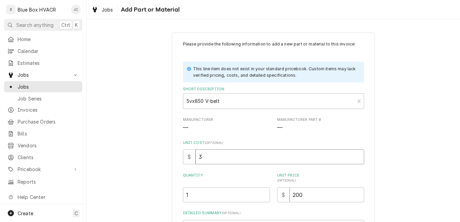
type textarea "x"
type input "30"
type textarea "x"
type input "30.2"
drag, startPoint x: 195, startPoint y: 194, endPoint x: 172, endPoint y: 195, distance: 23.1
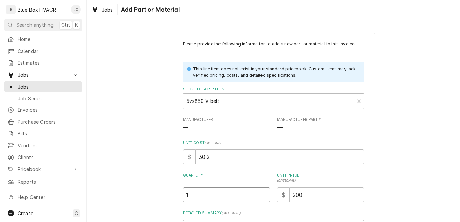
click at [172, 195] on div "Please provide the following information to add a new part or material to this …" at bounding box center [273, 159] width 203 height 253
type textarea "x"
type input "2"
drag, startPoint x: 330, startPoint y: 194, endPoint x: 254, endPoint y: 196, distance: 75.9
click at [254, 196] on div "Quantity 2 Unit Price ( optional ) $ 200" at bounding box center [273, 186] width 181 height 29
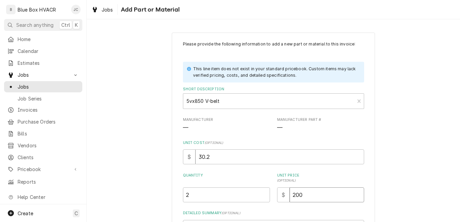
type textarea "x"
type input "1"
type textarea "x"
type input "10"
type textarea "x"
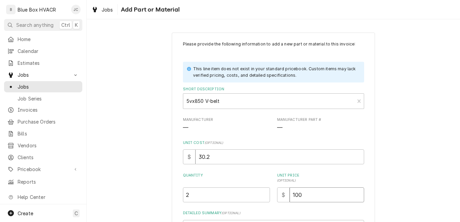
type input "100"
click at [378, 189] on div "Please provide the following information to add a new part or material to this …" at bounding box center [273, 158] width 373 height 265
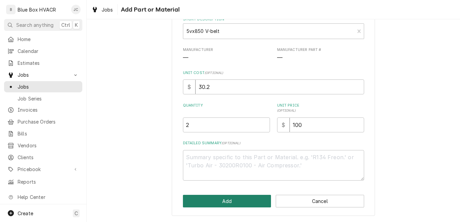
click at [244, 204] on button "Add" at bounding box center [227, 200] width 88 height 13
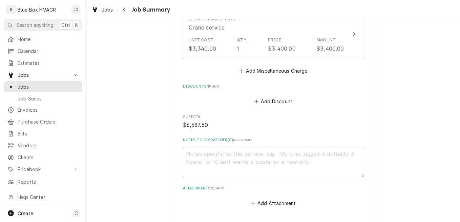
scroll to position [1049, 0]
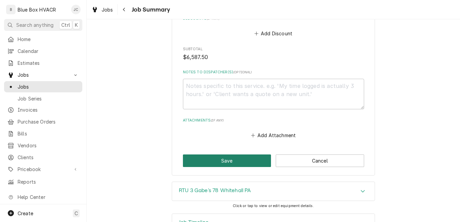
click at [213, 154] on button "Save" at bounding box center [227, 160] width 88 height 13
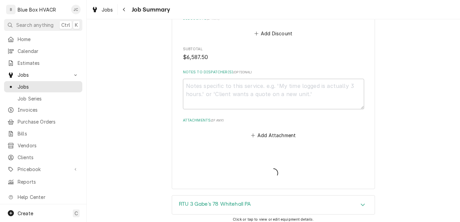
type textarea "x"
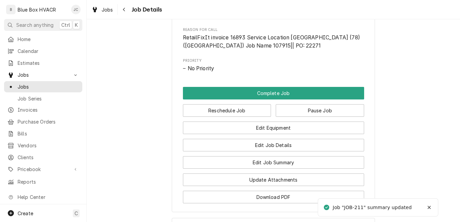
scroll to position [402, 0]
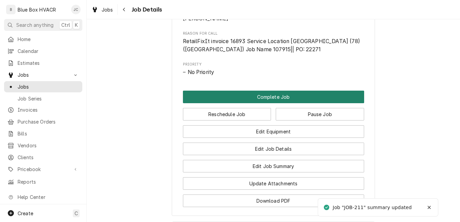
click at [284, 103] on button "Complete Job" at bounding box center [273, 96] width 181 height 13
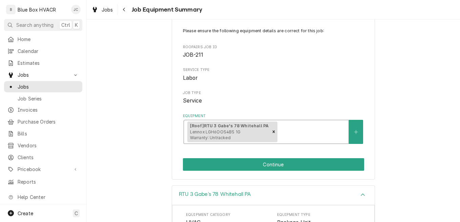
scroll to position [68, 0]
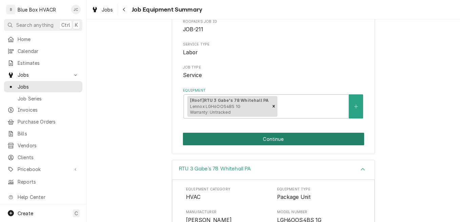
click at [256, 136] on button "Continue" at bounding box center [273, 138] width 181 height 13
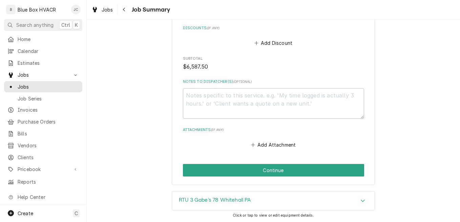
scroll to position [1064, 0]
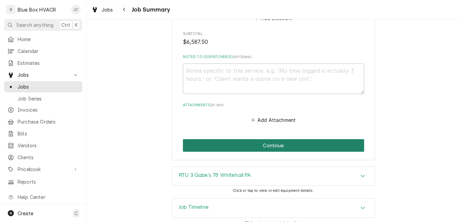
click at [271, 139] on button "Continue" at bounding box center [273, 145] width 181 height 13
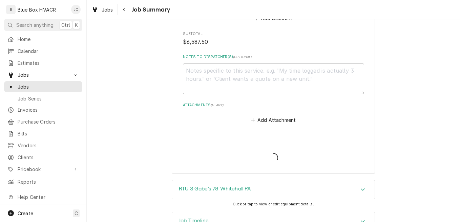
type textarea "x"
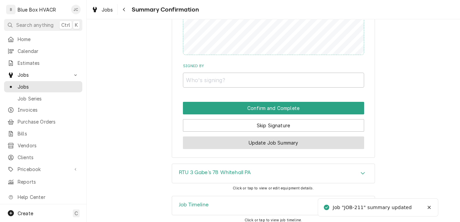
scroll to position [919, 0]
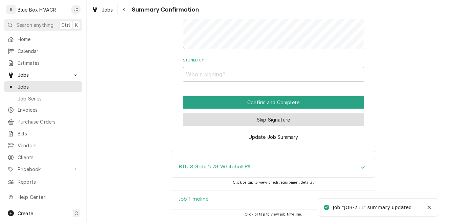
click at [274, 123] on button "Skip Signature" at bounding box center [273, 119] width 181 height 13
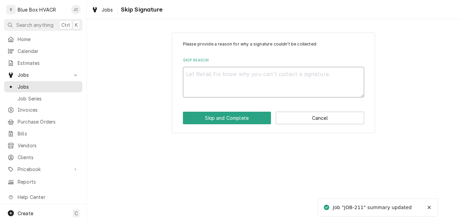
click at [231, 79] on textarea "Skip Reason" at bounding box center [273, 82] width 181 height 30
type textarea "x"
type textarea "In"
type textarea "x"
type textarea "Int"
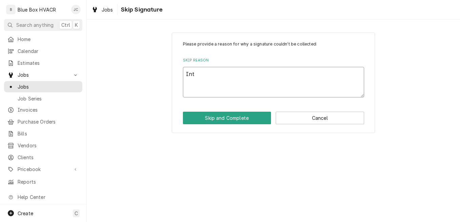
type textarea "x"
type textarea "Intte"
type textarea "x"
type textarea "Intter"
type textarea "x"
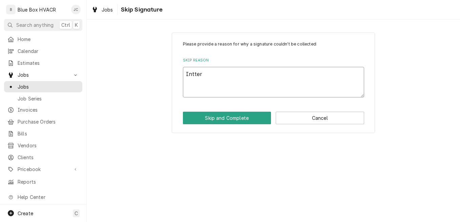
type textarea "Intte"
type textarea "x"
type textarea "Intt"
type textarea "x"
type textarea "Int"
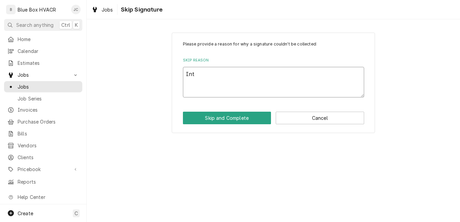
type textarea "x"
type textarea "Inte"
type textarea "x"
type textarea "Inter"
type textarea "x"
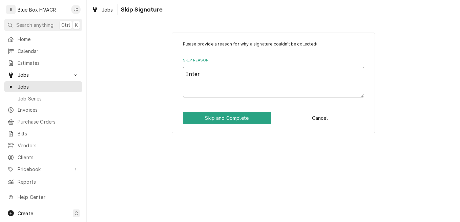
type textarea "Intern"
type textarea "x"
type textarea "Interna"
type textarea "x"
type textarea "Internal"
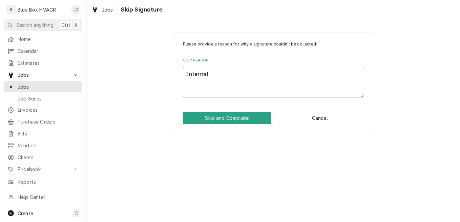
type textarea "x"
type textarea "Internal"
type textarea "x"
type textarea "Internal C"
type textarea "x"
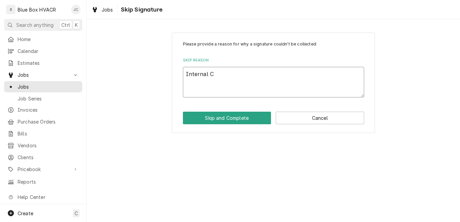
type textarea "Internal Co"
type textarea "x"
type textarea "Internal Cop"
type textarea "x"
type textarea "Internal Copy"
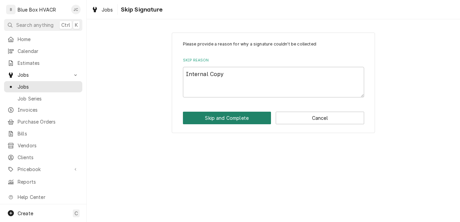
click at [239, 117] on button "Skip and Complete" at bounding box center [227, 117] width 88 height 13
type textarea "x"
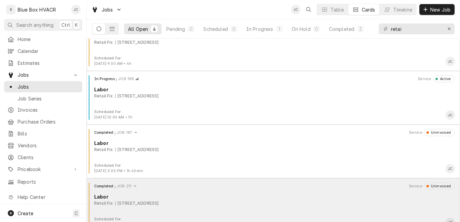
scroll to position [31, 0]
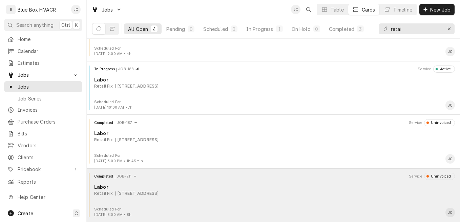
click at [260, 191] on div "Retail Fix [STREET_ADDRESS]" at bounding box center [274, 193] width 361 height 6
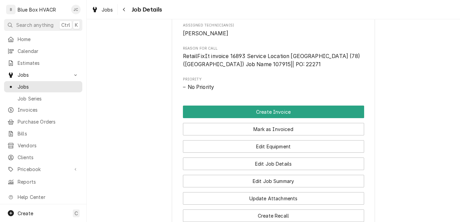
scroll to position [373, 0]
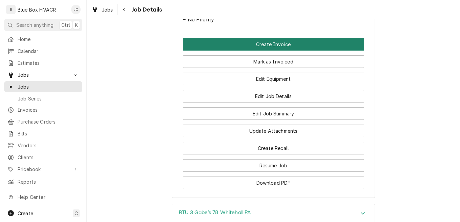
click at [276, 50] on button "Create Invoice" at bounding box center [273, 44] width 181 height 13
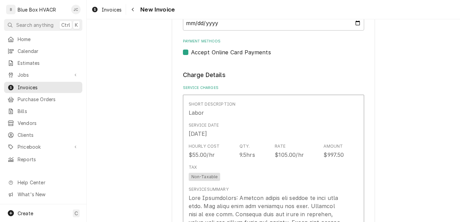
scroll to position [474, 0]
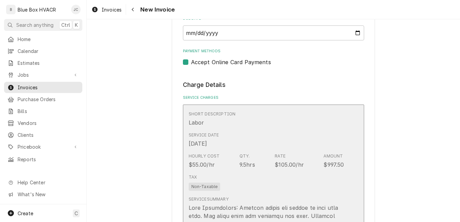
click at [270, 176] on div "Tax Non-Taxable" at bounding box center [266, 182] width 155 height 22
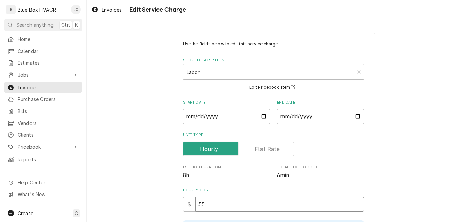
drag, startPoint x: 205, startPoint y: 206, endPoint x: 193, endPoint y: 206, distance: 12.2
click at [195, 206] on input "55" at bounding box center [279, 203] width 169 height 15
type textarea "x"
type input "6"
type textarea "x"
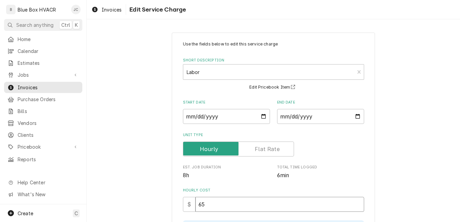
type input "65"
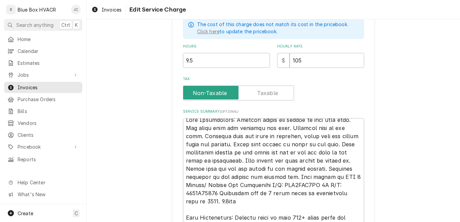
scroll to position [8, 0]
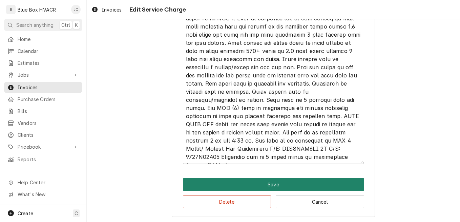
click at [268, 183] on button "Save" at bounding box center [273, 184] width 181 height 13
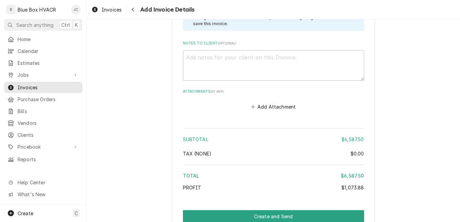
scroll to position [1660, 0]
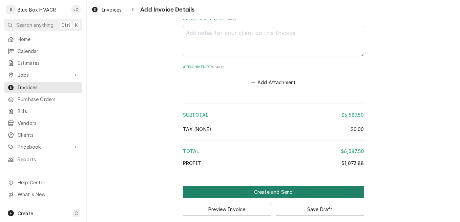
click at [254, 185] on button "Create and Send" at bounding box center [273, 191] width 181 height 13
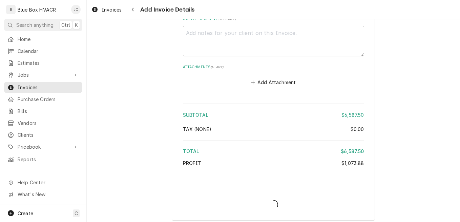
scroll to position [1656, 0]
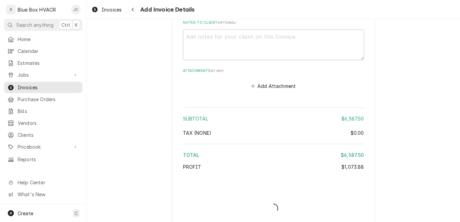
type textarea "x"
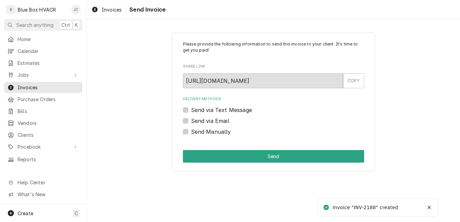
click at [217, 134] on label "Send Manually" at bounding box center [211, 131] width 40 height 8
click at [217, 134] on input "Send Manually" at bounding box center [281, 134] width 181 height 15
checkbox input "true"
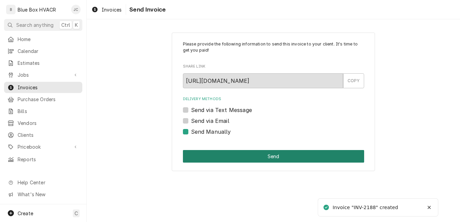
click at [253, 153] on button "Send" at bounding box center [273, 156] width 181 height 13
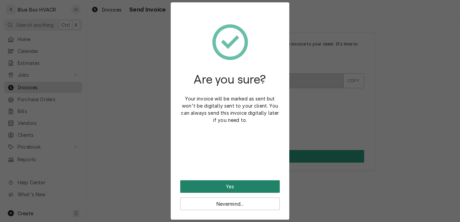
click at [237, 187] on button "Yes" at bounding box center [230, 186] width 100 height 13
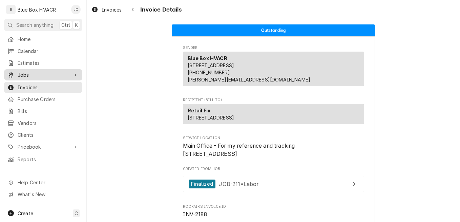
click at [28, 75] on span "Jobs" at bounding box center [43, 74] width 51 height 7
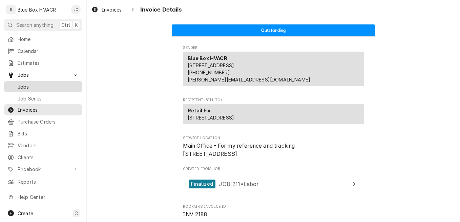
click at [26, 83] on span "Jobs" at bounding box center [48, 86] width 61 height 7
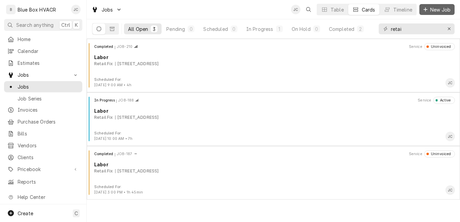
click at [428, 13] on button "New Job" at bounding box center [436, 9] width 35 height 11
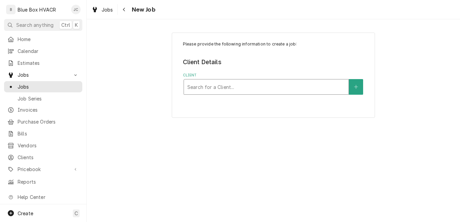
click at [234, 87] on div "Client" at bounding box center [266, 87] width 158 height 12
type input "retail"
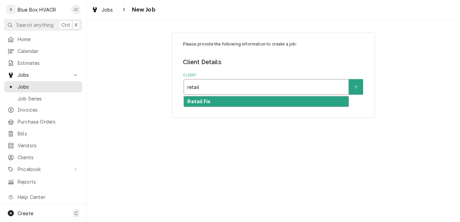
click at [229, 101] on div "Retail Fix" at bounding box center [266, 101] width 165 height 11
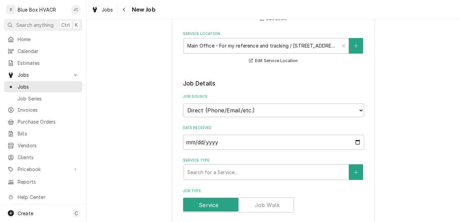
scroll to position [169, 0]
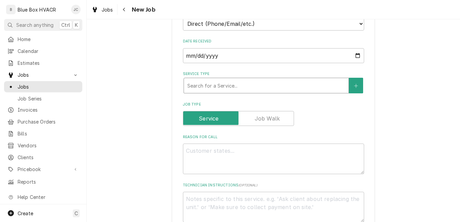
click at [240, 86] on div "Service Type" at bounding box center [266, 85] width 158 height 12
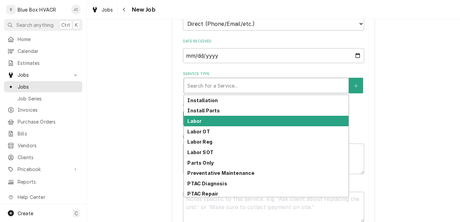
click at [240, 118] on div "Labor" at bounding box center [266, 121] width 165 height 11
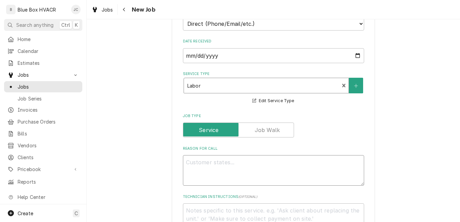
click at [206, 159] on textarea "Reason For Call" at bounding box center [273, 170] width 181 height 30
type textarea "x"
type textarea "C"
type textarea "x"
type textarea "Cle"
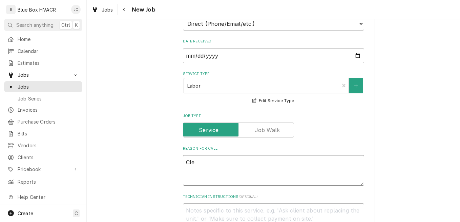
type textarea "x"
type textarea "Clea"
type textarea "x"
type textarea "Clean"
type textarea "x"
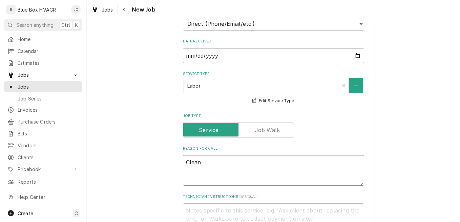
type textarea "Clean"
type textarea "x"
type textarea "Clean c"
type textarea "x"
type textarea "Clean co"
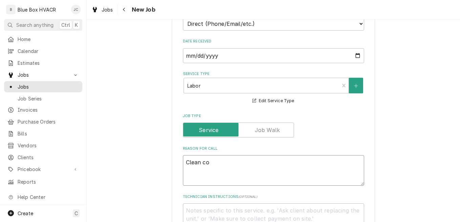
type textarea "x"
type textarea "Clean coi"
type textarea "x"
type textarea "Clean coil"
type textarea "x"
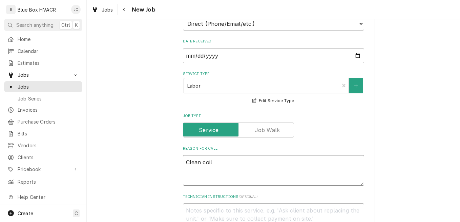
type textarea "Clean coil"
type textarea "x"
type textarea "Clean coil W"
type textarea "x"
type textarea "Clean coil Wa"
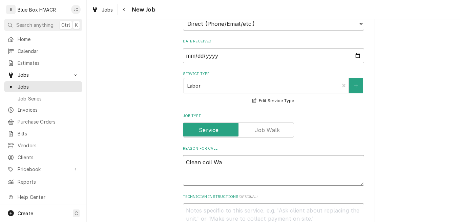
type textarea "x"
type textarea "Clean coil War"
type textarea "x"
type textarea "Clean coil Ware"
type textarea "x"
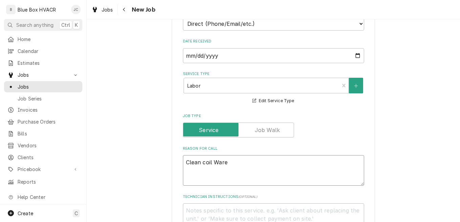
type textarea "Clean coil Wareh"
type textarea "x"
type textarea "Clean coil Wareho"
type textarea "x"
type textarea "Clean coil Warehou"
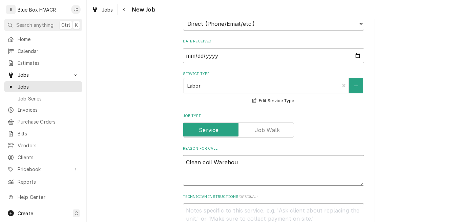
type textarea "x"
type textarea "Clean coil Warehous"
type textarea "x"
type textarea "Clean coil Warehouse"
type textarea "x"
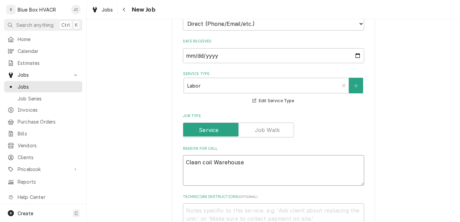
type textarea "Clean coil Warehouse"
type textarea "x"
type textarea "Clean coil Warehouse A"
type textarea "x"
type textarea "Clean coil Warehouse AC"
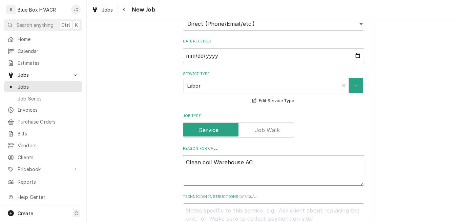
type textarea "x"
type textarea "Clean coil Warehouse AC"
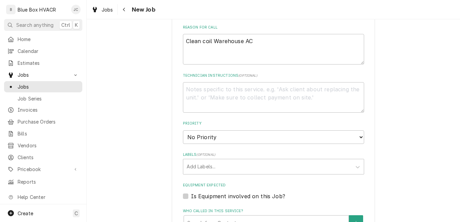
scroll to position [373, 0]
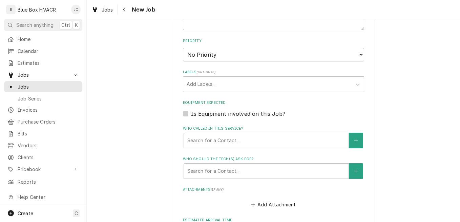
click at [231, 114] on label "Is Equipment involved on this Job?" at bounding box center [238, 113] width 94 height 8
click at [231, 114] on input "Equipment Expected" at bounding box center [281, 116] width 181 height 15
checkbox input "true"
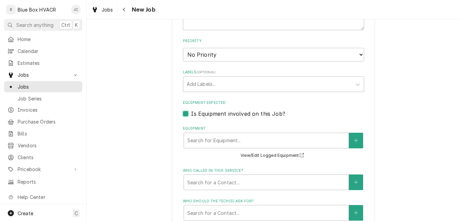
type textarea "x"
click at [350, 142] on button "Equipment" at bounding box center [356, 140] width 14 height 16
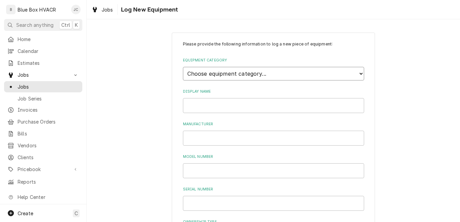
click at [239, 79] on select "Choose equipment category... Cooking Equipment Fryers Ice Machines Ovens and Ra…" at bounding box center [273, 74] width 181 height 14
select select "15"
click at [183, 67] on select "Choose equipment category... Cooking Equipment Fryers Ice Machines Ovens and Ra…" at bounding box center [273, 74] width 181 height 14
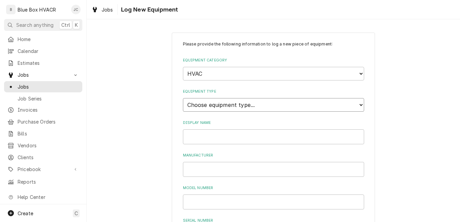
click at [227, 109] on select "Choose equipment type... Condenser Furnace Chiller Air Handler VRF Mini Split M…" at bounding box center [273, 105] width 181 height 14
select select "131"
click at [183, 98] on select "Choose equipment type... Condenser Furnace Chiller Air Handler VRF Mini Split M…" at bounding box center [273, 105] width 181 height 14
click at [225, 135] on input "Display Name" at bounding box center [273, 136] width 181 height 15
click at [207, 132] on input "Display Name" at bounding box center [273, 136] width 181 height 15
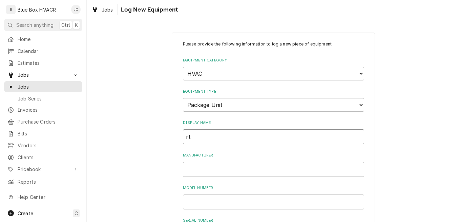
type input "r"
click at [226, 134] on input "RTU 7" at bounding box center [273, 136] width 181 height 15
paste input "Gabes (47) (Wilkes-Barre PA)"
type input "RTU 7 Gabes (47) (Wilkes-Barre PA)"
click at [228, 167] on input "Manufacturer" at bounding box center [273, 169] width 181 height 15
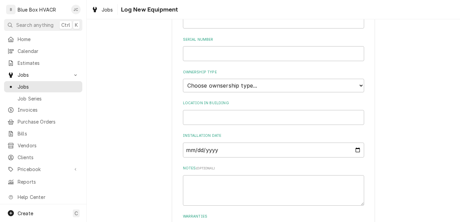
scroll to position [236, 0]
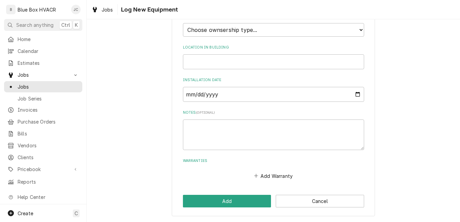
type input "Rheem"
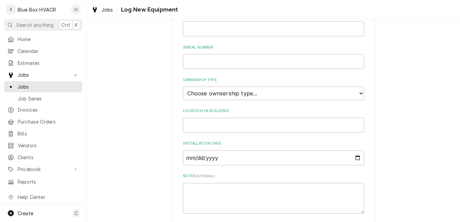
scroll to position [134, 0]
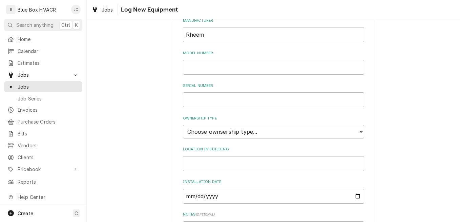
click at [223, 59] on div "Model Number" at bounding box center [273, 62] width 181 height 24
click at [223, 65] on input "Model Number" at bounding box center [273, 67] width 181 height 15
paste input "RKKL-B120DL15E"
type input "RKKL-B120DL15E"
click at [268, 104] on input "Serial Number" at bounding box center [273, 99] width 181 height 15
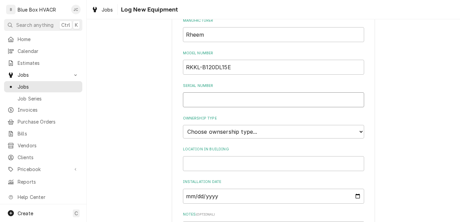
paste input "F030104003"
type input "F030104003"
click at [252, 136] on select "Choose ownsership type... Unknown Owned Leased Rented" at bounding box center [273, 132] width 181 height 14
select select "1"
click at [183, 125] on select "Choose ownsership type... Unknown Owned Leased Rented" at bounding box center [273, 132] width 181 height 14
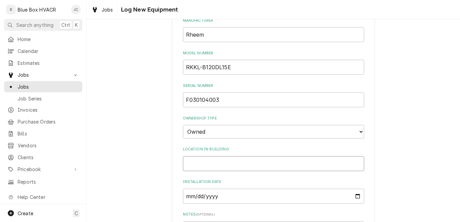
click at [240, 165] on input "Location in Building" at bounding box center [273, 163] width 181 height 15
type input "T"
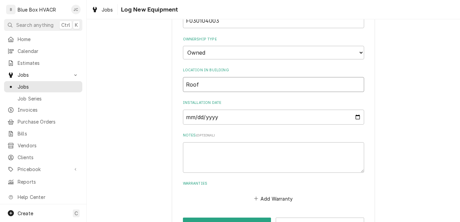
scroll to position [236, 0]
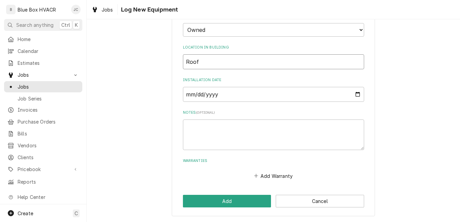
type input "Roof"
click at [253, 209] on div "Please provide the following information to log a new piece of equipment: Equip…" at bounding box center [273, 5] width 203 height 419
click at [249, 202] on button "Add" at bounding box center [227, 200] width 88 height 13
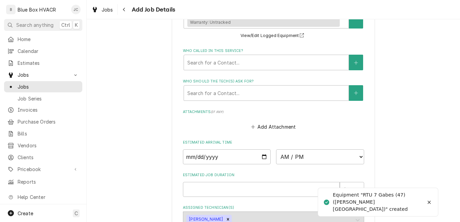
scroll to position [576, 0]
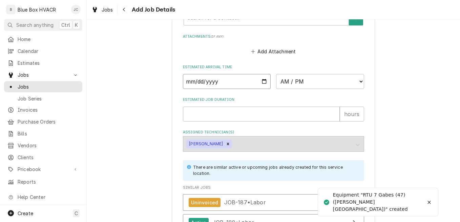
click at [263, 86] on input "Date" at bounding box center [227, 81] width 88 height 15
click at [263, 81] on input "Date" at bounding box center [227, 81] width 88 height 15
type textarea "x"
type input "2025-09-06"
type textarea "x"
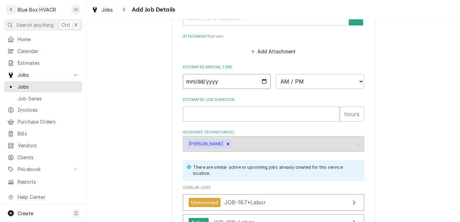
type input "2025-09-05"
type textarea "x"
click at [293, 83] on select "AM / PM 6:00 AM 6:15 AM 6:30 AM 6:45 AM 7:00 AM 7:15 AM 7:30 AM 7:45 AM 8:00 AM…" at bounding box center [320, 81] width 88 height 15
select select "10:00:00"
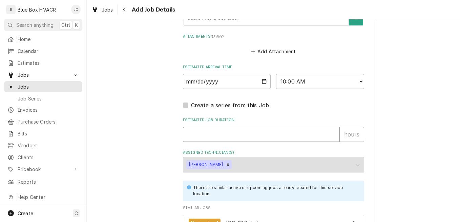
click at [219, 134] on input "Estimated Job Duration" at bounding box center [261, 134] width 157 height 15
type textarea "x"
type input "3"
type textarea "x"
type input "3"
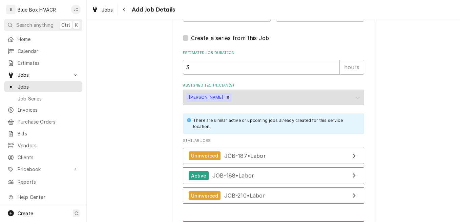
scroll to position [687, 0]
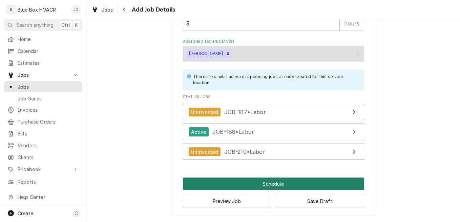
click at [255, 187] on button "Schedule" at bounding box center [273, 183] width 181 height 13
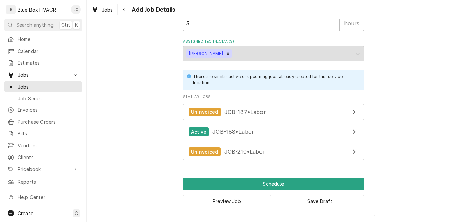
scroll to position [680, 0]
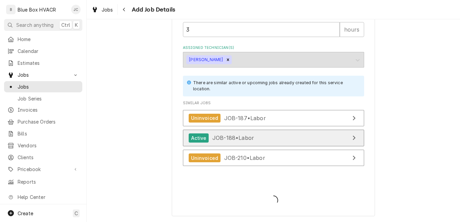
type textarea "x"
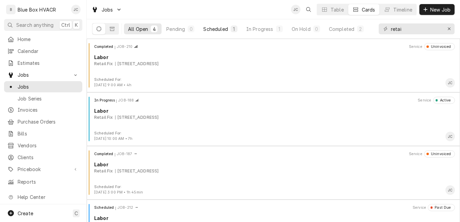
click at [220, 29] on div "Scheduled" at bounding box center [215, 28] width 24 height 7
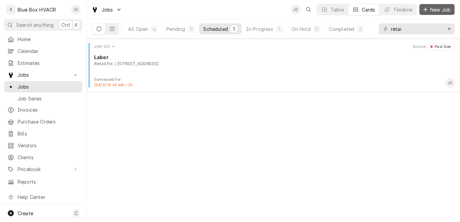
click at [435, 6] on button "New Job" at bounding box center [436, 9] width 35 height 11
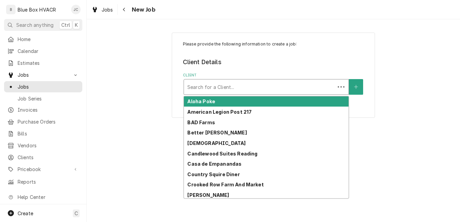
click at [223, 85] on div "Client" at bounding box center [259, 87] width 144 height 12
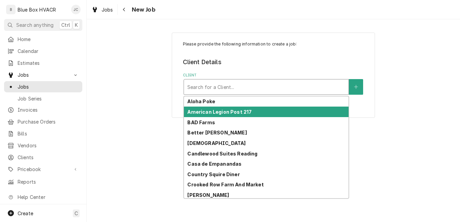
click at [232, 111] on strong "American Legion Post 217" at bounding box center [219, 112] width 64 height 6
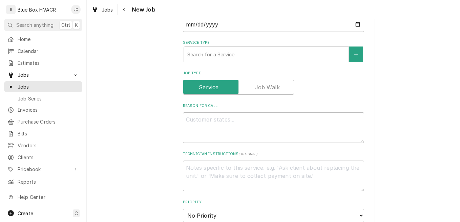
scroll to position [203, 0]
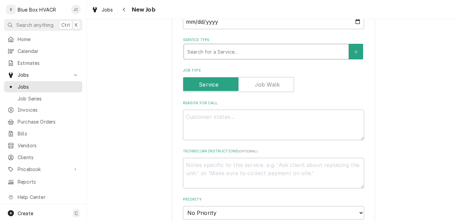
click at [217, 53] on div "Service Type" at bounding box center [266, 51] width 158 height 12
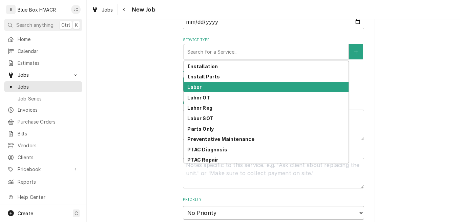
click at [215, 86] on div "Labor" at bounding box center [266, 87] width 165 height 11
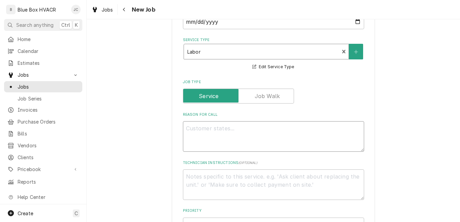
click at [228, 127] on textarea "Reason For Call" at bounding box center [273, 136] width 181 height 30
type textarea "x"
type textarea "F"
type textarea "x"
type textarea "Fr"
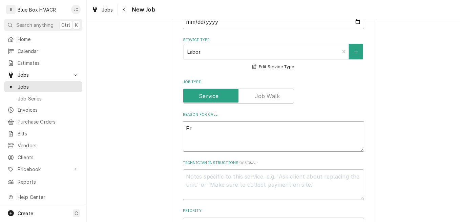
type textarea "x"
type textarea "Fre"
type textarea "x"
type textarea "Free"
type textarea "x"
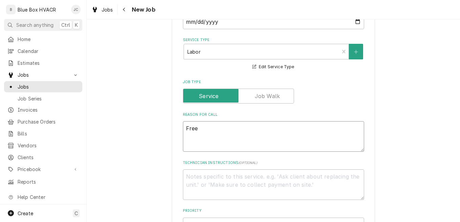
type textarea "Freez"
type textarea "x"
type textarea "Freeze"
type textarea "x"
type textarea "Freezer"
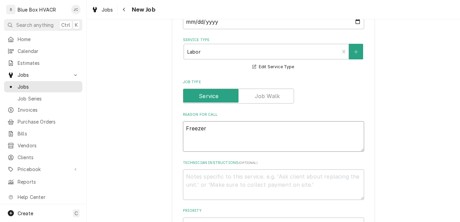
type textarea "x"
type textarea "Freezer d"
type textarea "x"
type textarea "Freezer do"
type textarea "x"
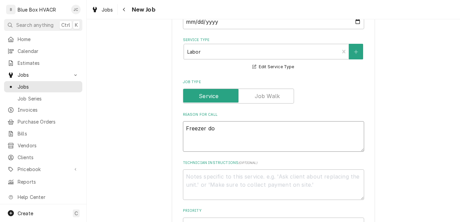
type textarea "Freezer dow"
type textarea "x"
type textarea "Freezer down"
type textarea "x"
type textarea "Freezer downs"
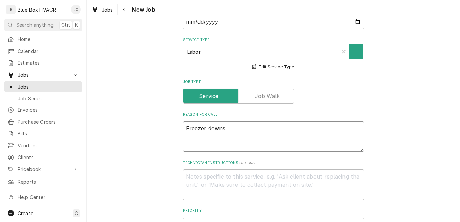
type textarea "x"
type textarea "Freezer downst"
type textarea "x"
type textarea "Freezer downsta"
type textarea "x"
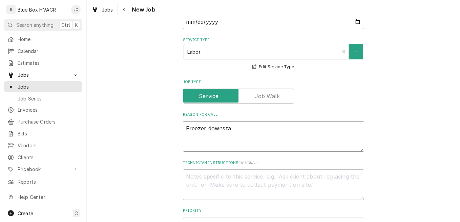
type textarea "Freezer downstai"
type textarea "x"
type textarea "Freezer downstair"
type textarea "x"
type textarea "Freezer downstairs"
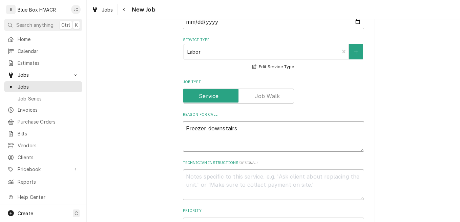
type textarea "x"
type textarea "Freezer downstairs"
type textarea "x"
type textarea "Freezer downstairs w"
type textarea "x"
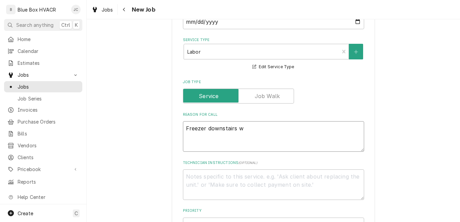
type textarea "Freezer downstairs wa"
type textarea "x"
type textarea "Freezer downstairs war"
type textarea "x"
type textarea "Freezer downstairs warm"
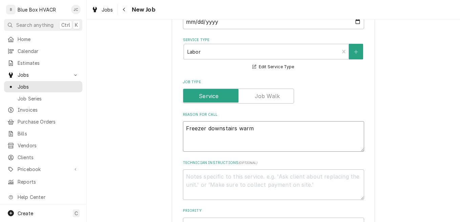
type textarea "x"
type textarea "Freezer downstairs warm"
type textarea "x"
type textarea "Freezer downstairs warm"
type textarea "x"
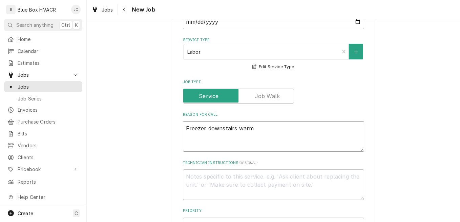
type textarea "Freezer downstairs war"
type textarea "x"
type textarea "Freezer downstairs wa"
type textarea "x"
type textarea "Freezer downstairs w"
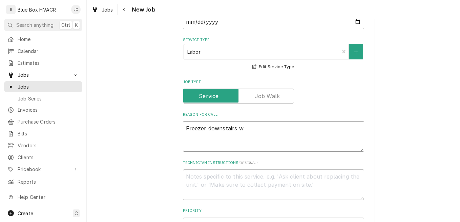
type textarea "x"
type textarea "Freezer downstairs"
type textarea "x"
type textarea "Freezer downstairs a"
type textarea "x"
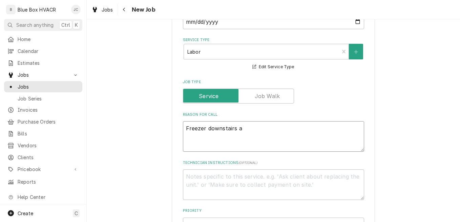
type textarea "Freezer downstairs"
type textarea "x"
type textarea "Freezer downstairs w"
type textarea "x"
type textarea "Freezer downstairs wa"
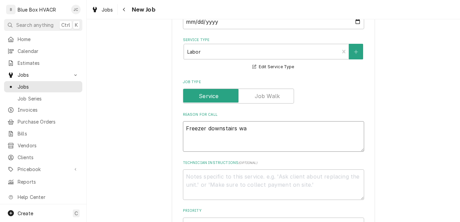
type textarea "x"
type textarea "Freezer downstairs was"
type textarea "x"
type textarea "Freezer downstairs was"
type textarea "x"
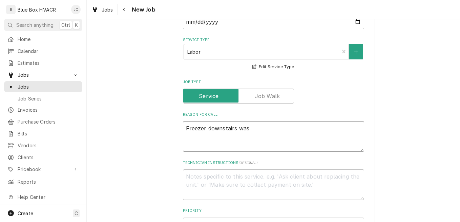
type textarea "Freezer downstairs was w"
type textarea "x"
type textarea "Freezer downstairs was wa"
type textarea "x"
type textarea "Freezer downstairs was war"
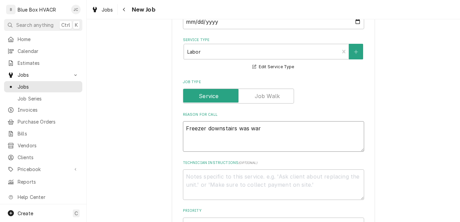
type textarea "x"
type textarea "Freezer downstairs was warm"
type textarea "x"
type textarea "Freezer downstairs was warm"
type textarea "x"
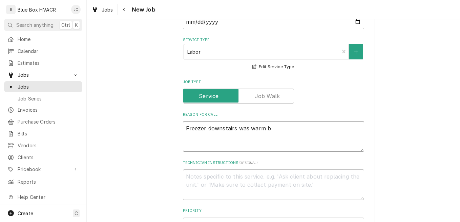
type textarea "Freezer downstairs was warm bu"
type textarea "x"
type textarea "Freezer downstairs was warm but"
type textarea "x"
type textarea "Freezer downstairs was warm but c"
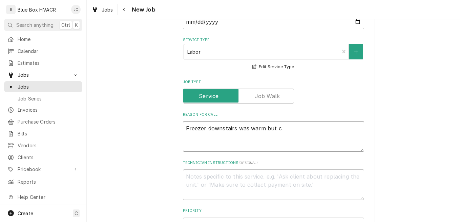
type textarea "x"
type textarea "Freezer downstairs was warm but ca"
type textarea "x"
type textarea "Freezer downstairs was warm but cam"
type textarea "x"
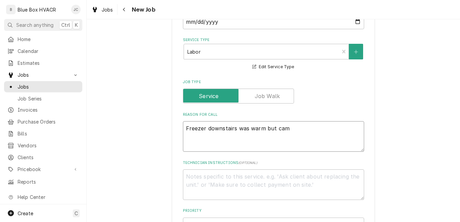
type textarea "Freezer downstairs was warm but came"
type textarea "x"
type textarea "Freezer downstairs was warm but came"
type textarea "x"
type textarea "Freezer downstairs was warm but came d"
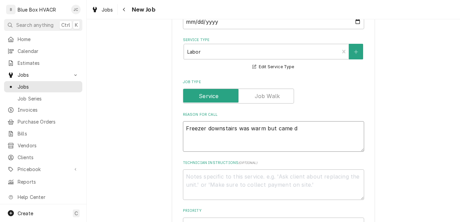
type textarea "x"
type textarea "Freezer downstairs was warm but came do"
type textarea "x"
type textarea "Freezer downstairs was warm but came dow"
type textarea "x"
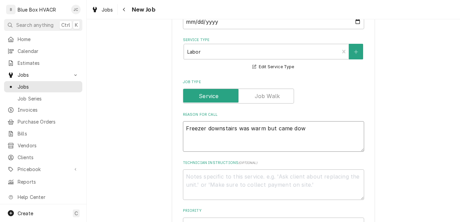
type textarea "Freezer downstairs was warm but came down"
type textarea "x"
type textarea "Freezer downstairs was warm but came down"
type textarea "x"
type textarea "Freezer downstairs was warm but came down t"
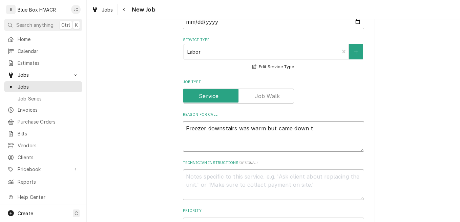
type textarea "x"
type textarea "Freezer downstairs was warm but came down to"
type textarea "x"
type textarea "Freezer downstairs was warm but came down to t"
type textarea "x"
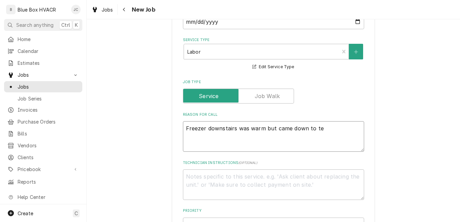
type textarea "Freezer downstairs was warm but came down to tem"
type textarea "x"
type textarea "Freezer downstairs was warm but came down to temp"
type textarea "x"
type textarea "Freezer downstairs was warm but came down to tempe"
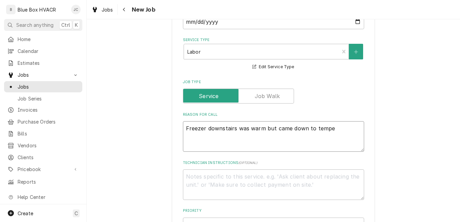
type textarea "x"
type textarea "Freezer downstairs was warm but came down to temper"
type textarea "x"
type textarea "Freezer downstairs was warm but came down to tempera"
type textarea "x"
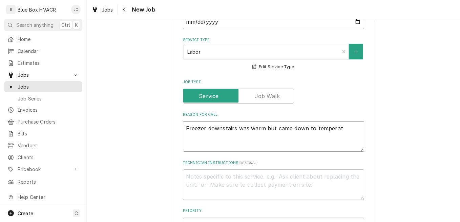
type textarea "Freezer downstairs was warm but came down to temperatu"
type textarea "x"
type textarea "Freezer downstairs was warm but came down to temperatue"
type textarea "x"
type textarea "Freezer downstairs was warm but came down to temperatuee"
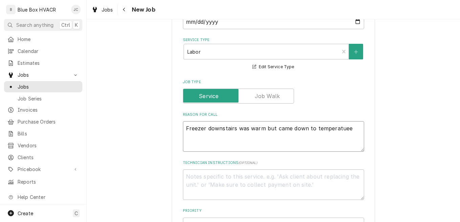
type textarea "x"
type textarea "Freezer downstairs was warm but came down to temperatueer"
type textarea "x"
type textarea "Freezer downstairs was warm but came down to temperatuee"
type textarea "x"
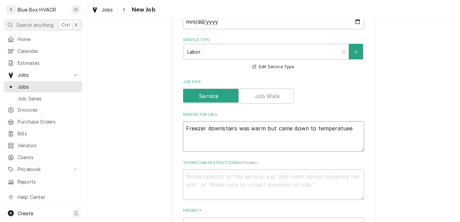
type textarea "Freezer downstairs was warm but came down to temperatue"
type textarea "x"
type textarea "Freezer downstairs was warm but came down to temperatu"
type textarea "x"
type textarea "Freezer downstairs was warm but came down to temperatur"
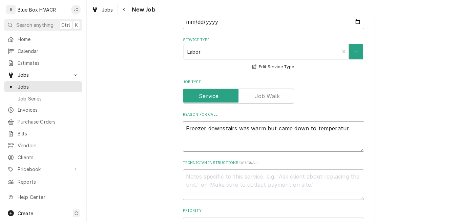
type textarea "x"
type textarea "Freezer downstairs was warm but came down to temperature"
type textarea "x"
type textarea "Freezer downstairs was warm but came down to temperature."
type textarea "x"
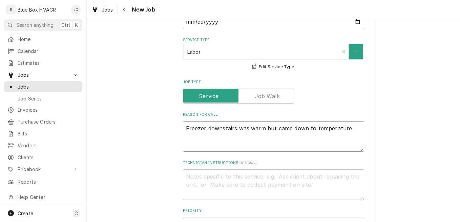
type textarea "Freezer downstairs was warm but came down to temperature."
type textarea "x"
type textarea "Freezer downstairs was warm but came down to temperature. I"
type textarea "x"
type textarea "Freezer downstairs was warm but came down to temperature. Is"
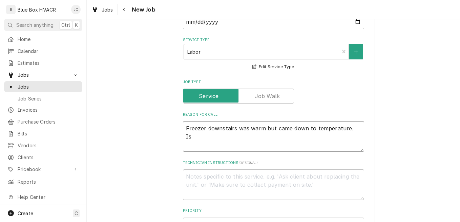
type textarea "x"
type textarea "Freezer downstairs was warm but came down to temperature. Is"
type textarea "x"
type textarea "Freezer downstairs was warm but came down to temperature. Is m"
type textarea "x"
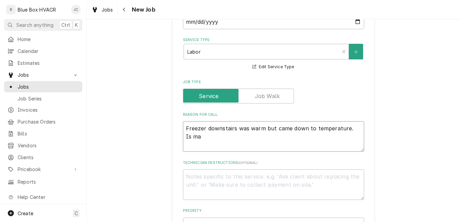
type textarea "Freezer downstairs was warm but came down to temperature. Is mak"
type textarea "x"
type textarea "Freezer downstairs was warm but came down to temperature. Is makin"
type textarea "x"
type textarea "Freezer downstairs was warm but came down to temperature. Is making"
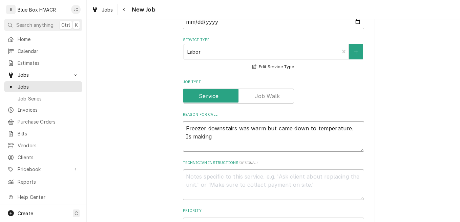
type textarea "x"
type textarea "Freezer downstairs was warm but came down to temperature. Is making"
type textarea "x"
type textarea "Freezer downstairs was warm but came down to temperature. Is making a"
type textarea "x"
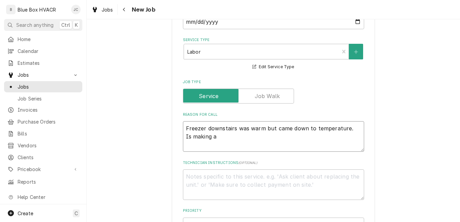
type textarea "Freezer downstairs was warm but came down to temperature. Is making a"
type textarea "x"
type textarea "Freezer downstairs was warm but came down to temperature. Is making a w"
type textarea "x"
type textarea "Freezer downstairs was warm but came down to temperature. Is making a we"
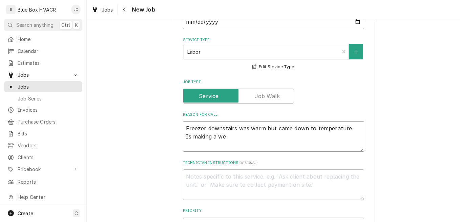
type textarea "x"
type textarea "Freezer downstairs was warm but came down to temperature. Is making a wei"
type textarea "x"
type textarea "Freezer downstairs was warm but came down to temperature. Is making a weir"
type textarea "x"
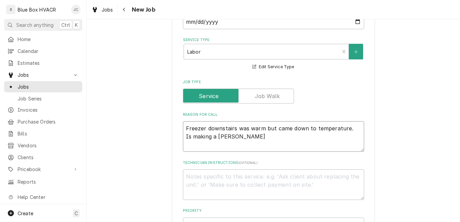
type textarea "Freezer downstairs was warm but came down to temperature. Is making a weird"
type textarea "x"
type textarea "Freezer downstairs was warm but came down to temperature. Is making a weird"
type textarea "x"
type textarea "Freezer downstairs was warm but came down to temperature. Is making a weird n"
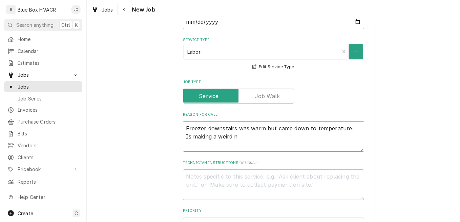
type textarea "x"
type textarea "Freezer downstairs was warm but came down to temperature. Is making a weird no"
type textarea "x"
type textarea "Freezer downstairs was warm but came down to temperature. Is making a weird noi"
type textarea "x"
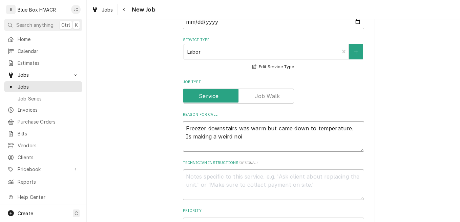
type textarea "Freezer downstairs was warm but came down to temperature. Is making a weird nois"
type textarea "x"
type textarea "Freezer downstairs was warm but came down to temperature. Is making a weird noi…"
type textarea "x"
type textarea "Freezer downstairs was warm but came down to temperature. Is making a weird noi…"
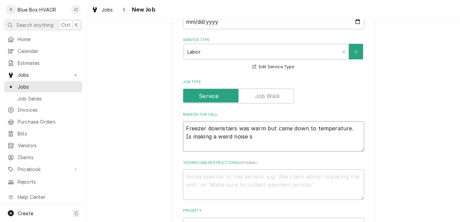
type textarea "x"
type textarea "Freezer downstairs was warm but came down to temperature. Is making a weird noi…"
type textarea "x"
type textarea "Freezer downstairs was warm but came down to temperature. Is making a weird noi…"
type textarea "x"
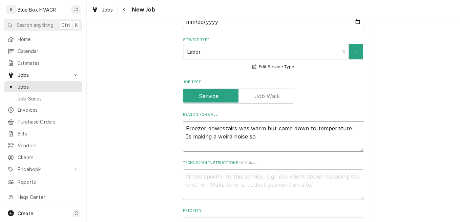
type textarea "Freezer downstairs was warm but came down to temperature. Is making a weird noi…"
type textarea "x"
type textarea "Freezer downstairs was warm but came down to temperature. Is making a weird noi…"
type textarea "x"
type textarea "Freezer downstairs was warm but came down to temperature. Is making a weird noi…"
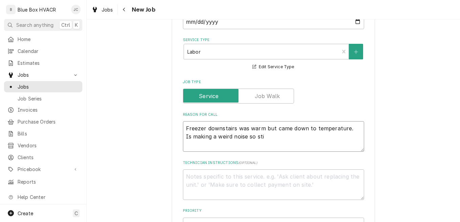
type textarea "x"
type textarea "Freezer downstairs was warm but came down to temperature. Is making a weird noi…"
type textarea "x"
type textarea "Freezer downstairs was warm but came down to temperature. Is making a weird noi…"
type textarea "x"
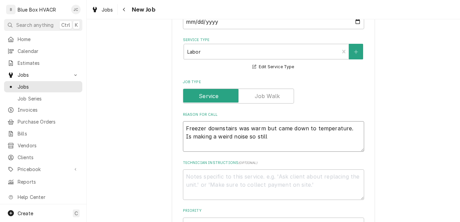
type textarea "Freezer downstairs was warm but came down to temperature. Is making a weird noi…"
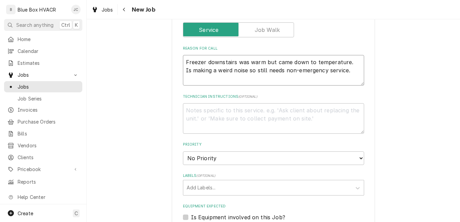
scroll to position [339, 0]
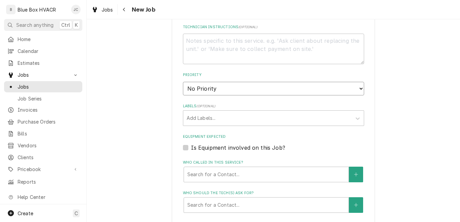
click at [223, 90] on select "No Priority Urgent High Medium Low" at bounding box center [273, 89] width 181 height 14
click at [183, 82] on select "No Priority Urgent High Medium Low" at bounding box center [273, 89] width 181 height 14
click at [220, 87] on select "No Priority Urgent High Medium Low" at bounding box center [273, 89] width 181 height 14
click at [183, 82] on select "No Priority Urgent High Medium Low" at bounding box center [273, 89] width 181 height 14
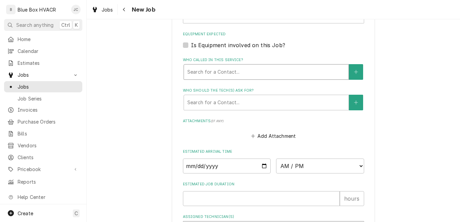
scroll to position [474, 0]
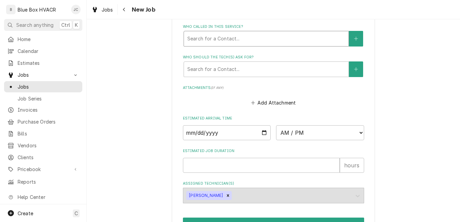
click at [258, 42] on div "Who called in this service?" at bounding box center [266, 39] width 158 height 12
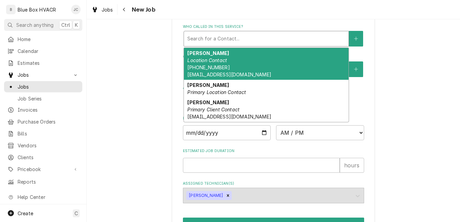
click at [246, 70] on div "Jessica Location Contact (484) 886-0221 ram217home@gmail.com" at bounding box center [266, 64] width 165 height 32
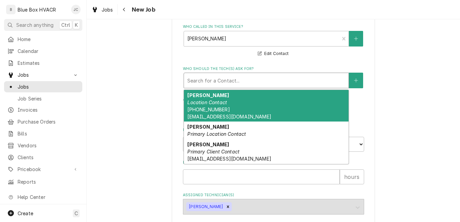
click at [256, 81] on div "Who should the tech(s) ask for?" at bounding box center [266, 80] width 158 height 12
click at [254, 104] on div "Jessica Location Contact (484) 886-0221 ram217home@gmail.com" at bounding box center [266, 106] width 165 height 32
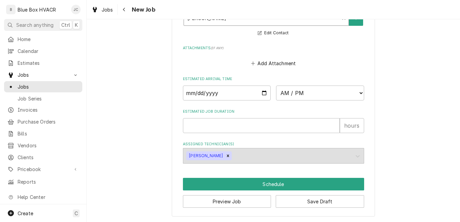
scroll to position [537, 0]
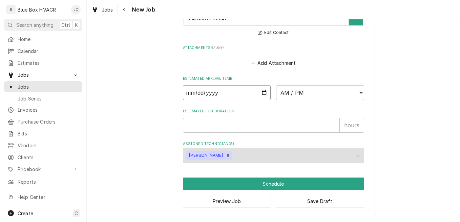
click at [261, 93] on input "Date" at bounding box center [227, 92] width 88 height 15
click at [298, 93] on select "AM / PM 6:00 AM 6:15 AM 6:30 AM 6:45 AM 7:00 AM 7:15 AM 7:30 AM 7:45 AM 8:00 AM…" at bounding box center [320, 92] width 88 height 15
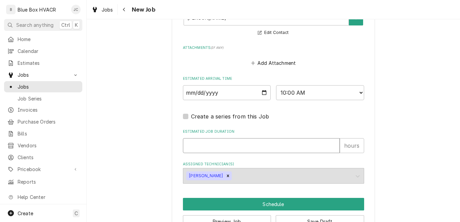
click at [238, 146] on input "Estimated Job Duration" at bounding box center [261, 145] width 157 height 15
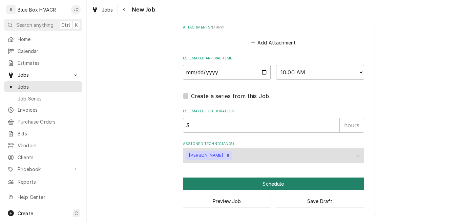
click at [272, 179] on button "Schedule" at bounding box center [273, 183] width 181 height 13
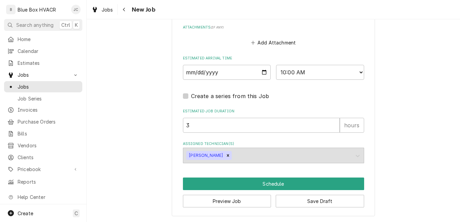
scroll to position [551, 0]
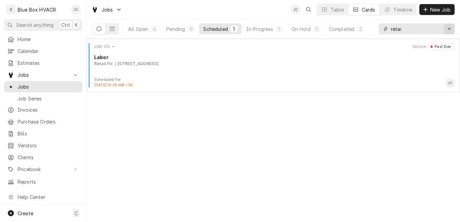
click at [450, 28] on icon "Erase input" at bounding box center [449, 28] width 4 height 5
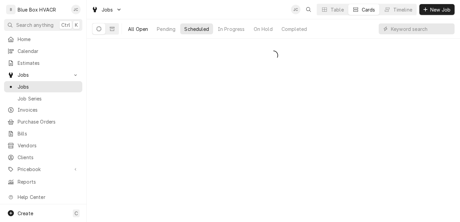
click at [132, 29] on div "All Open" at bounding box center [138, 28] width 20 height 7
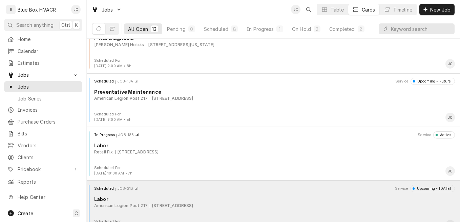
scroll to position [106, 0]
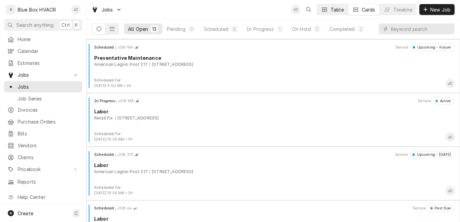
click at [329, 11] on button "Table" at bounding box center [332, 9] width 31 height 11
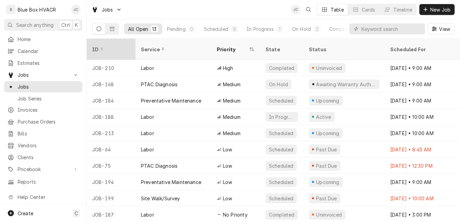
click at [107, 47] on div "ID" at bounding box center [110, 49] width 37 height 7
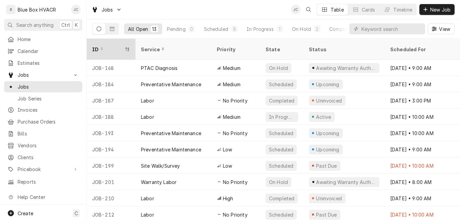
click at [114, 46] on div "ID" at bounding box center [107, 49] width 31 height 7
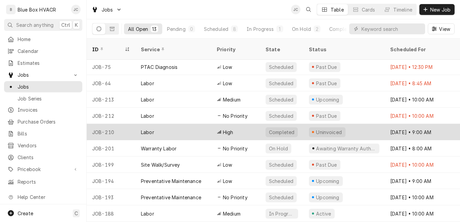
scroll to position [0, 0]
